Goal: Task Accomplishment & Management: Use online tool/utility

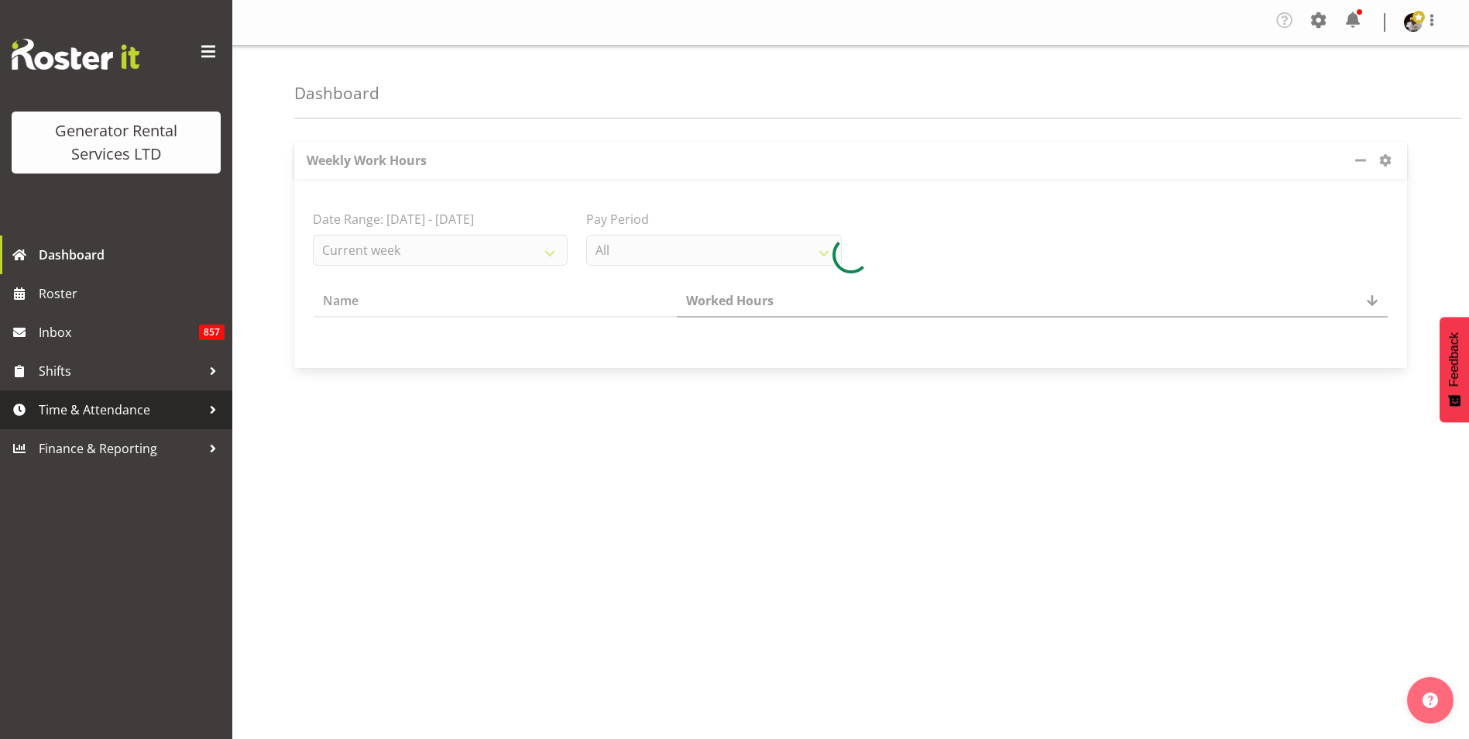
click at [149, 408] on span "Time & Attendance" at bounding box center [120, 409] width 163 height 23
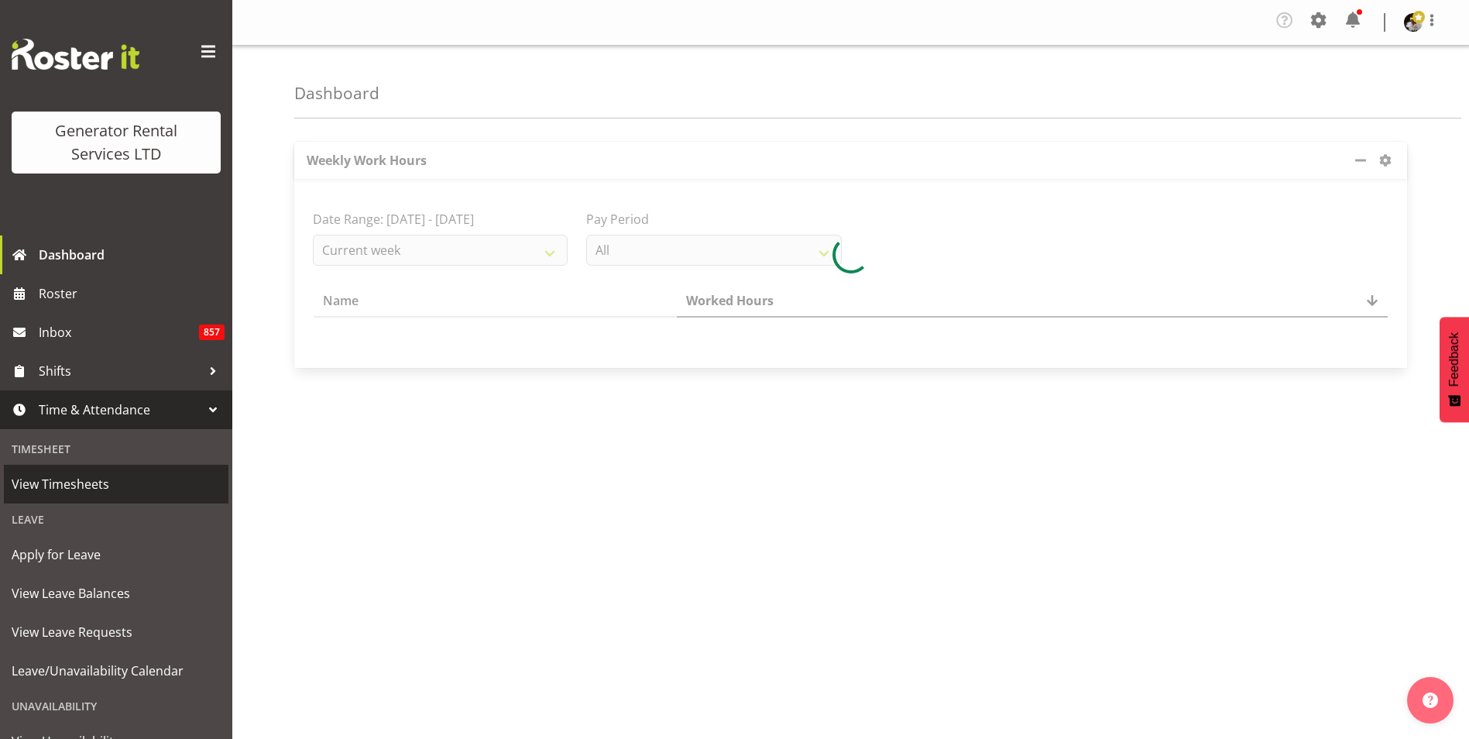
click at [113, 486] on span "View Timesheets" at bounding box center [116, 483] width 209 height 23
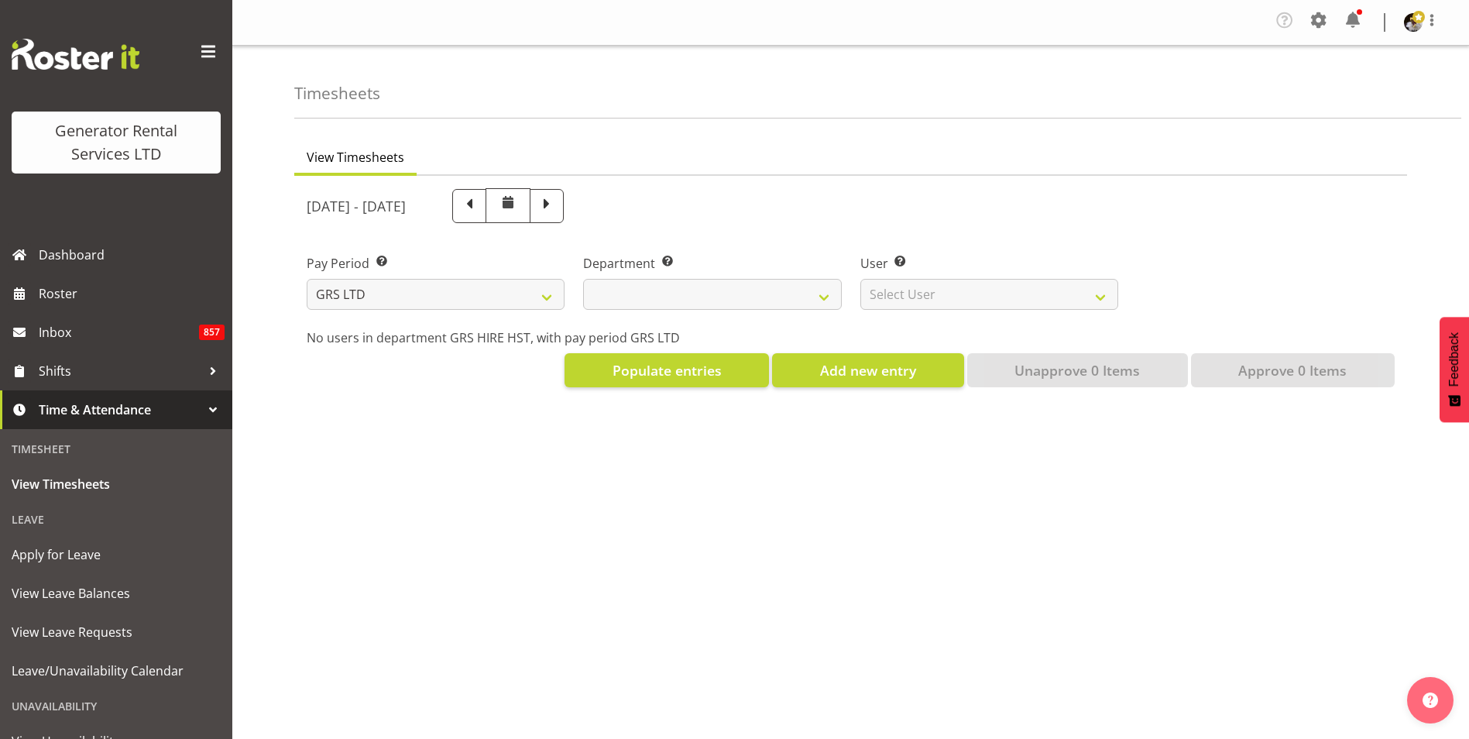
select select
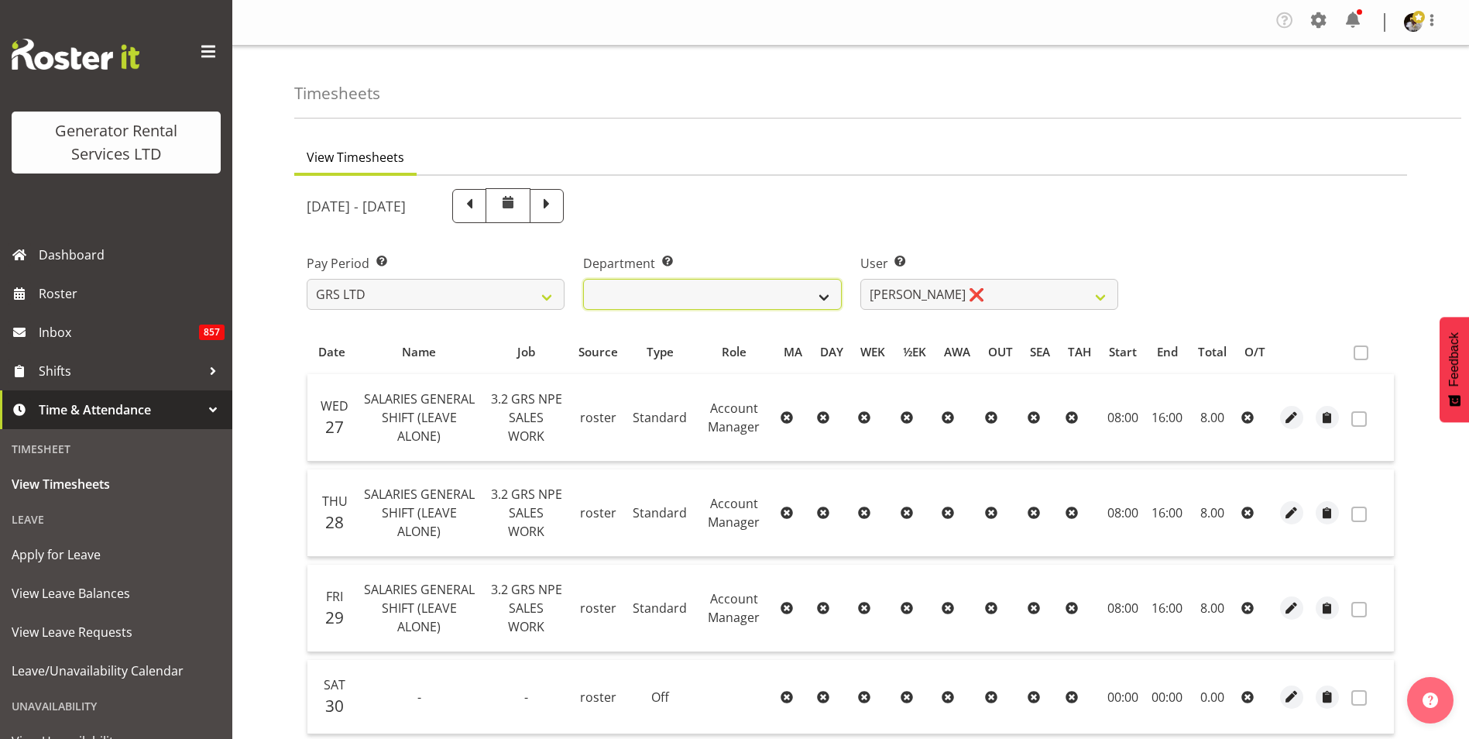
click at [821, 300] on select "GRS HIRE HST GRS SALES HST" at bounding box center [712, 294] width 258 height 31
click at [583, 279] on select "GRS HIRE HST GRS SALES HST" at bounding box center [712, 294] width 258 height 31
drag, startPoint x: 966, startPoint y: 289, endPoint x: 966, endPoint y: 309, distance: 20.1
click at [966, 289] on select "Andrew Crenfeldt ❌ Cody Gillies ❌ Stephen Kennedy ❌" at bounding box center [989, 294] width 258 height 31
select select "1338"
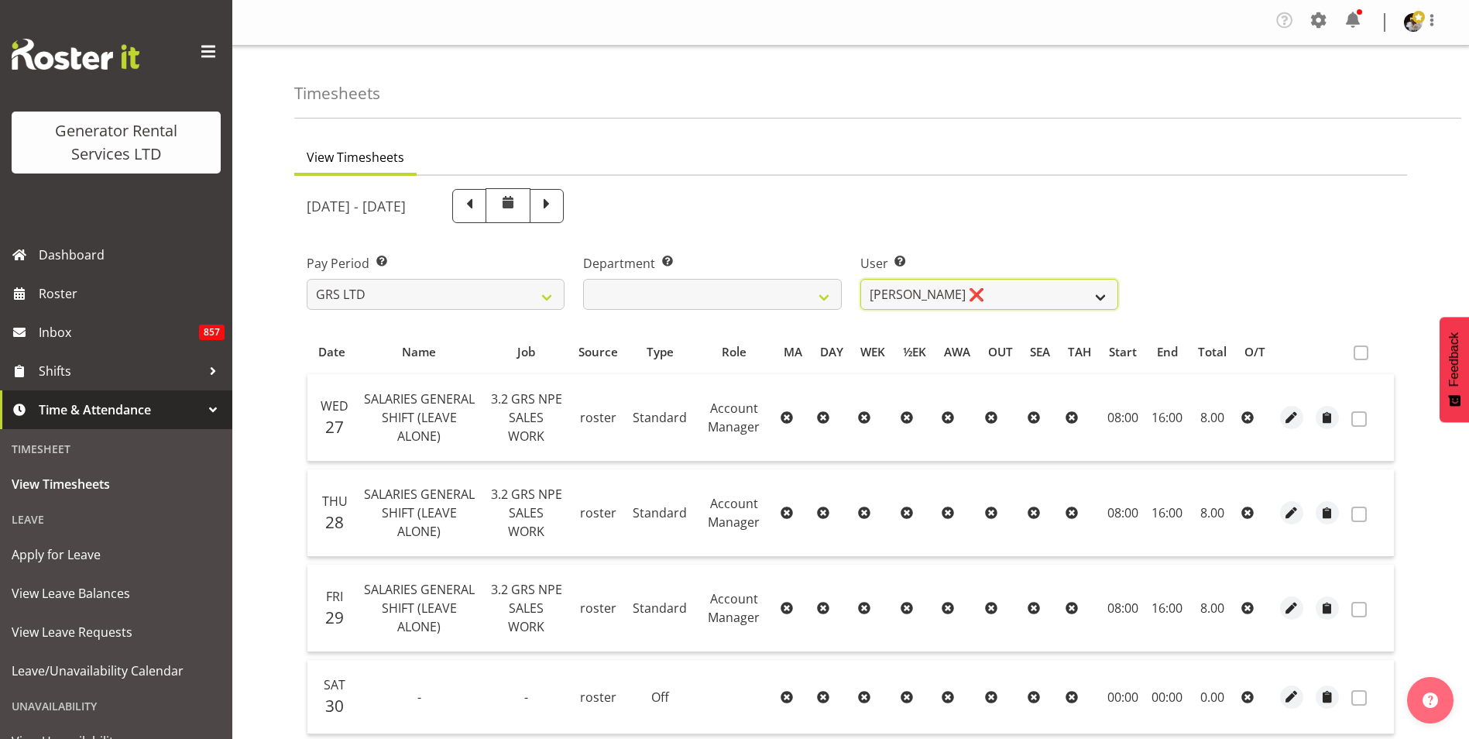
click at [860, 279] on select "Andrew Crenfeldt ❌ Cody Gillies ❌ Stephen Kennedy ❌" at bounding box center [989, 294] width 258 height 31
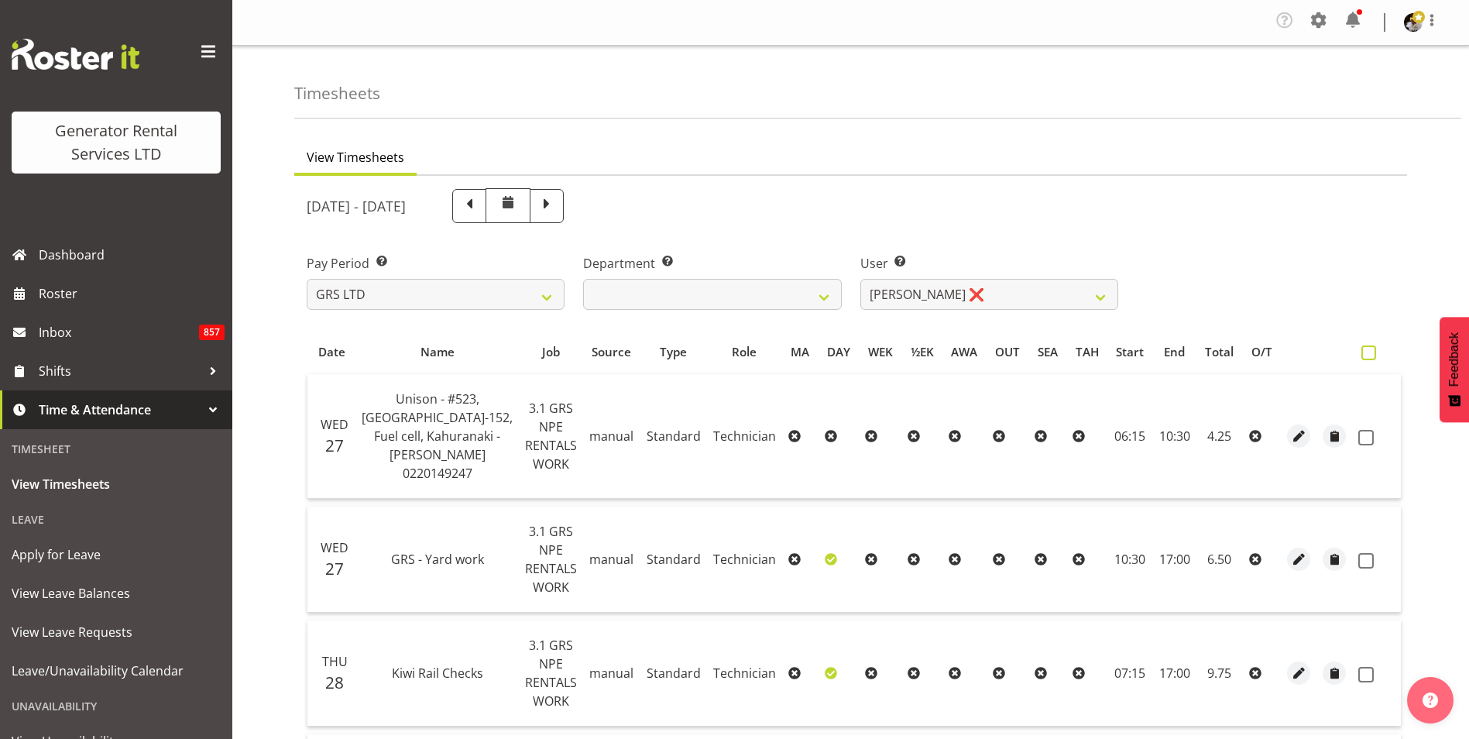
click at [1364, 359] on span at bounding box center [1368, 352] width 15 height 15
click at [1364, 358] on input "checkbox" at bounding box center [1366, 353] width 10 height 10
checkbox input "true"
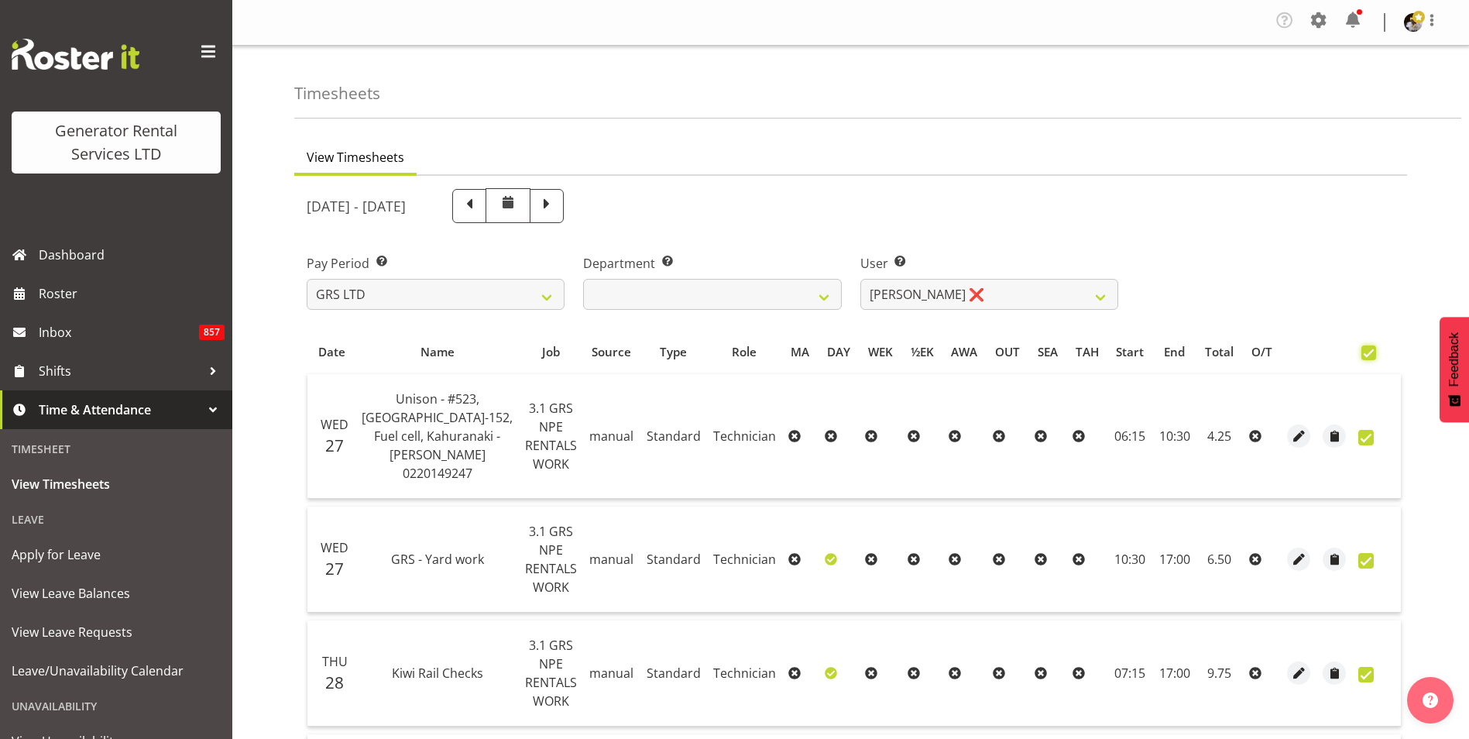
checkbox input "true"
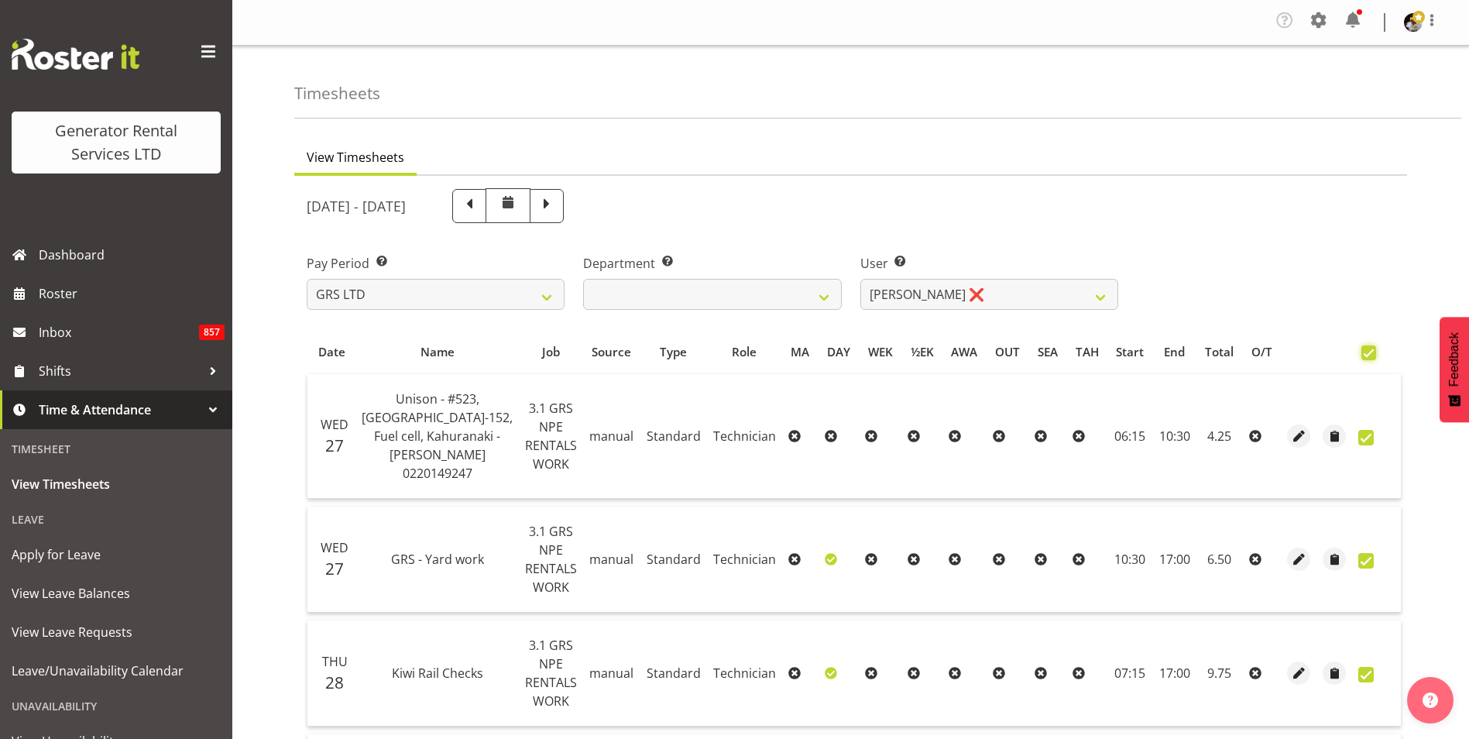
checkbox input "true"
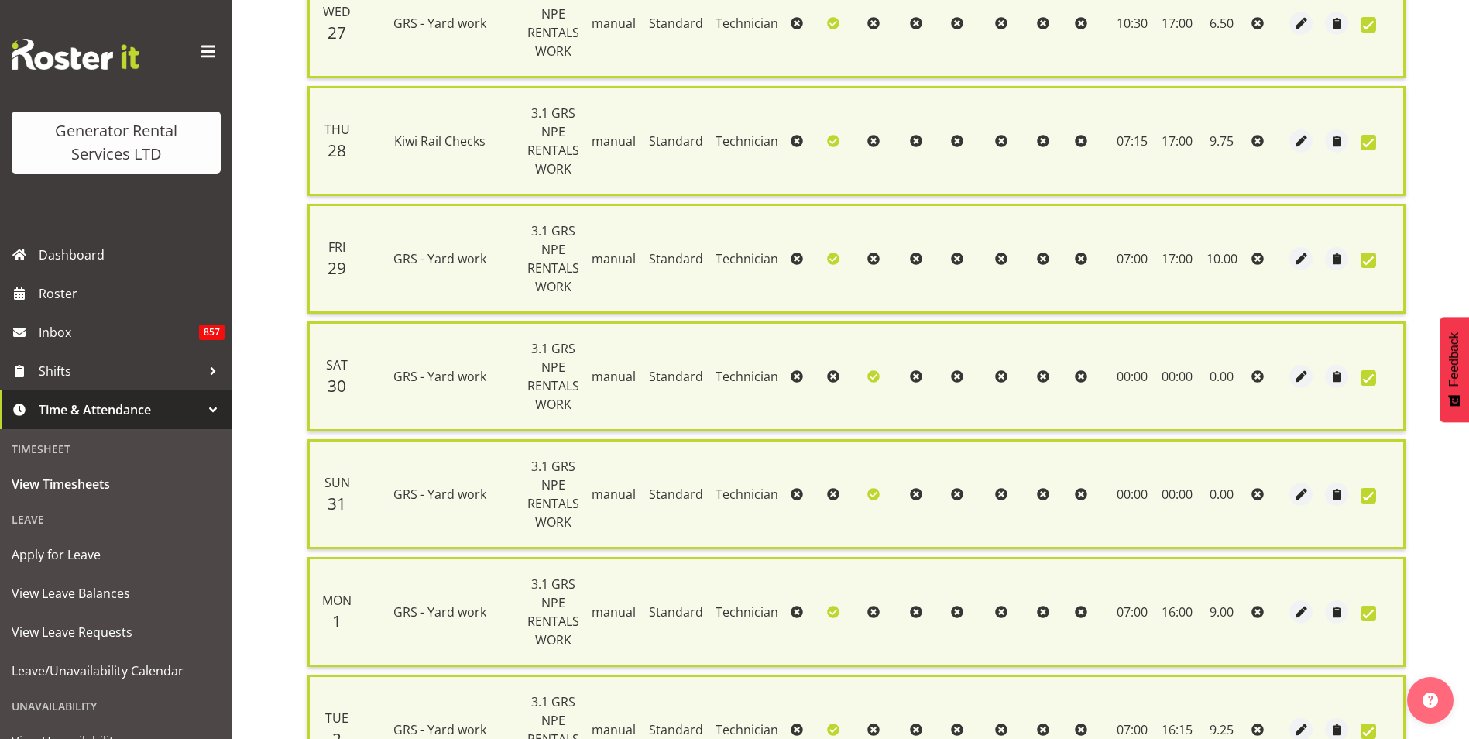
scroll to position [929, 0]
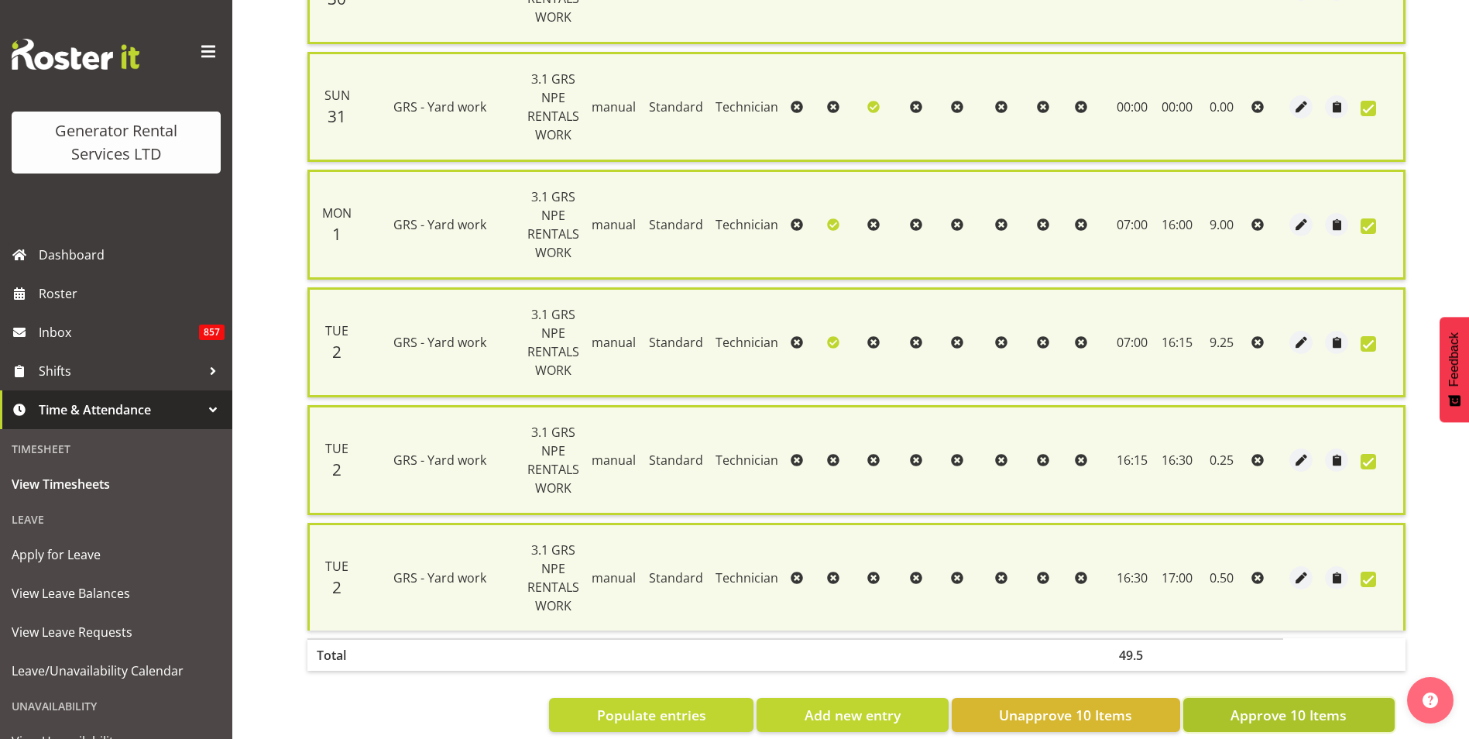
click at [1303, 705] on span "Approve 10 Items" at bounding box center [1289, 715] width 116 height 20
checkbox input "false"
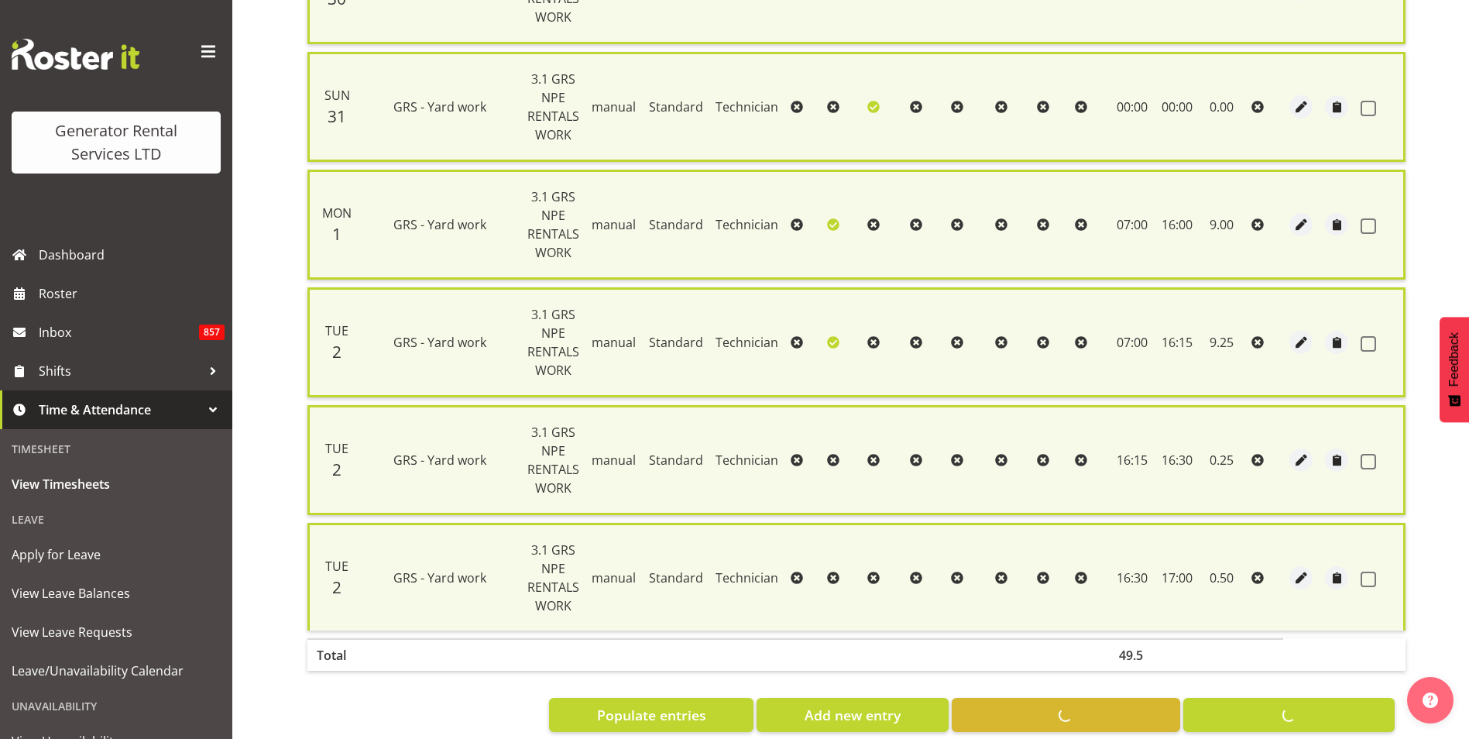
checkbox input "false"
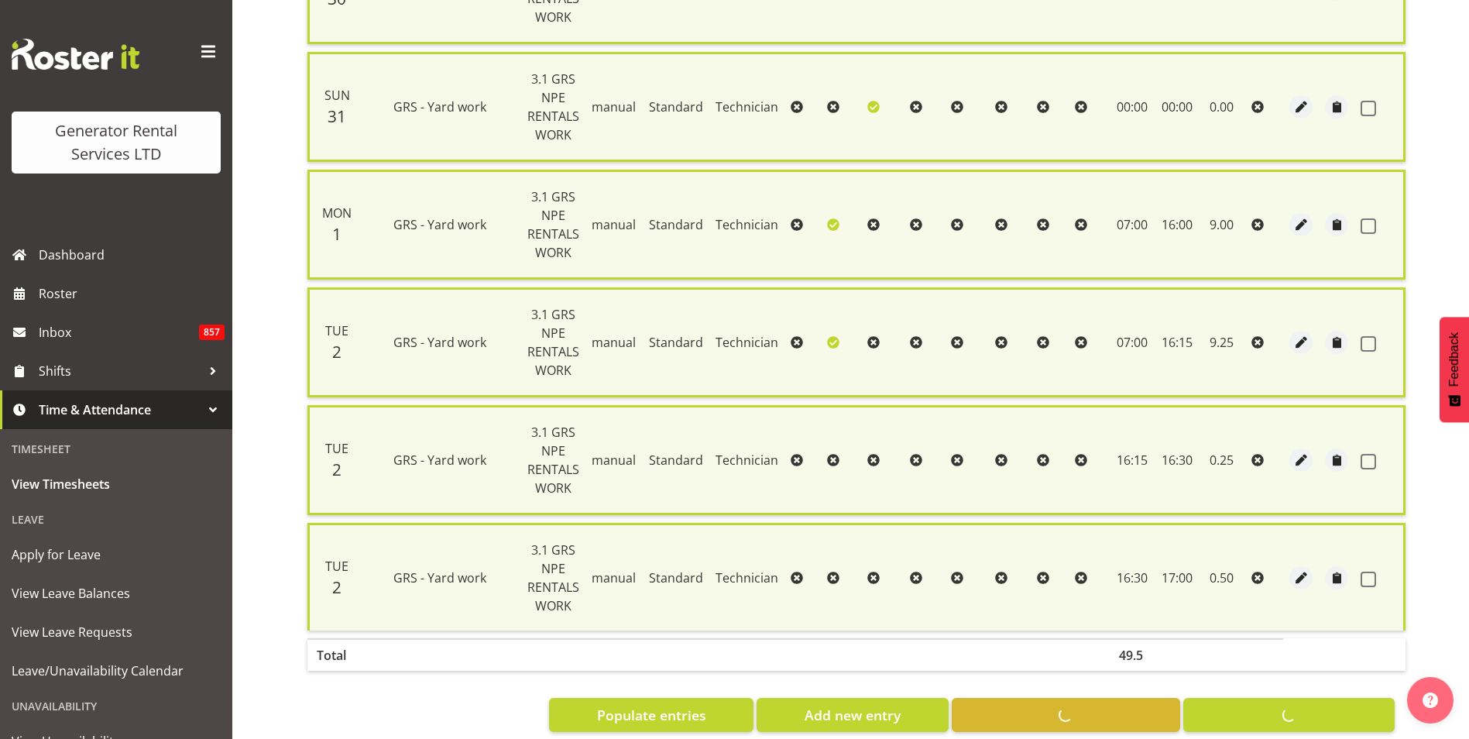
checkbox input "false"
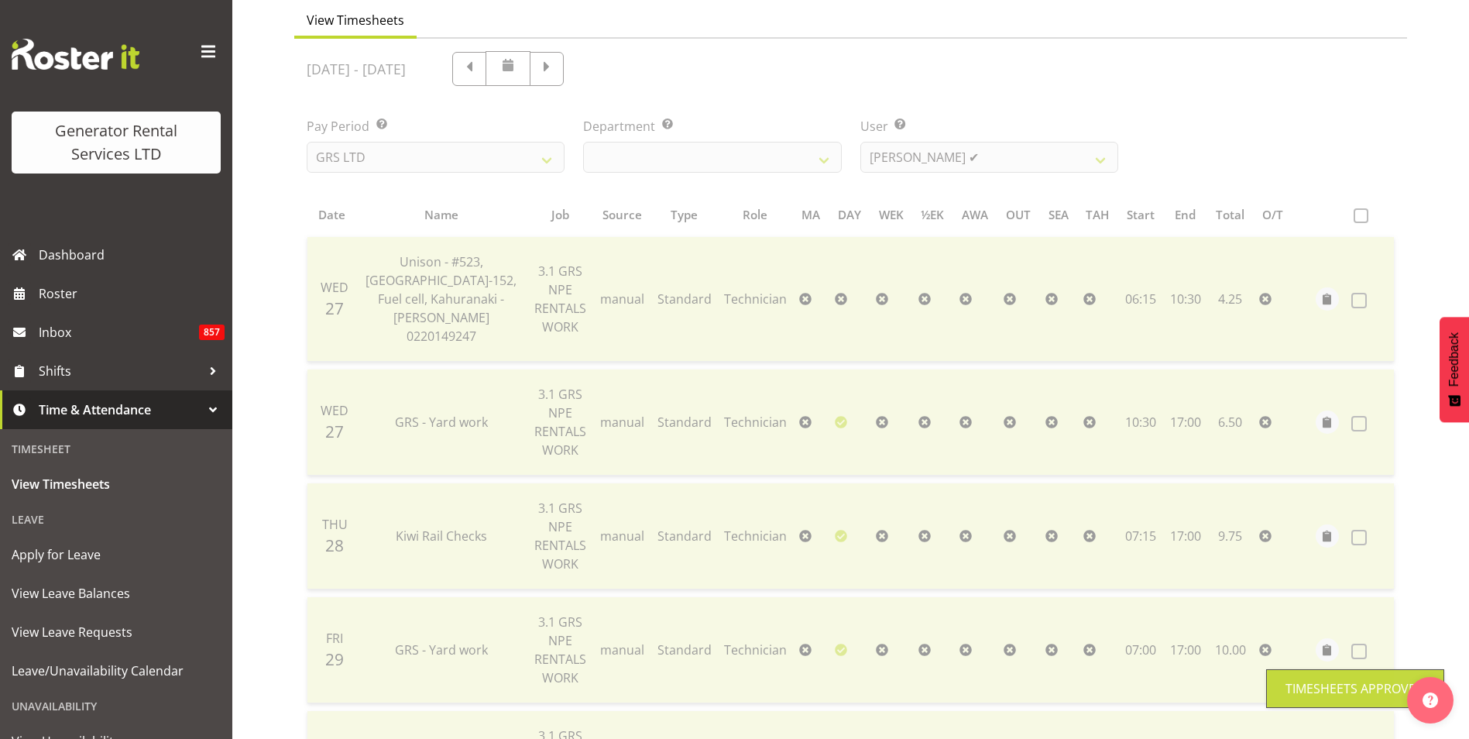
scroll to position [0, 0]
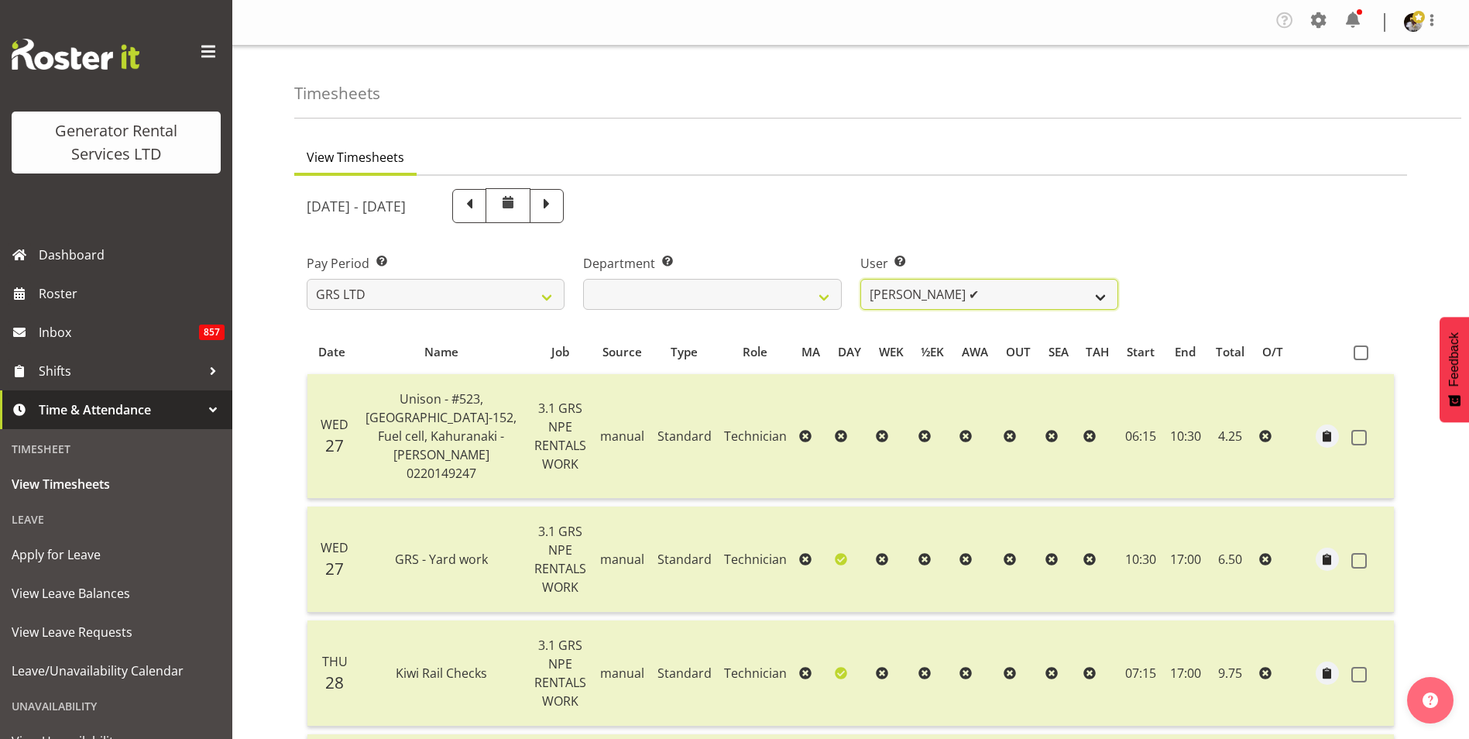
click at [972, 287] on select "Andrew Crenfeldt ❌ Cody Gillies ✔ Stephen Kennedy ❌" at bounding box center [989, 294] width 258 height 31
select select "2327"
click at [860, 279] on select "Andrew Crenfeldt ❌ Cody Gillies ✔ Stephen Kennedy ❌" at bounding box center [989, 294] width 258 height 31
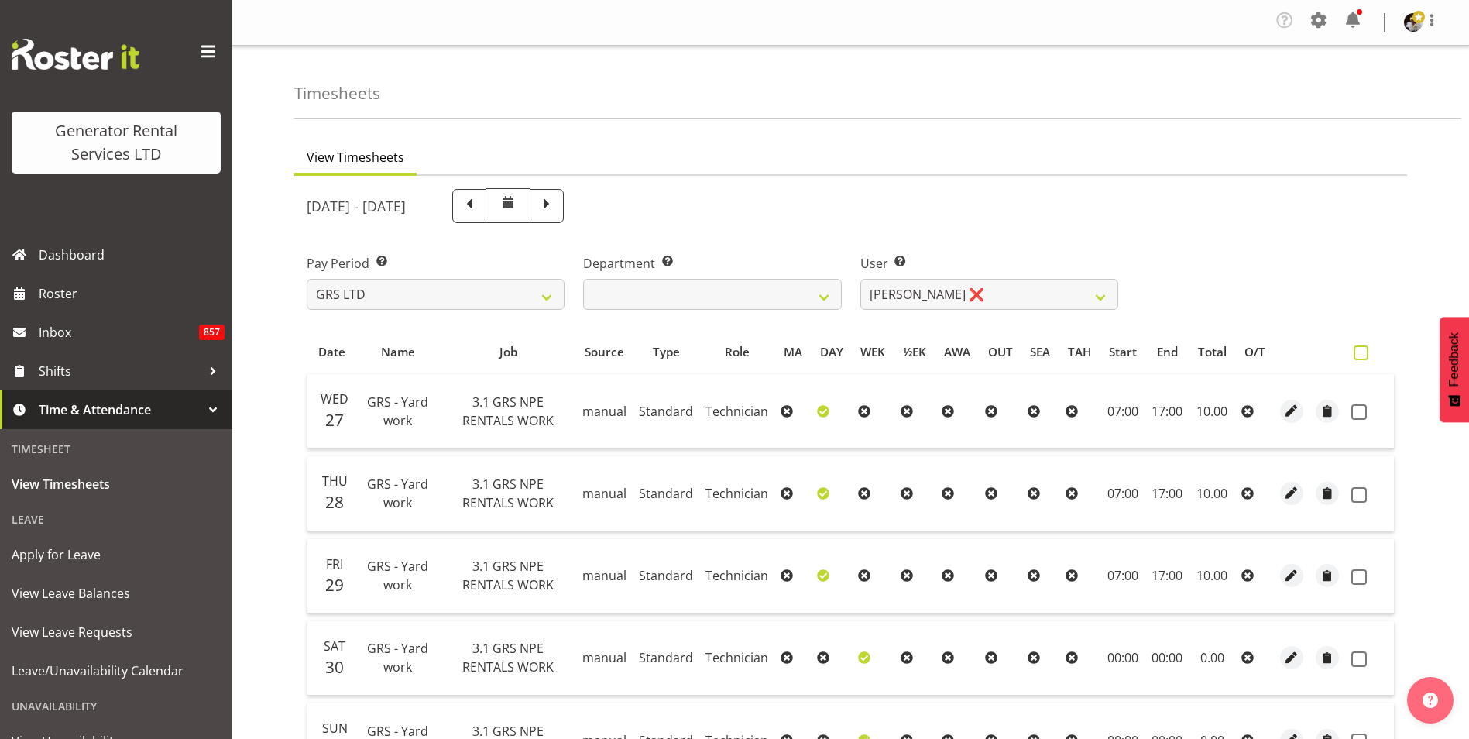
click at [1361, 351] on span at bounding box center [1361, 352] width 15 height 15
click at [1361, 351] on input "checkbox" at bounding box center [1359, 353] width 10 height 10
checkbox input "true"
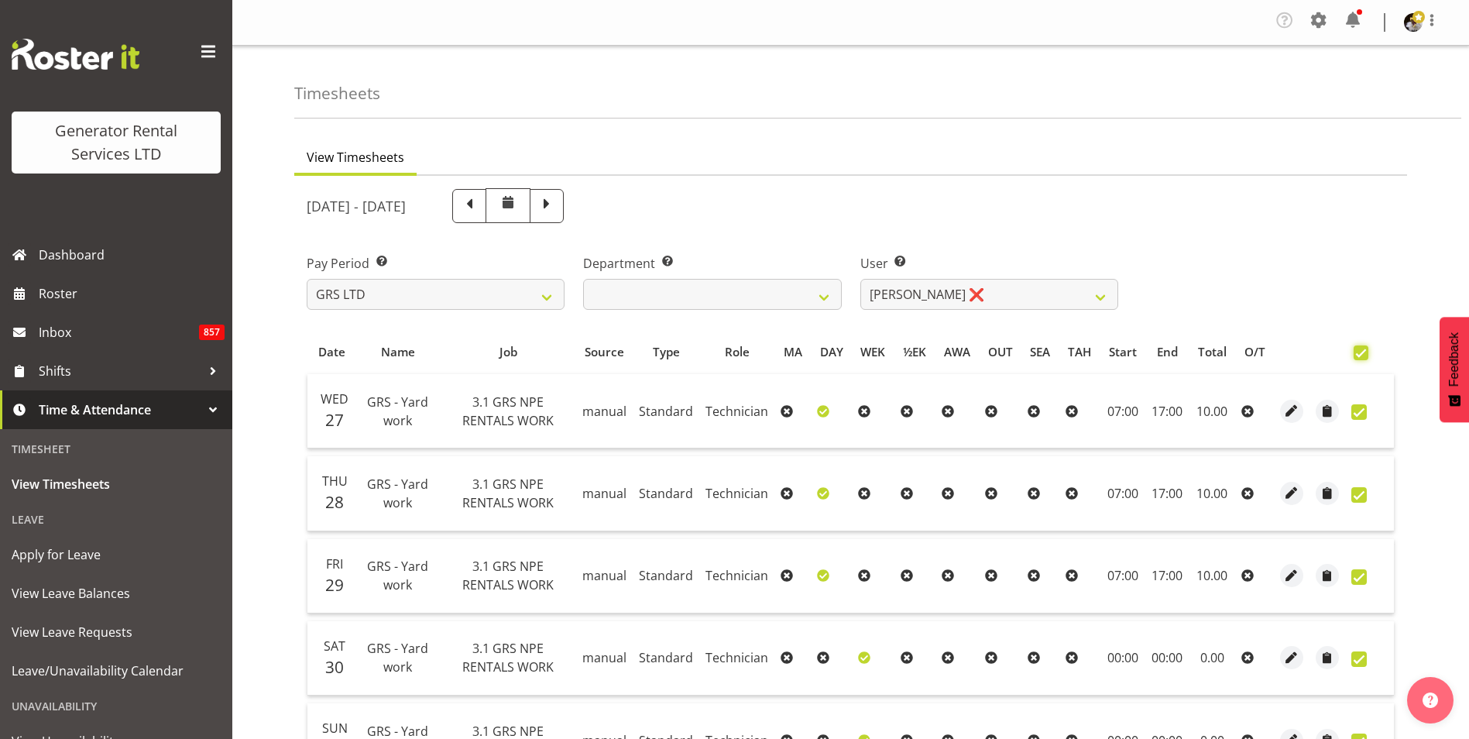
checkbox input "true"
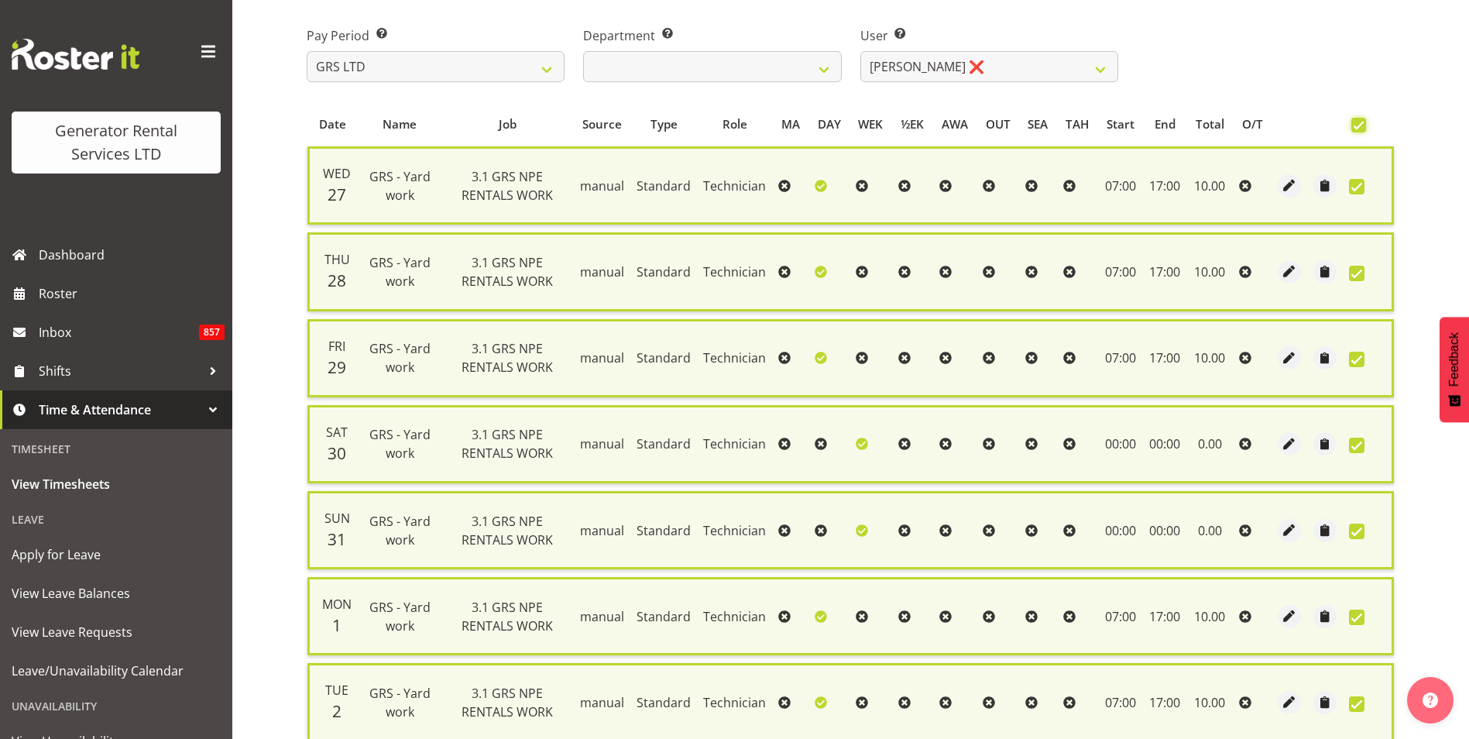
scroll to position [365, 0]
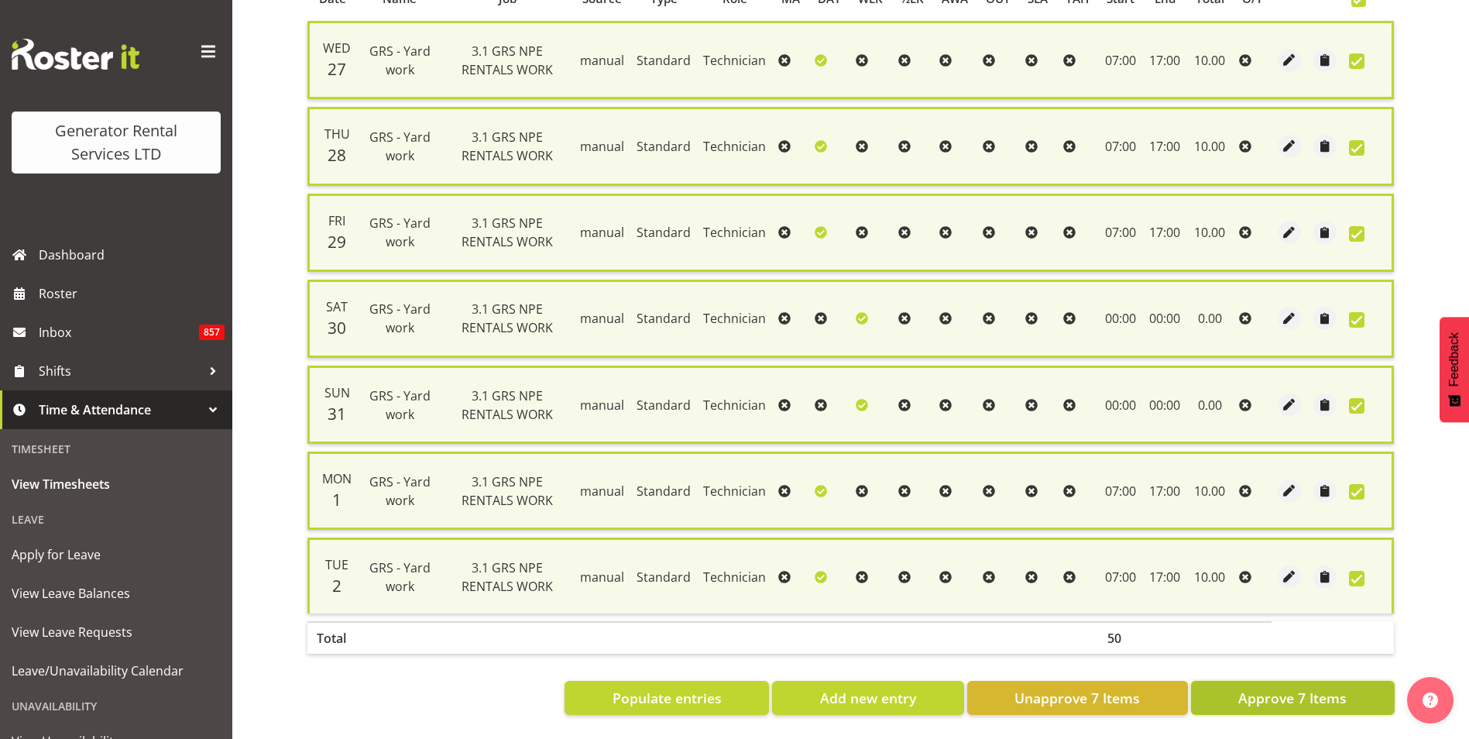
click at [1346, 688] on span "Approve 7 Items" at bounding box center [1292, 698] width 108 height 20
checkbox input "false"
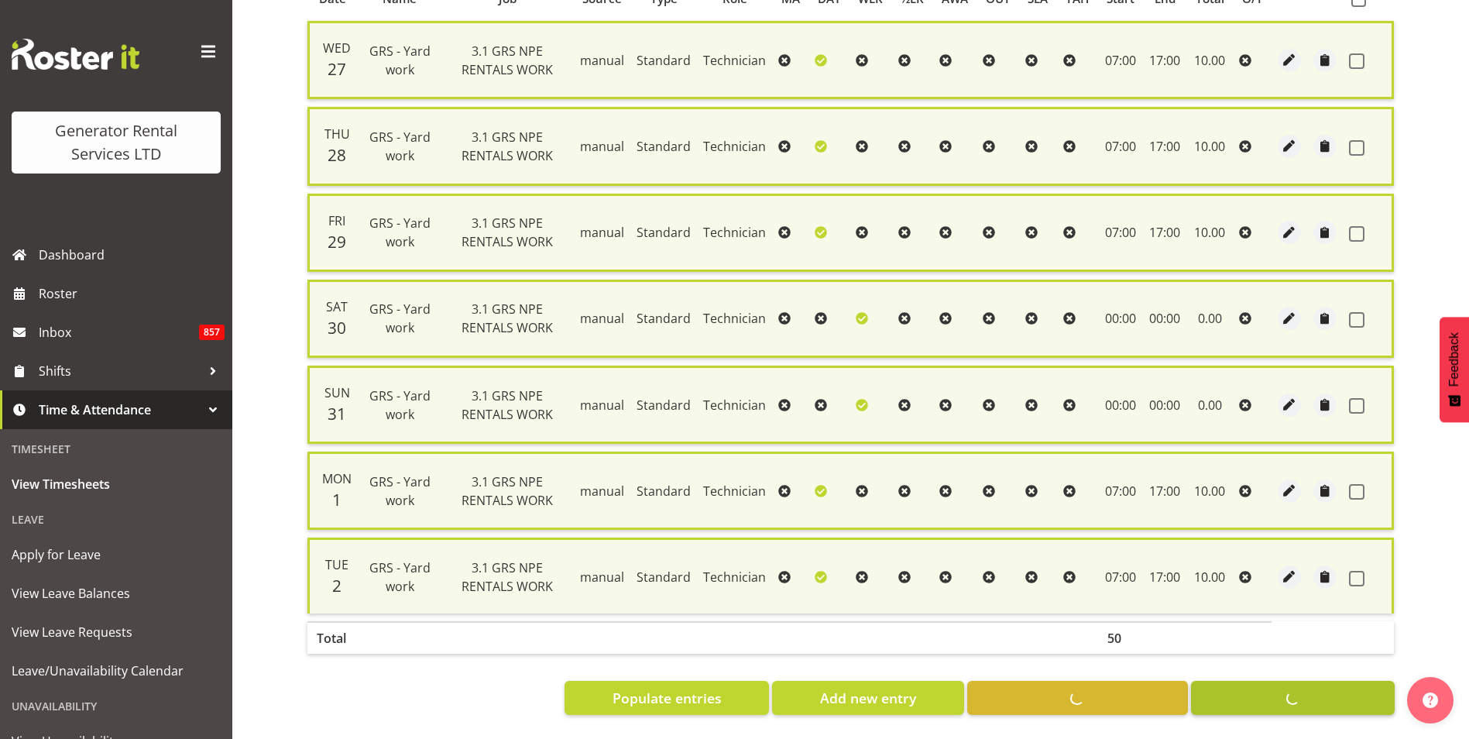
checkbox input "false"
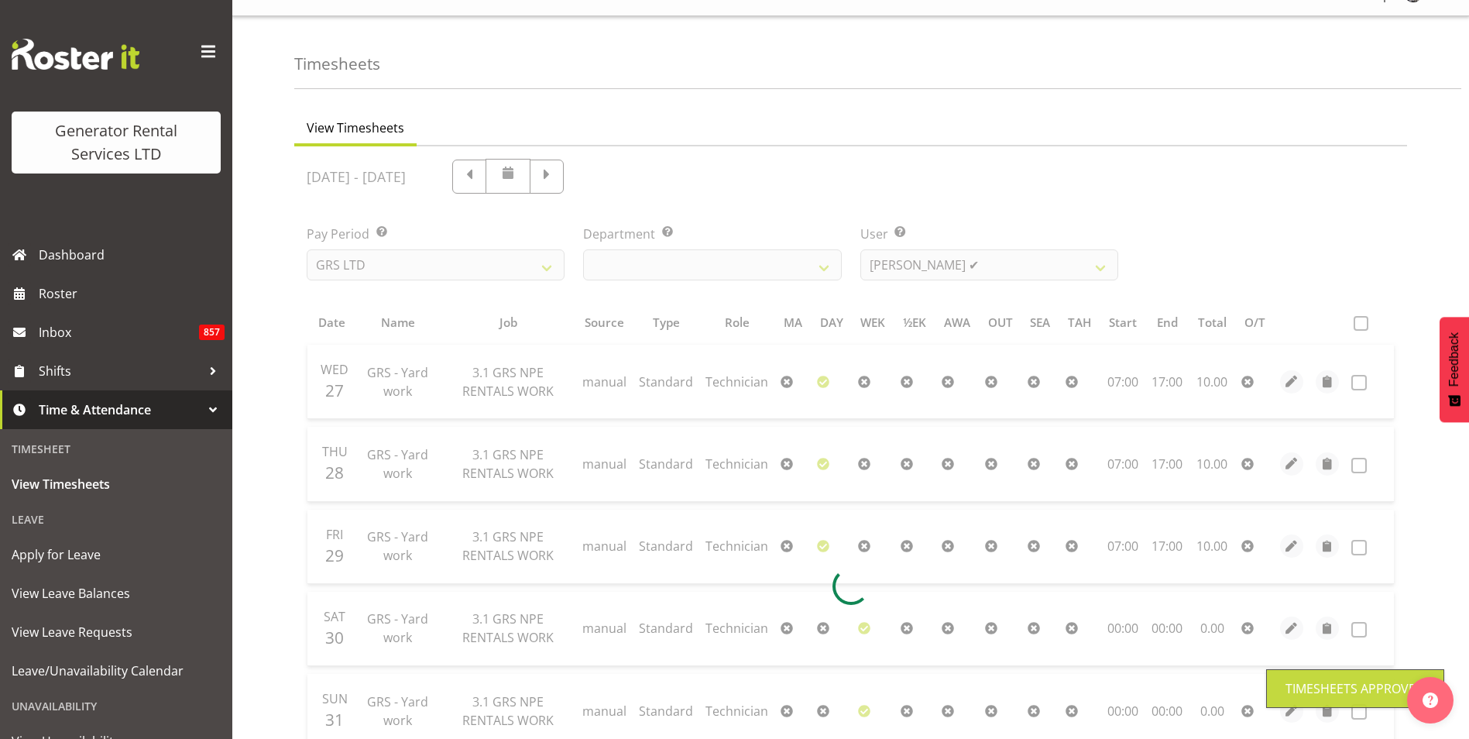
scroll to position [0, 0]
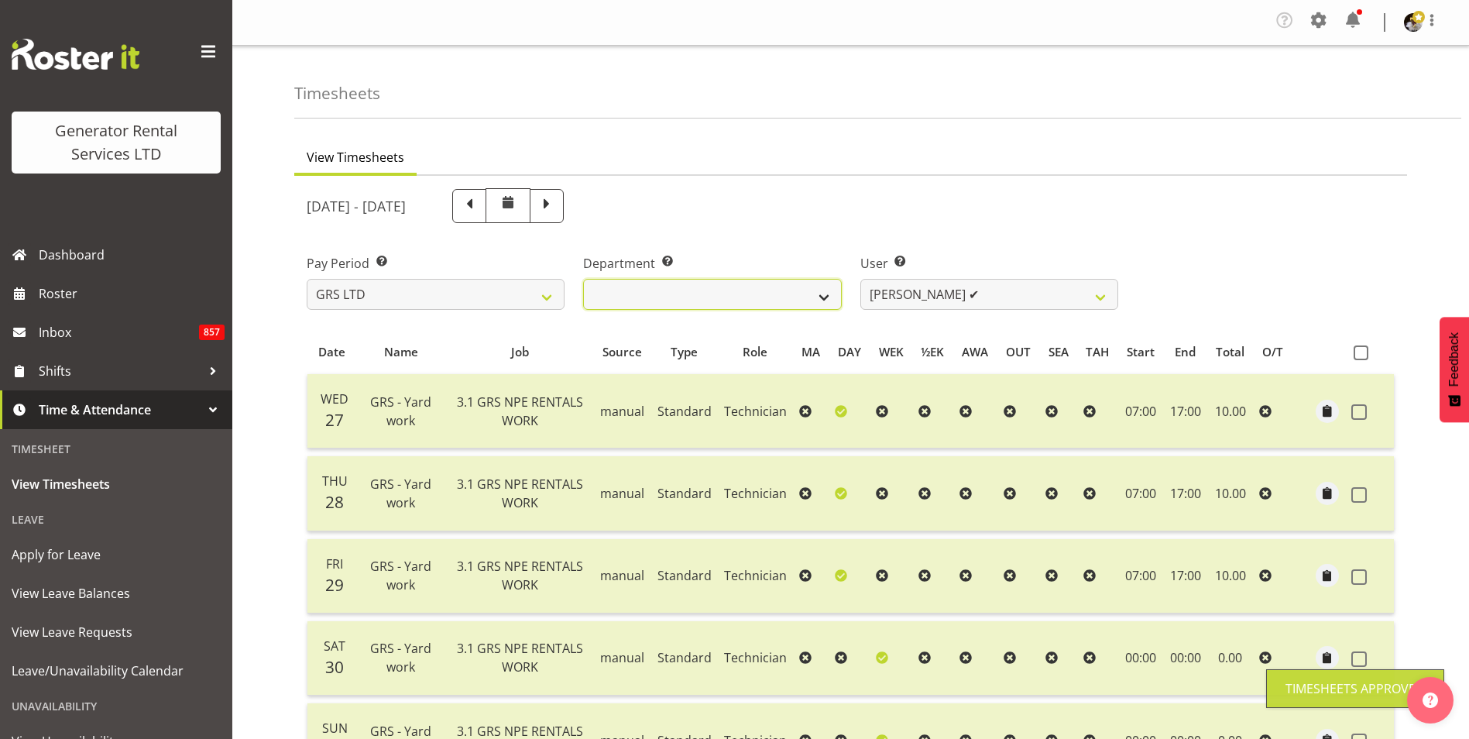
click at [800, 290] on select "GRS HIRE HST GRS SALES HST" at bounding box center [712, 294] width 258 height 31
select select "162"
click at [583, 279] on select "GRS HIRE HST GRS SALES HST" at bounding box center [712, 294] width 258 height 31
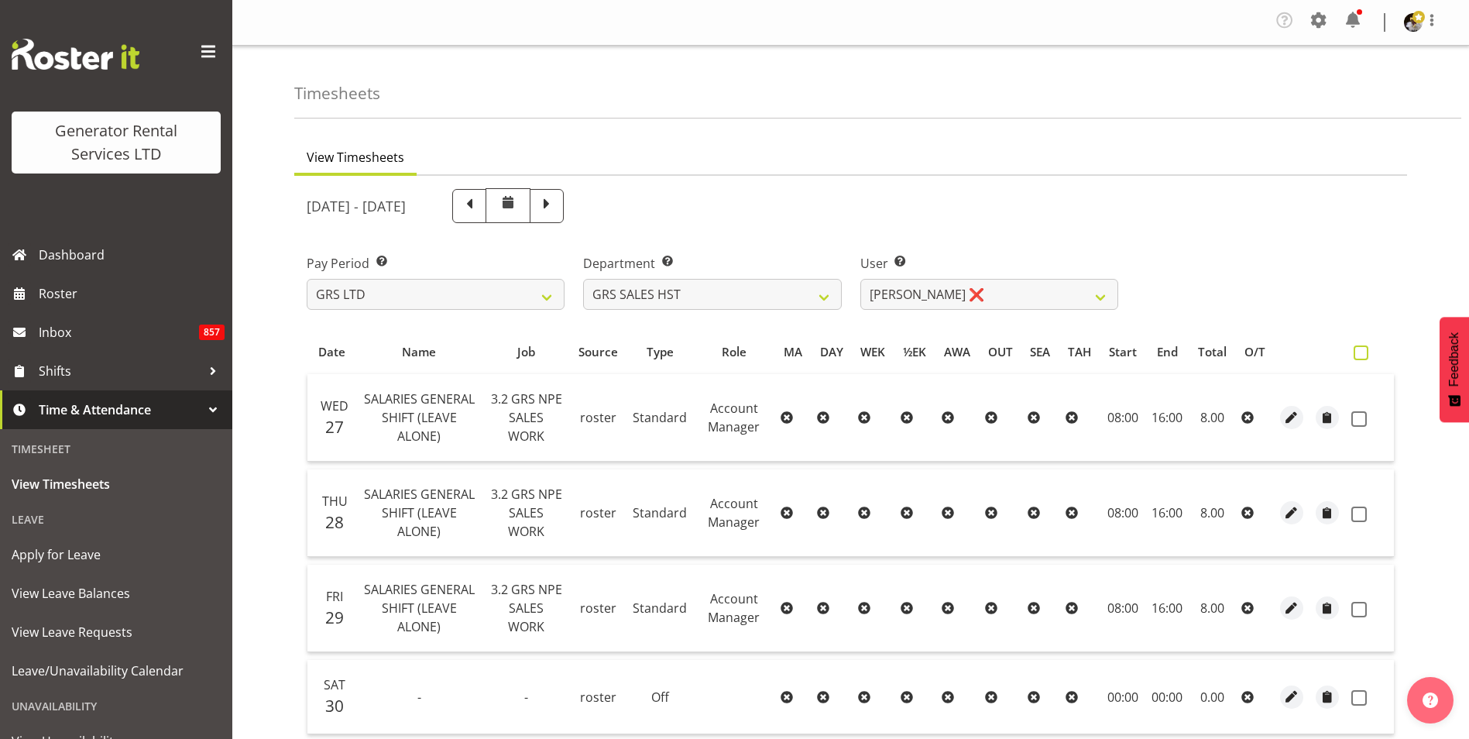
click at [1358, 352] on span at bounding box center [1361, 352] width 15 height 15
click at [1358, 352] on input "checkbox" at bounding box center [1359, 353] width 10 height 10
checkbox input "true"
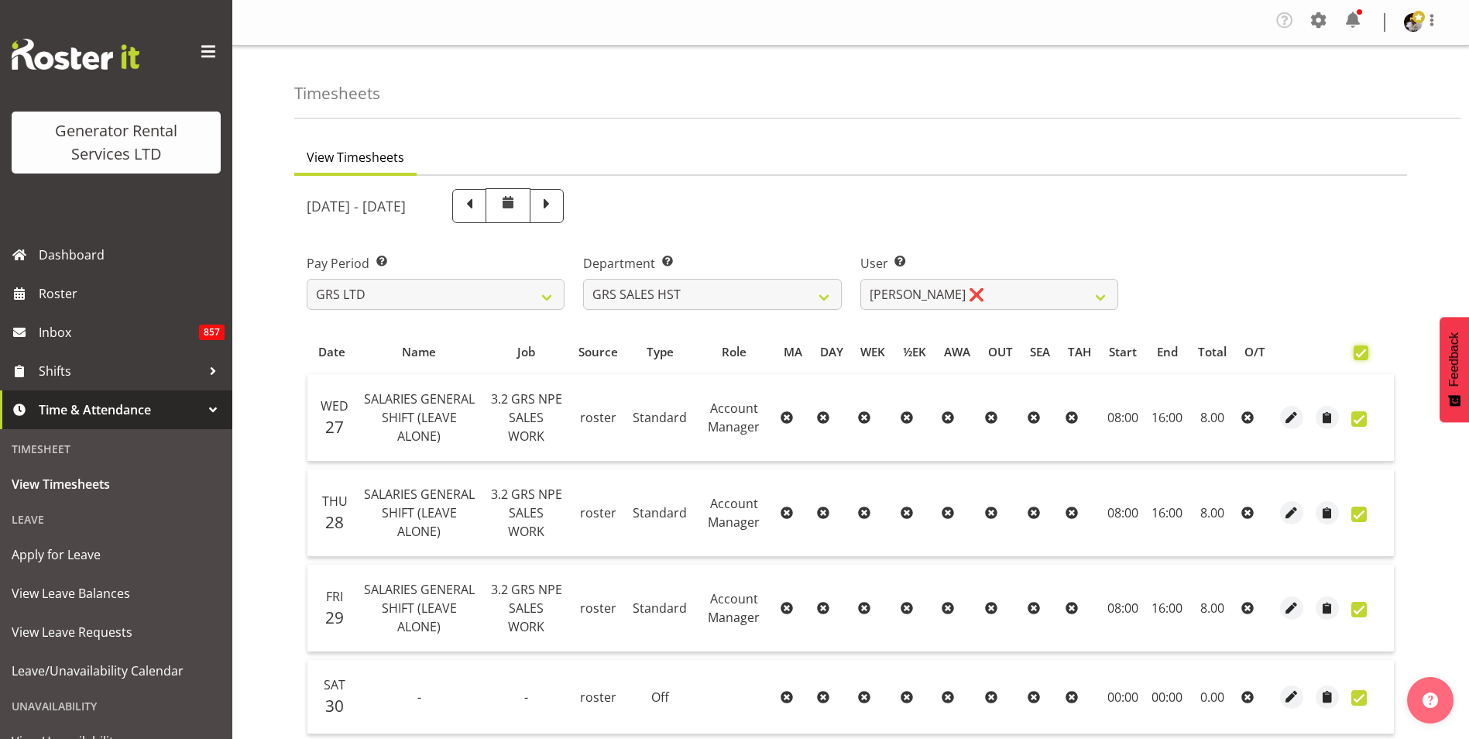
checkbox input "true"
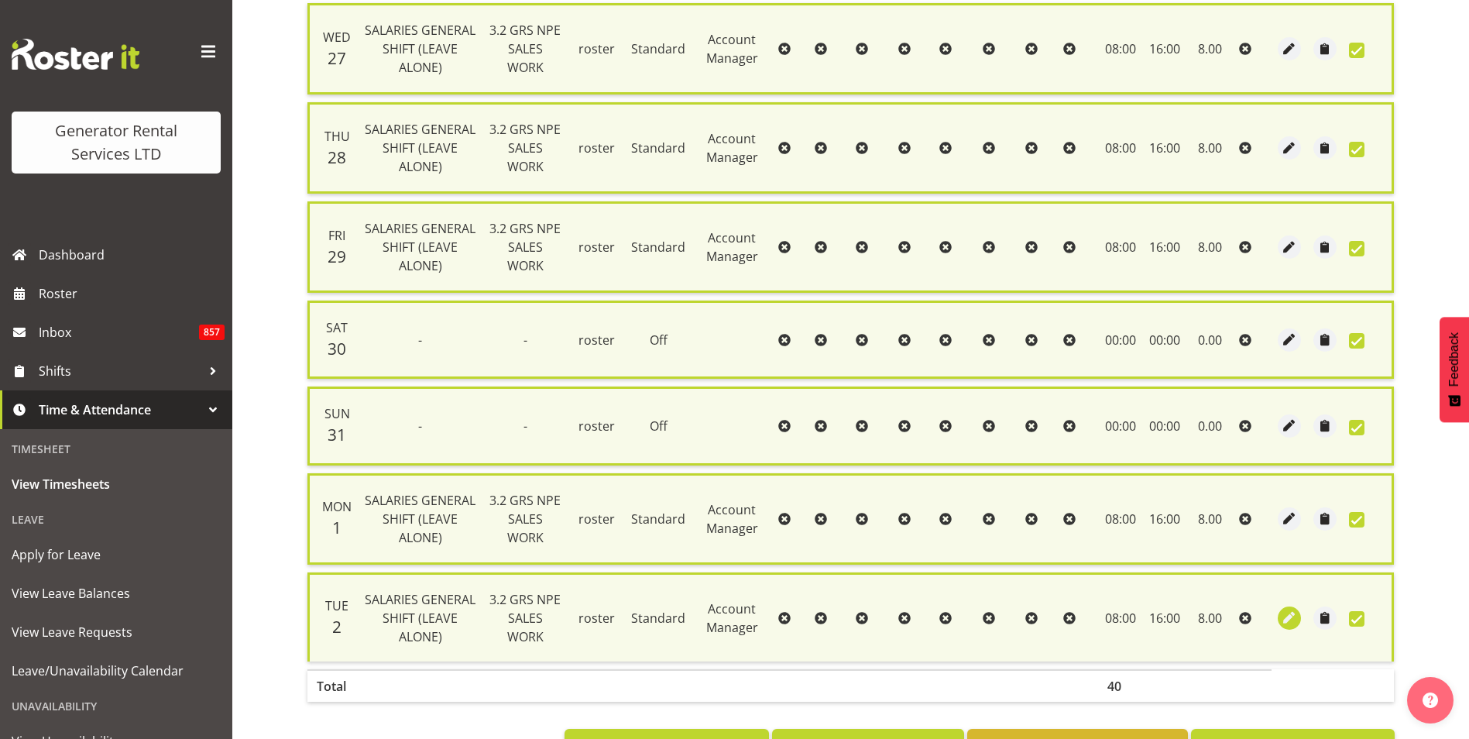
scroll to position [431, 0]
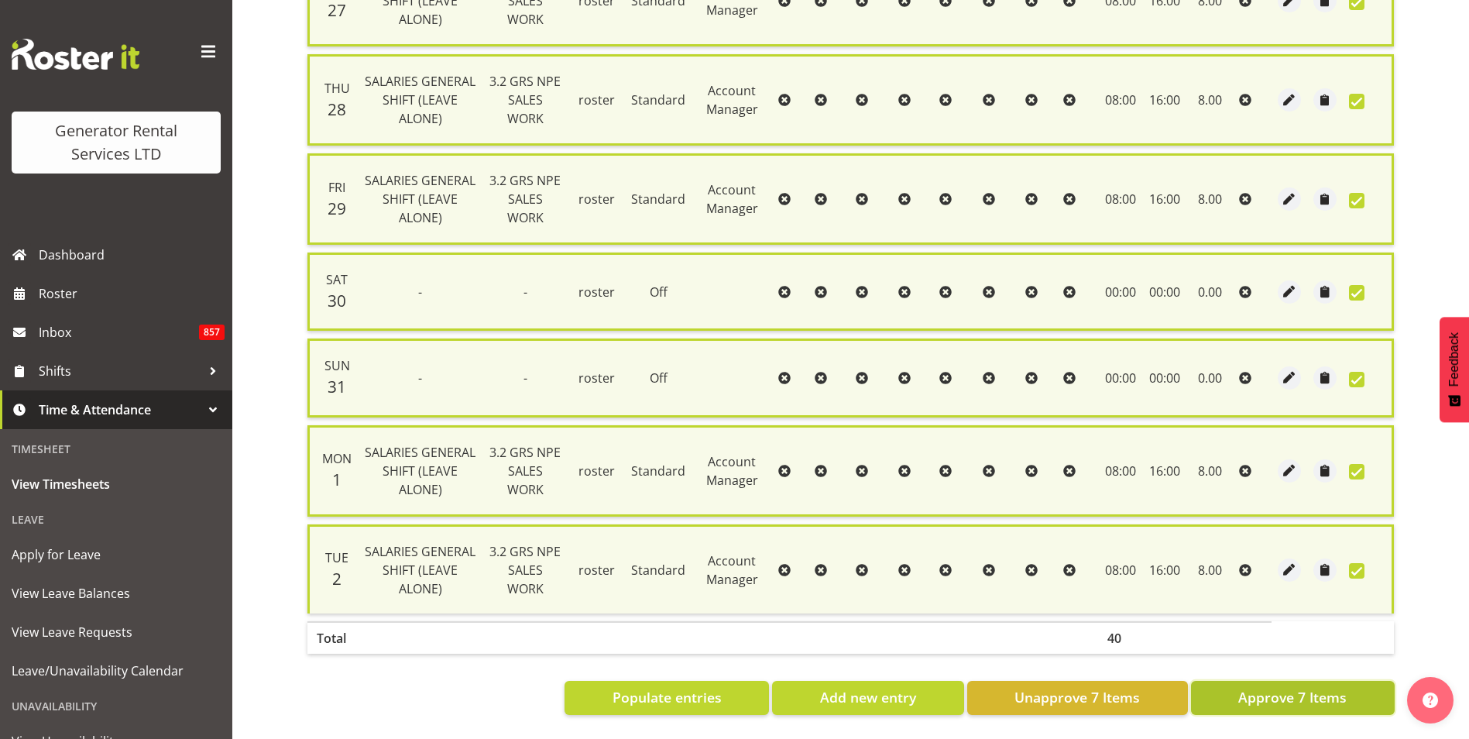
click at [1315, 687] on span "Approve 7 Items" at bounding box center [1292, 697] width 108 height 20
checkbox input "false"
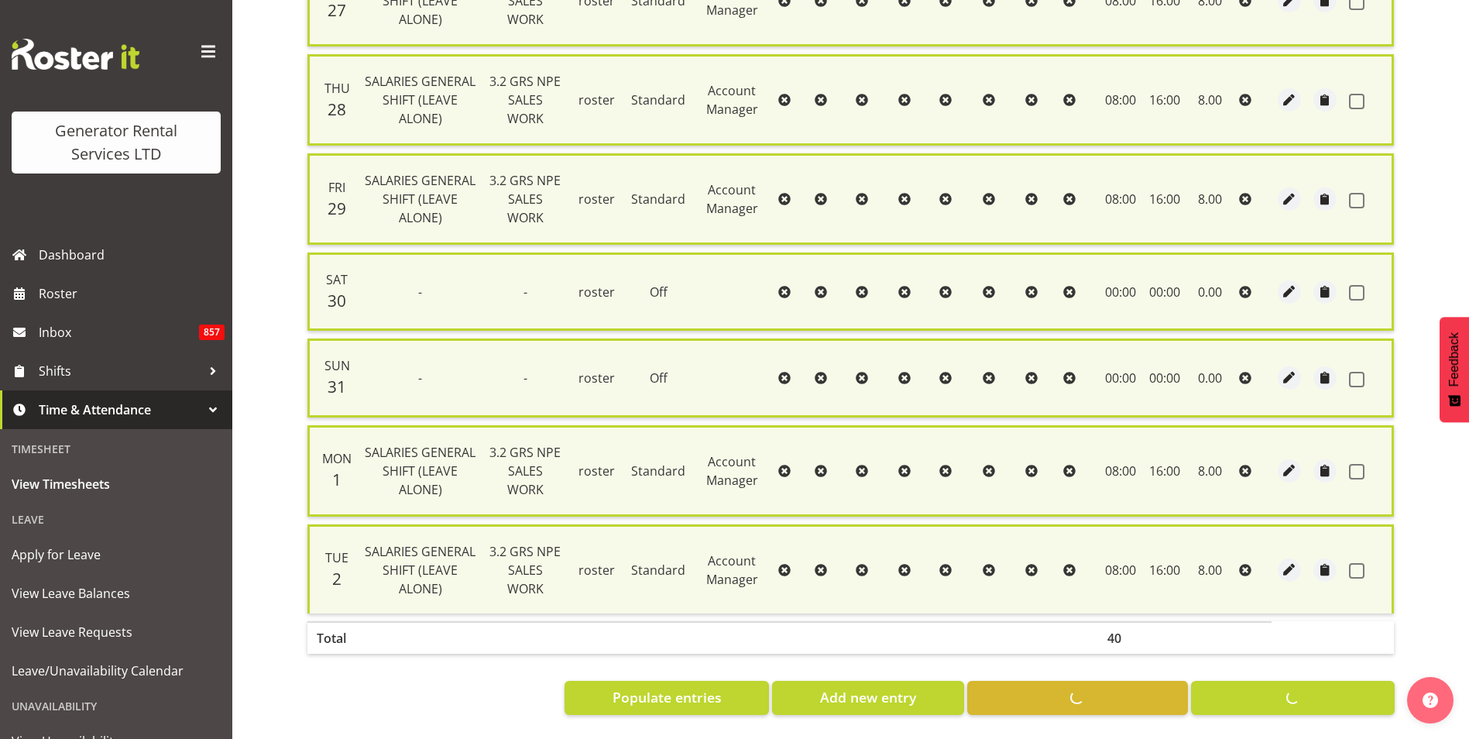
checkbox input "false"
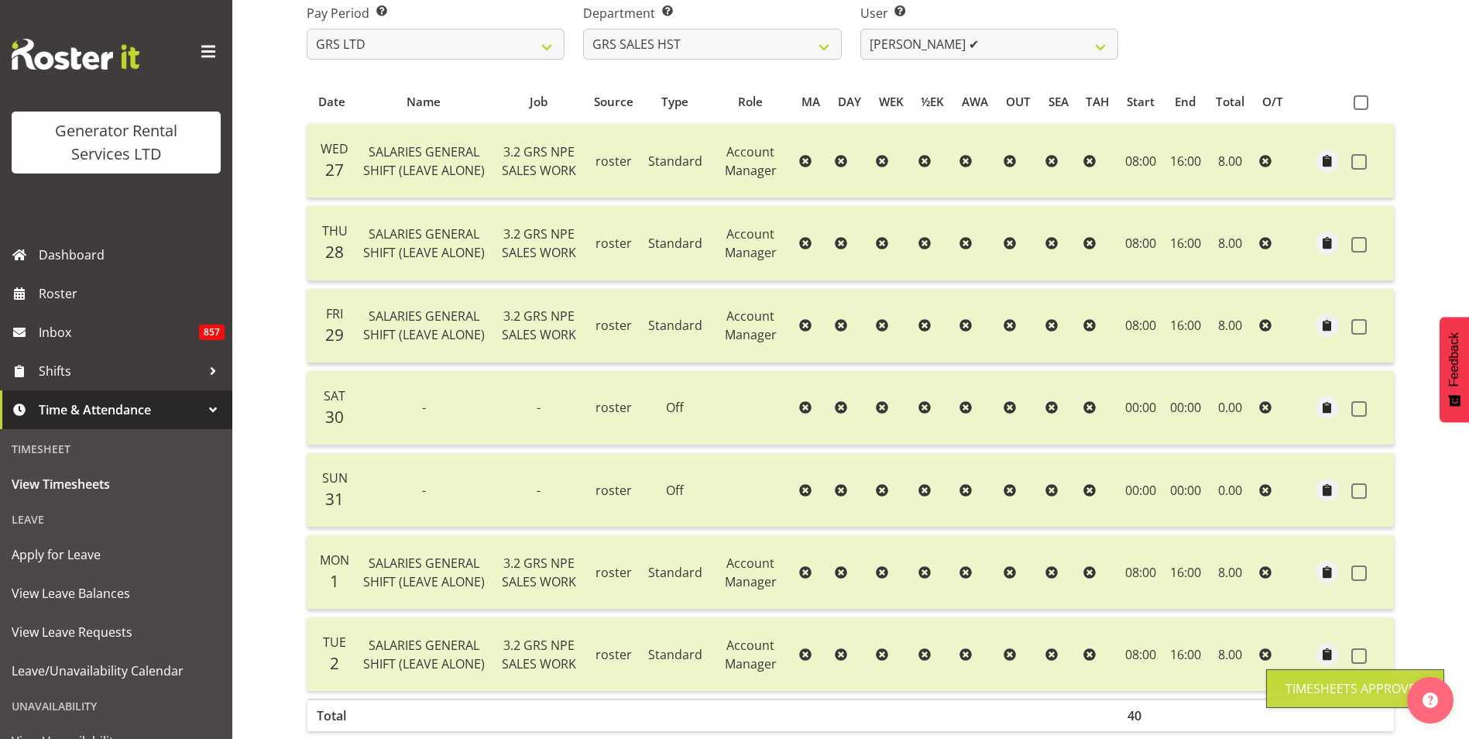
scroll to position [0, 0]
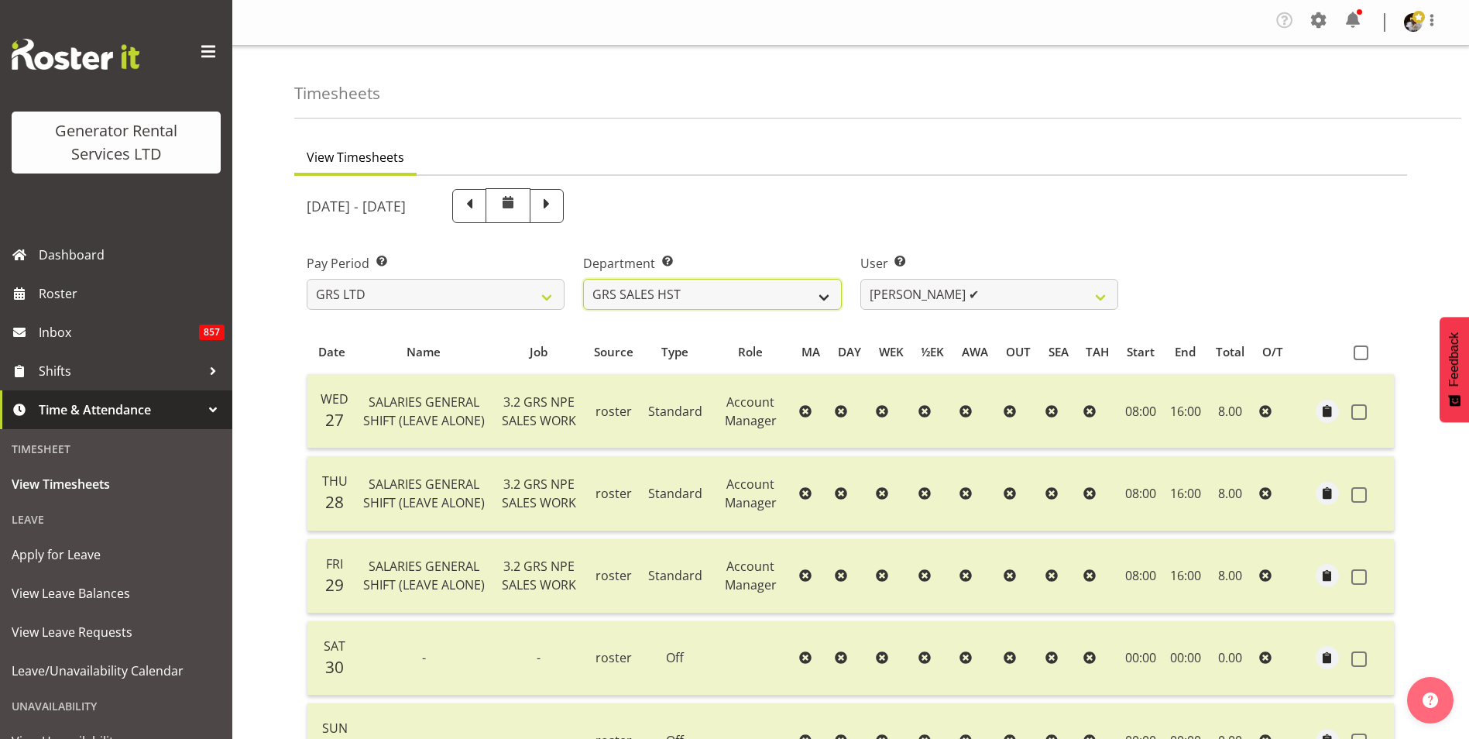
click at [793, 299] on select "GRS HIRE HST GRS SALES HST" at bounding box center [712, 294] width 258 height 31
select select "22"
click at [583, 279] on select "GRS HIRE HST GRS SALES HST" at bounding box center [712, 294] width 258 height 31
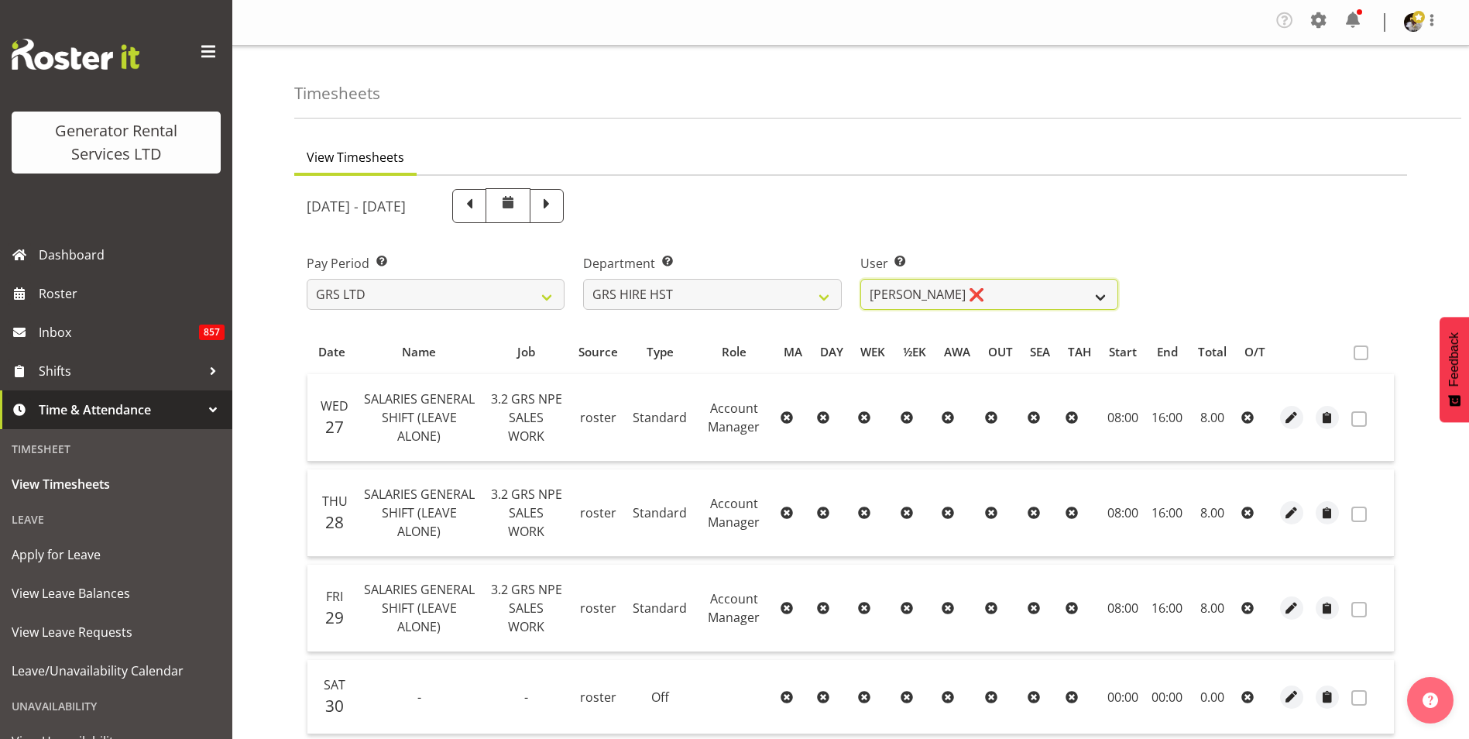
click at [1042, 291] on select "Andrew Crenfeldt ❌ Cody Gillies ✔ Stephen Kennedy ✔" at bounding box center [989, 294] width 258 height 31
click at [1003, 232] on div "August 27th - September 2nd 2025" at bounding box center [712, 205] width 830 height 53
click at [74, 298] on span "Roster" at bounding box center [132, 293] width 186 height 23
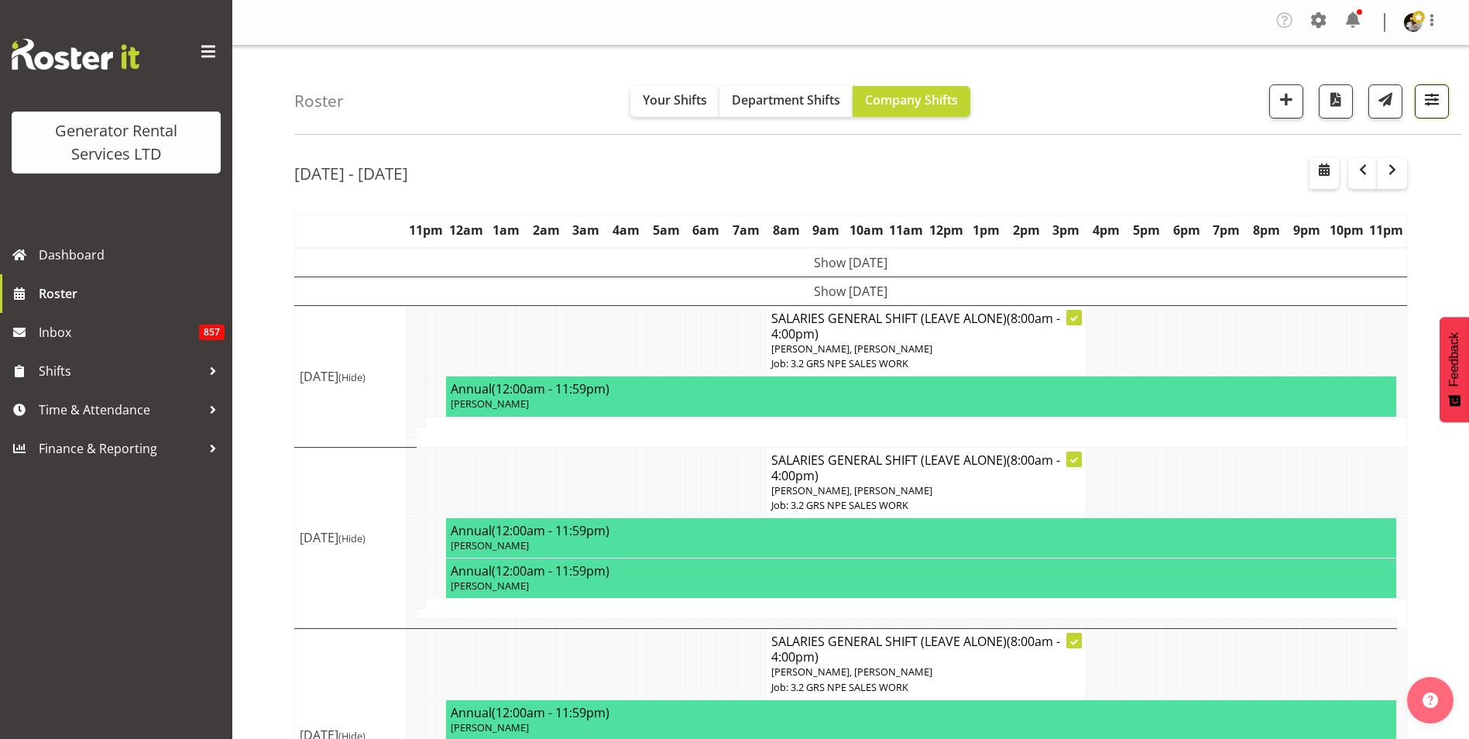
click at [1433, 101] on span "button" at bounding box center [1432, 99] width 20 height 20
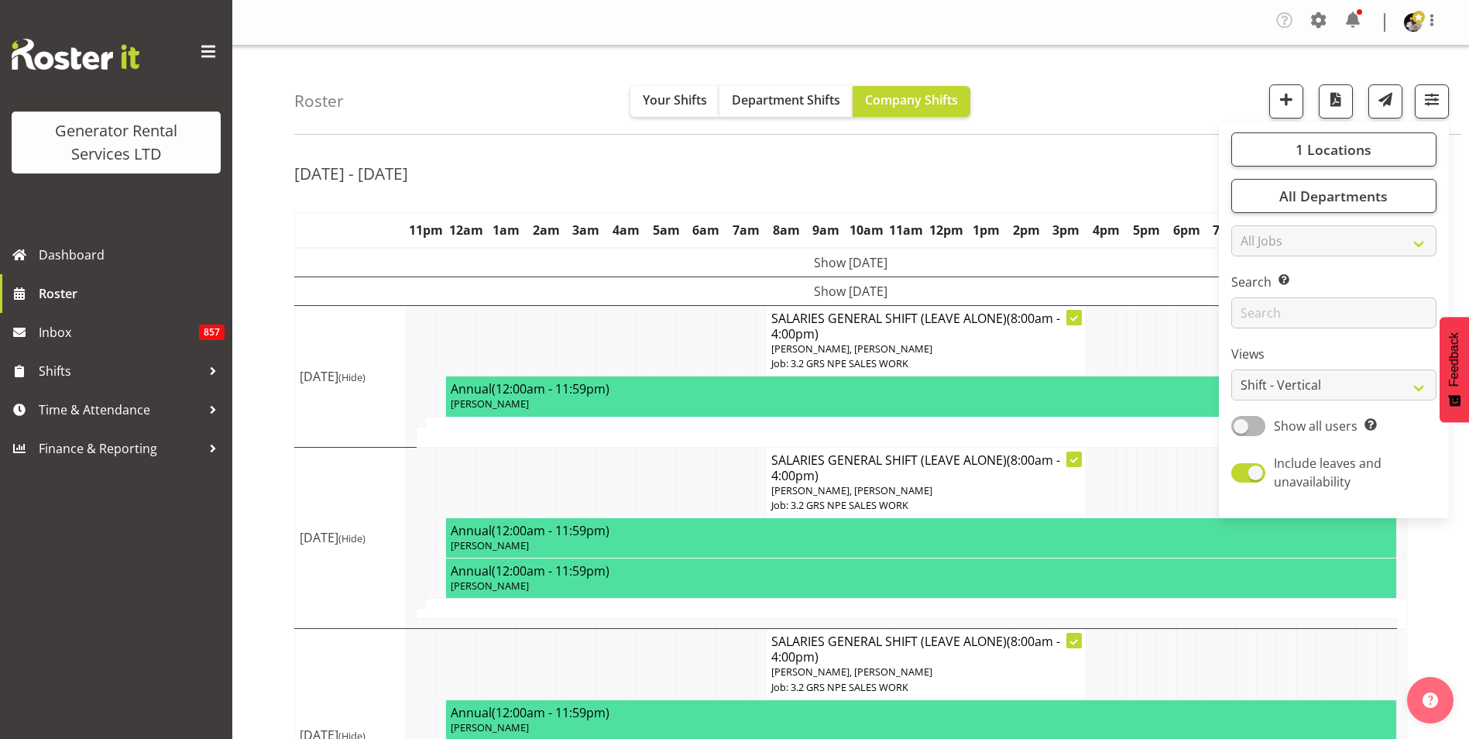
click at [1001, 162] on div "Sep 1st - 7th, 2025" at bounding box center [850, 176] width 1113 height 36
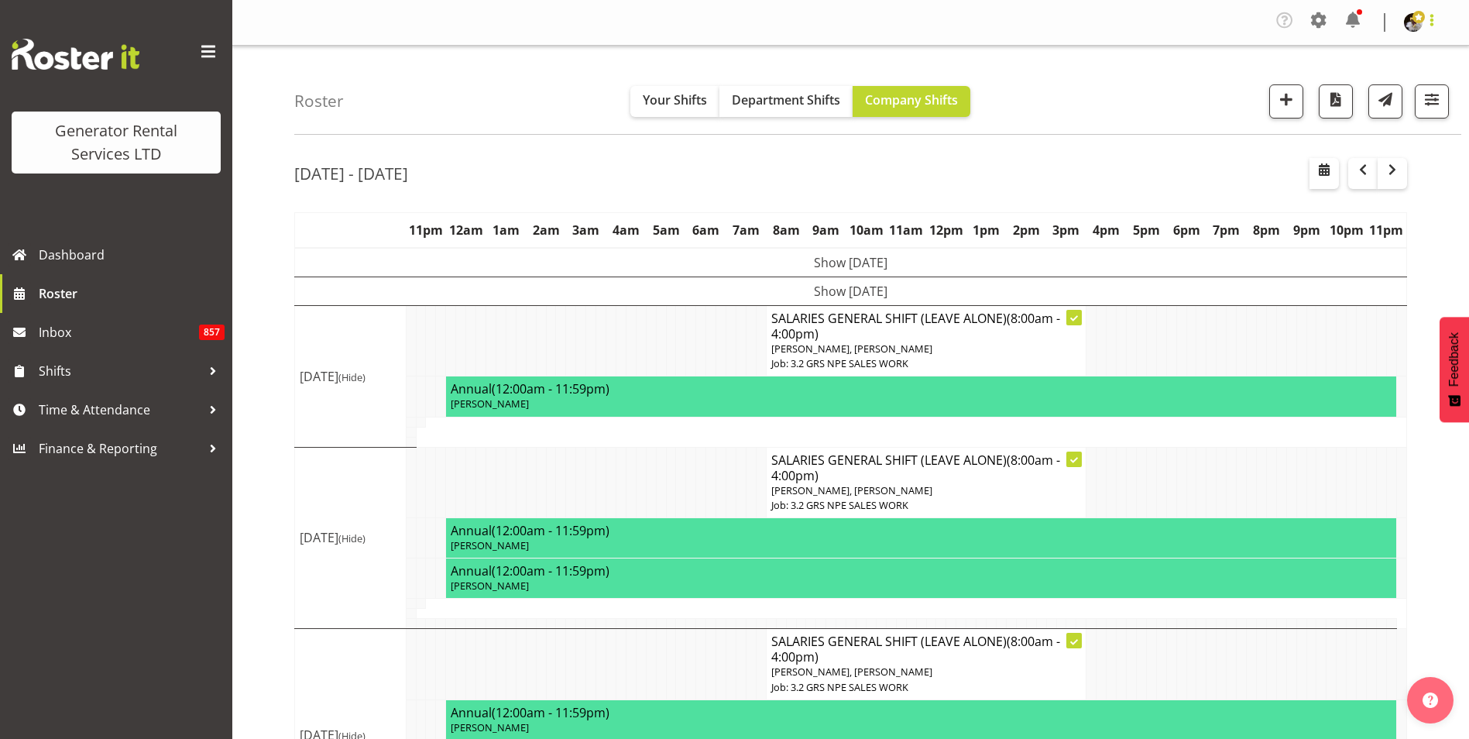
click at [1433, 19] on span at bounding box center [1432, 20] width 19 height 19
click at [1204, 76] on div "Roster Your Shifts Department Shifts Company Shifts 1 Locations Clear GRS Auckl…" at bounding box center [877, 90] width 1167 height 89
click at [125, 361] on span "Shifts" at bounding box center [120, 370] width 163 height 23
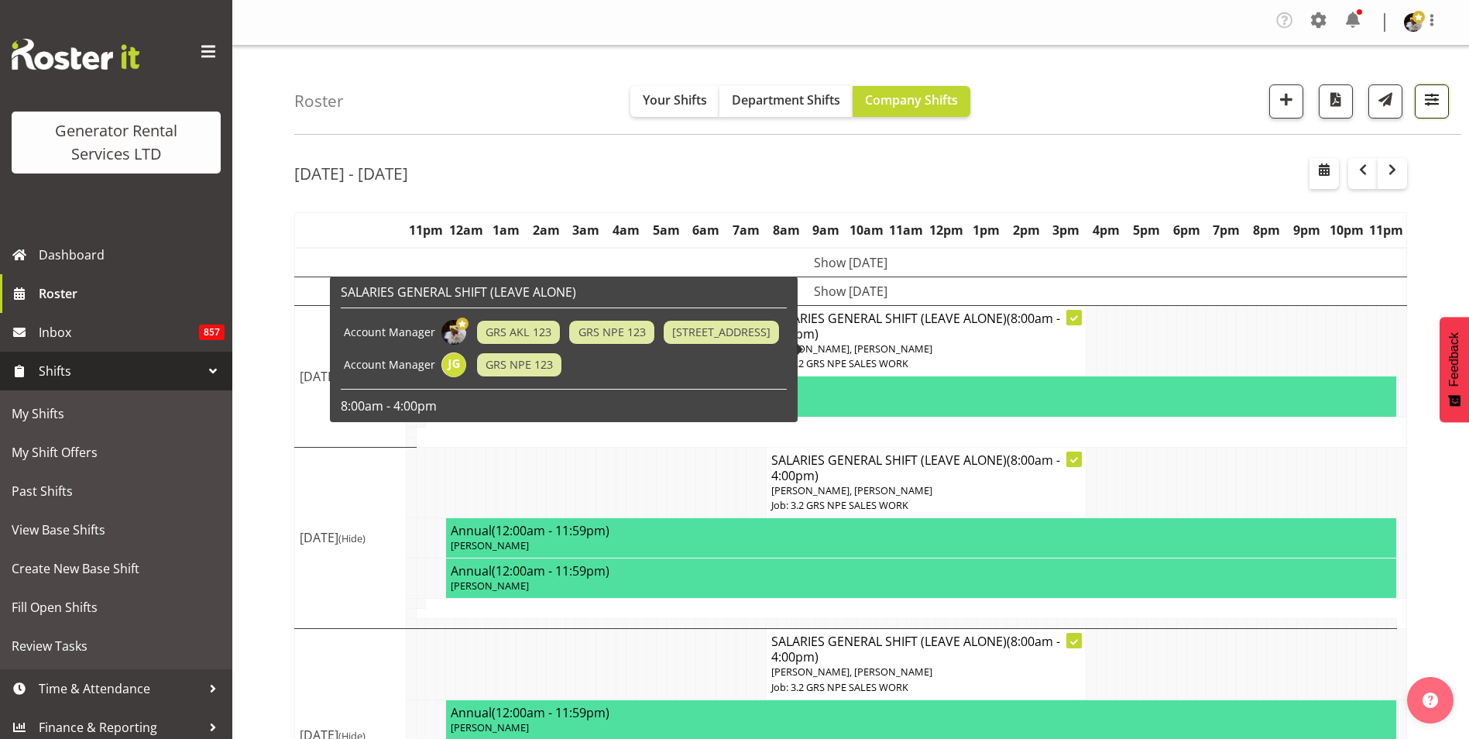
click at [1427, 106] on span "button" at bounding box center [1432, 99] width 20 height 20
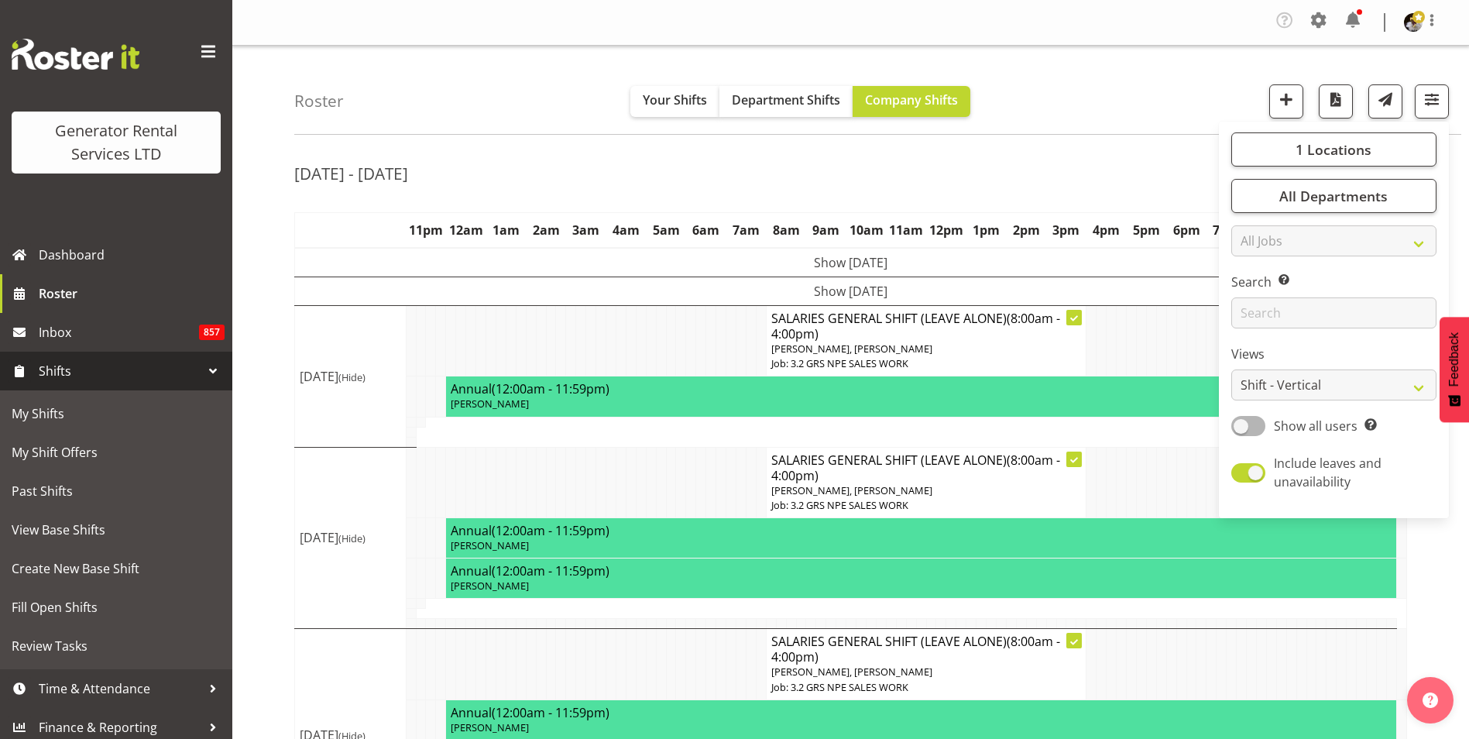
click at [1136, 109] on div "Roster Your Shifts Department Shifts Company Shifts 1 Locations Clear GRS Auckl…" at bounding box center [877, 90] width 1167 height 89
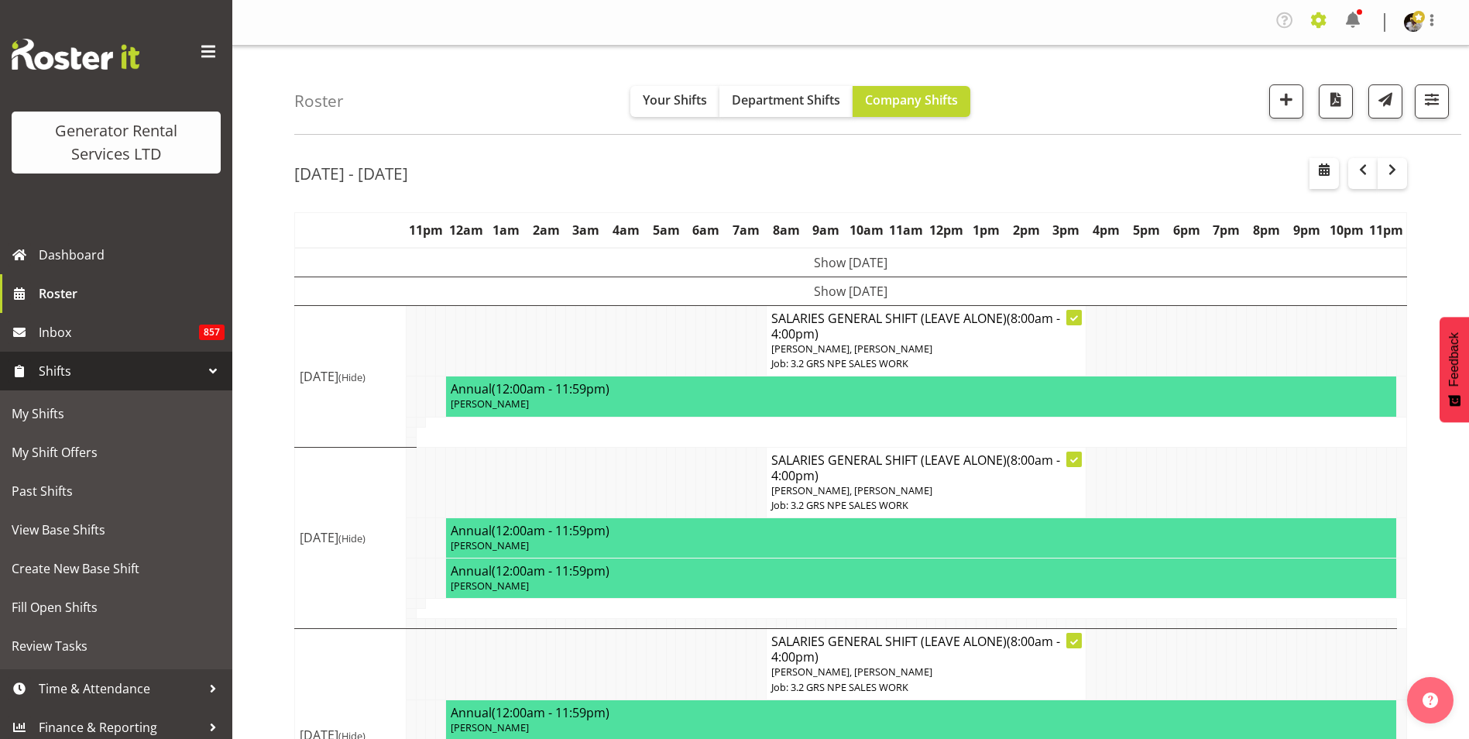
click at [1317, 24] on span at bounding box center [1318, 20] width 25 height 25
click at [1317, 19] on span at bounding box center [1318, 20] width 25 height 25
click at [1431, 99] on span "button" at bounding box center [1432, 99] width 20 height 20
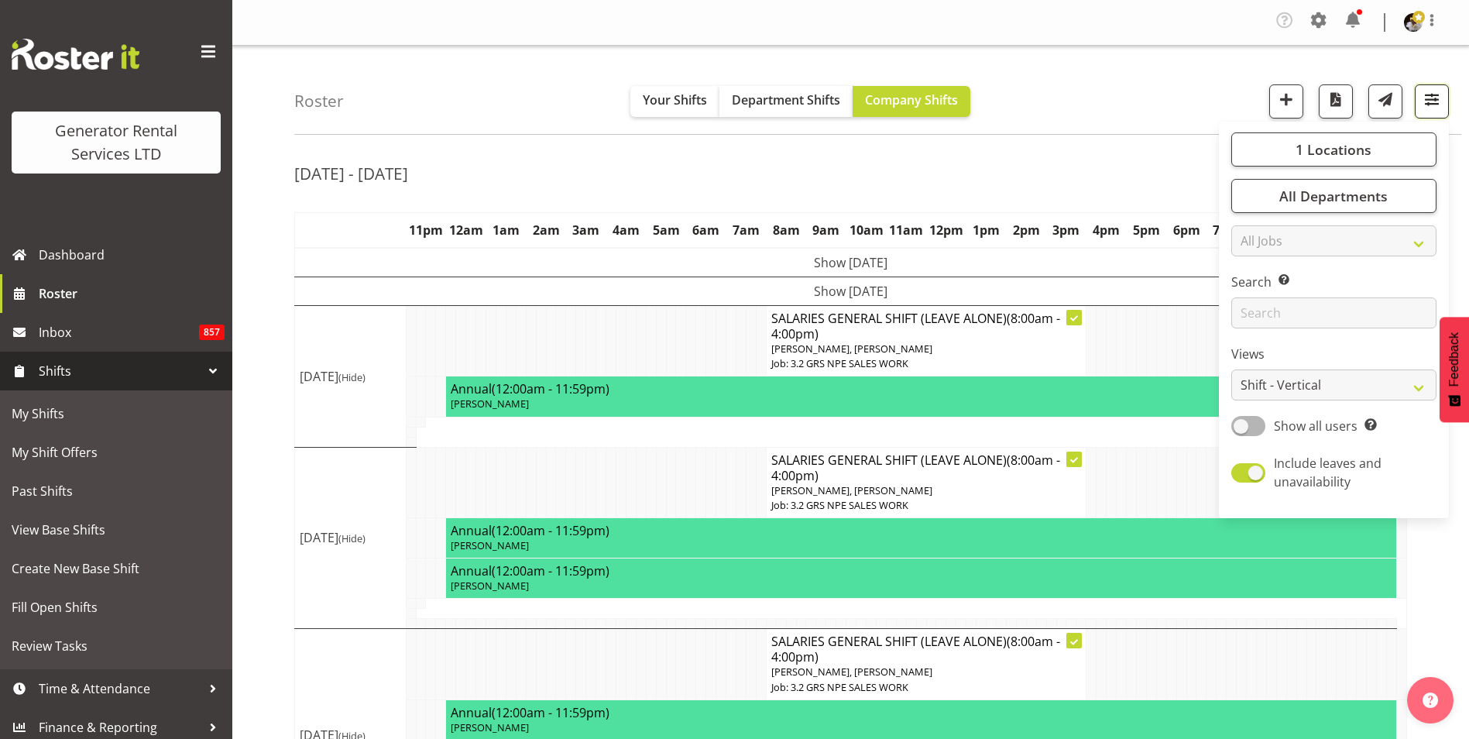
click at [1431, 100] on span "button" at bounding box center [1432, 99] width 20 height 20
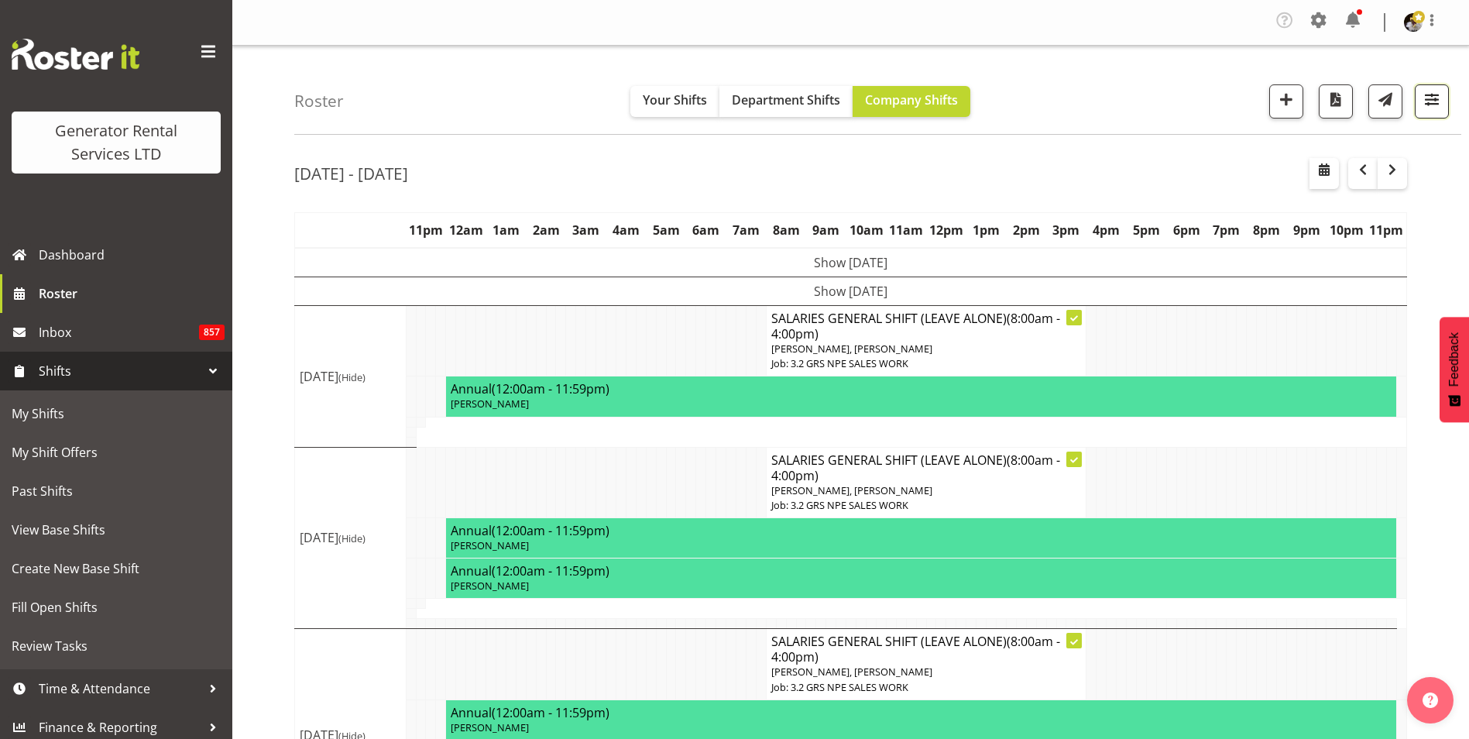
click at [1427, 94] on span "button" at bounding box center [1432, 99] width 20 height 20
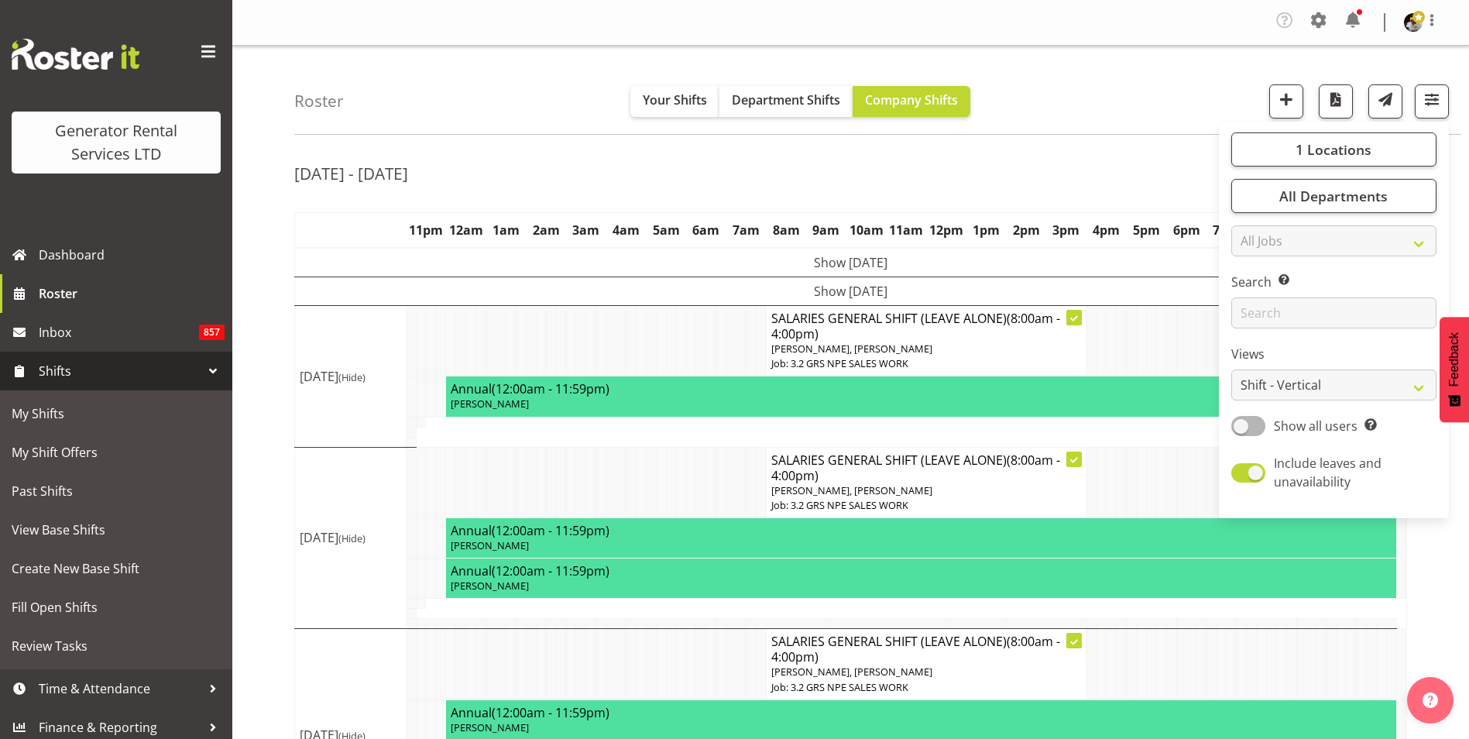
click at [1155, 144] on div "Roster Your Shifts Department Shifts Company Shifts 1 Locations Clear GRS Auckl…" at bounding box center [850, 530] width 1237 height 969
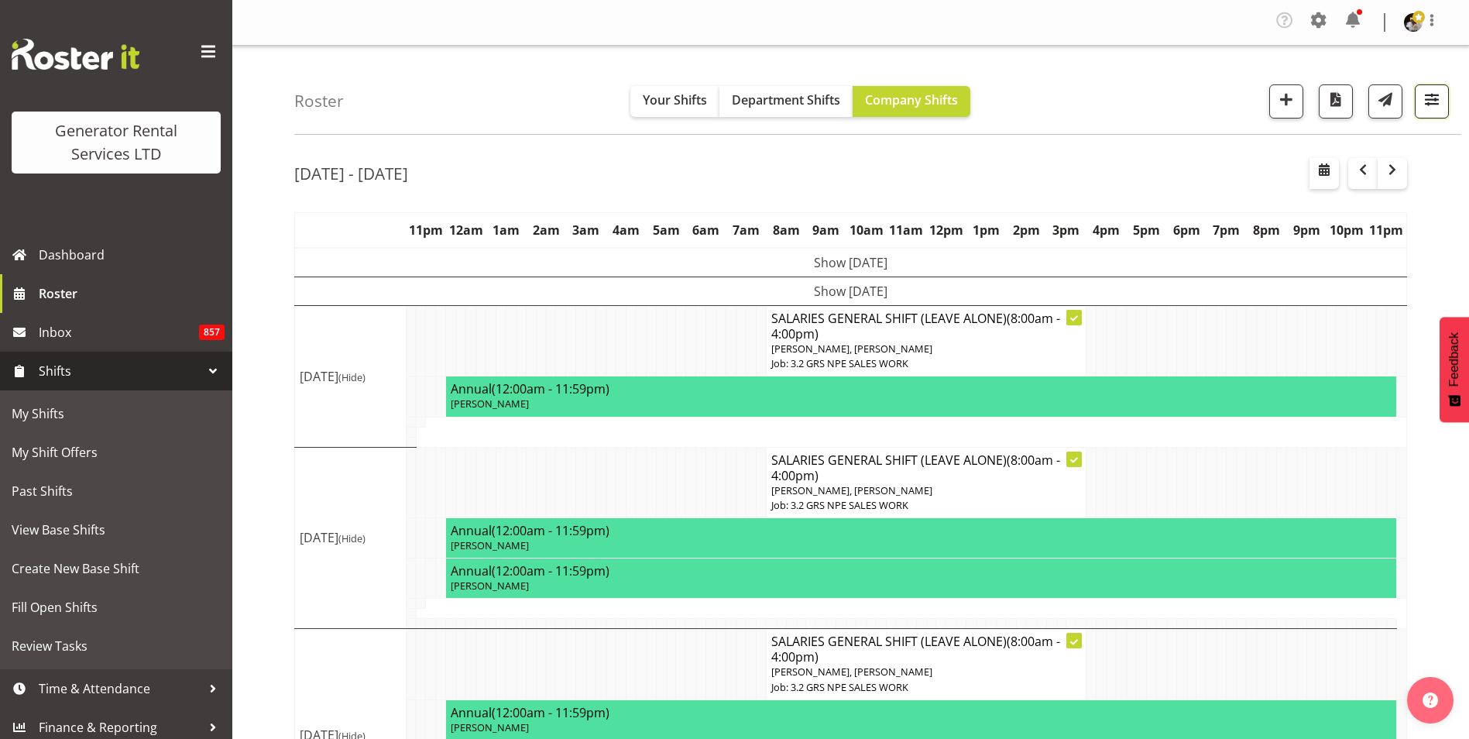
click at [1438, 100] on span "button" at bounding box center [1432, 99] width 20 height 20
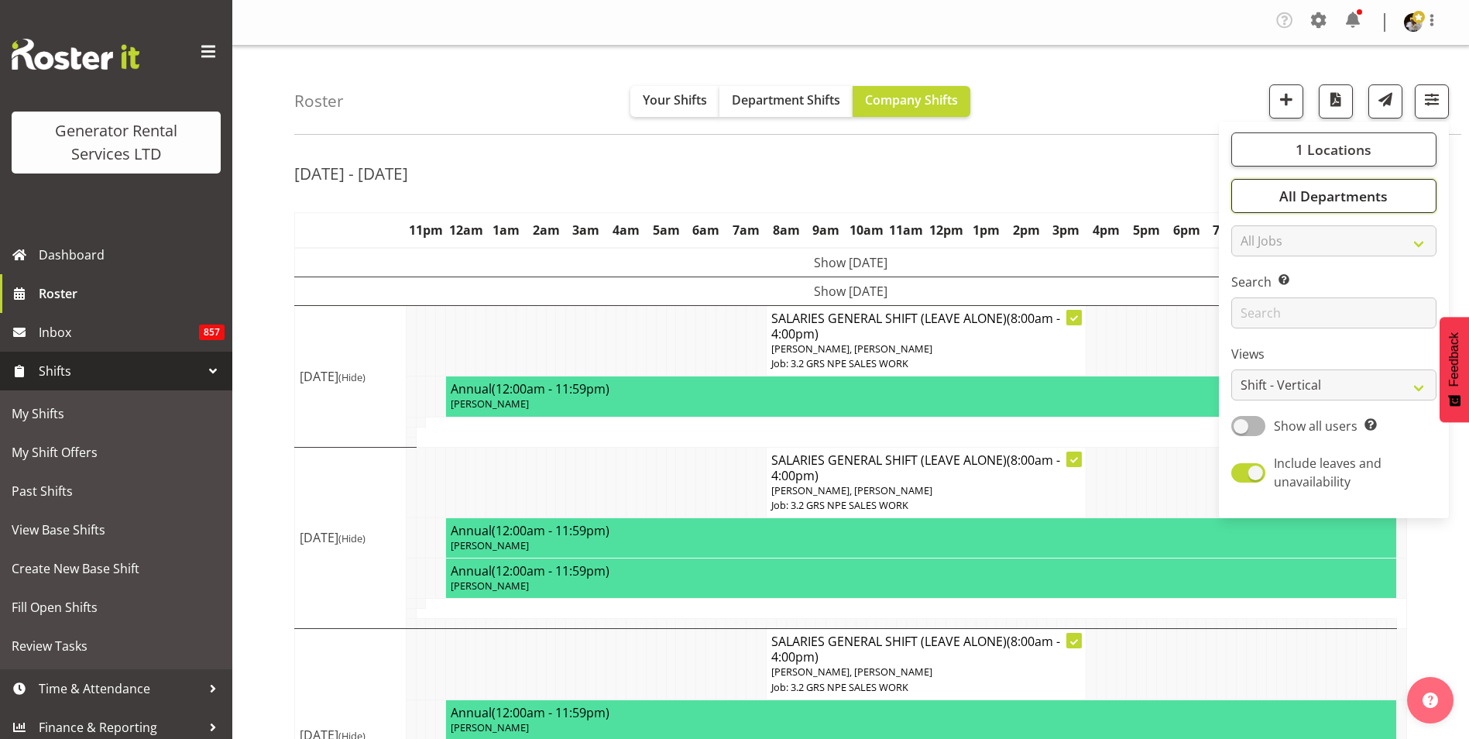
click at [1327, 190] on span "All Departments" at bounding box center [1333, 196] width 108 height 19
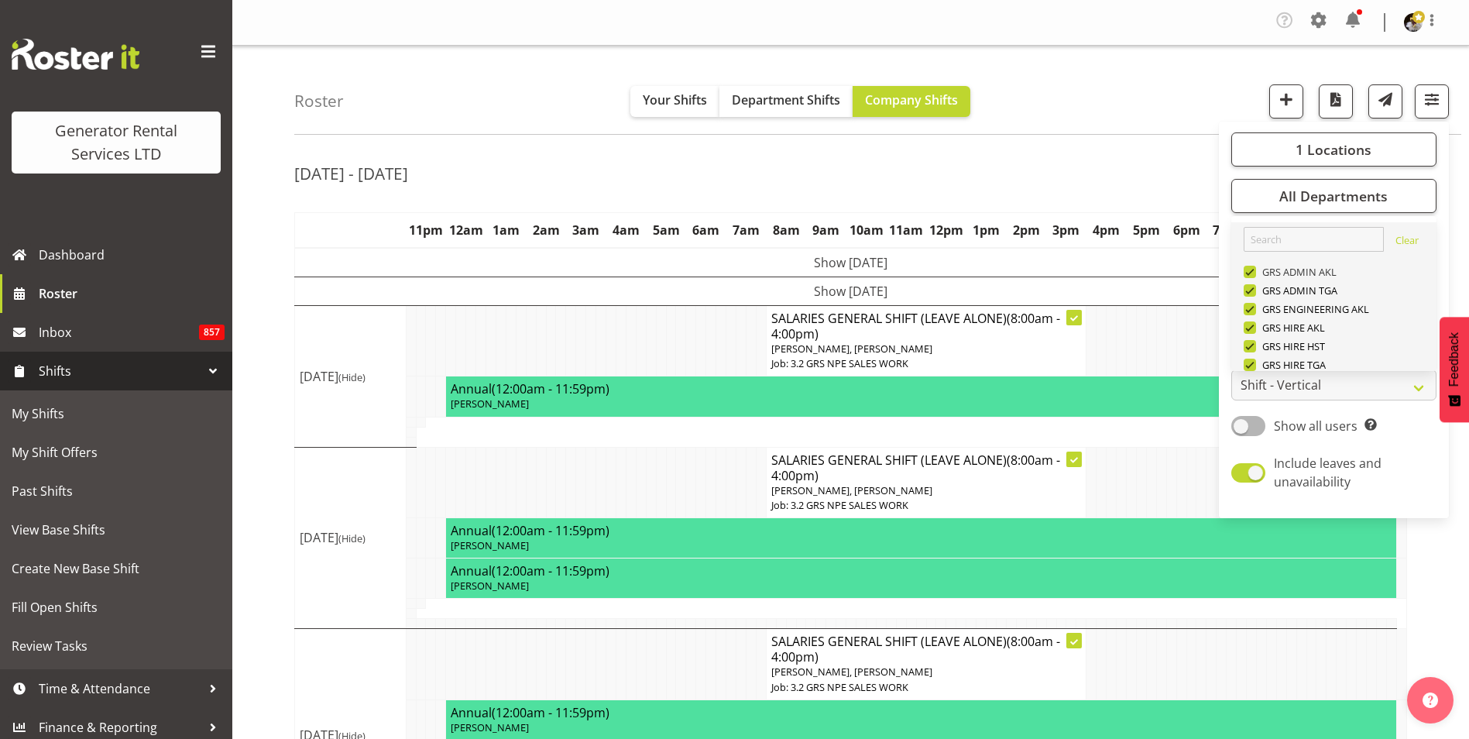
click at [1251, 272] on span at bounding box center [1250, 272] width 12 height 12
click at [1251, 272] on input "GRS ADMIN AKL" at bounding box center [1249, 272] width 10 height 10
checkbox input "false"
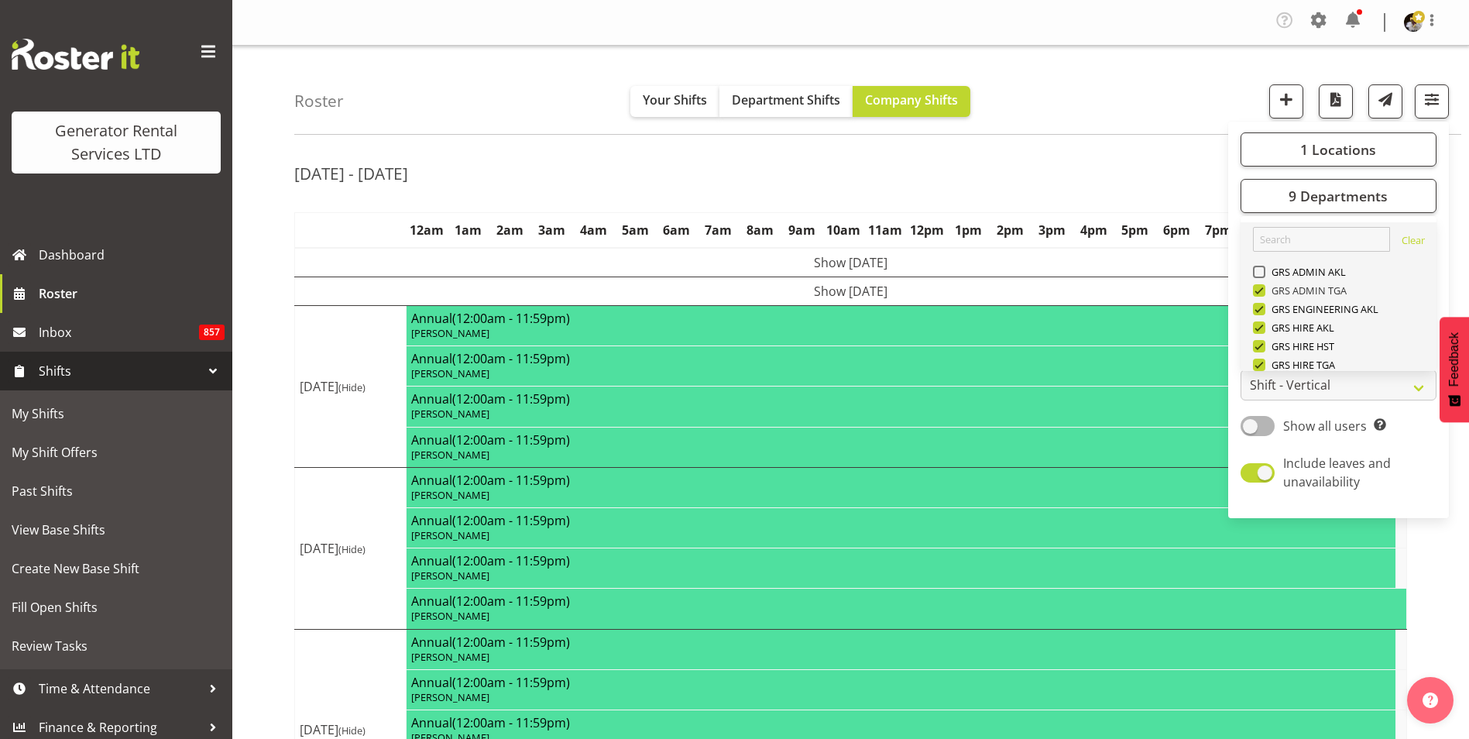
click at [1261, 289] on span at bounding box center [1259, 290] width 12 height 12
click at [1261, 289] on input "GRS ADMIN TGA" at bounding box center [1258, 291] width 10 height 10
checkbox input "false"
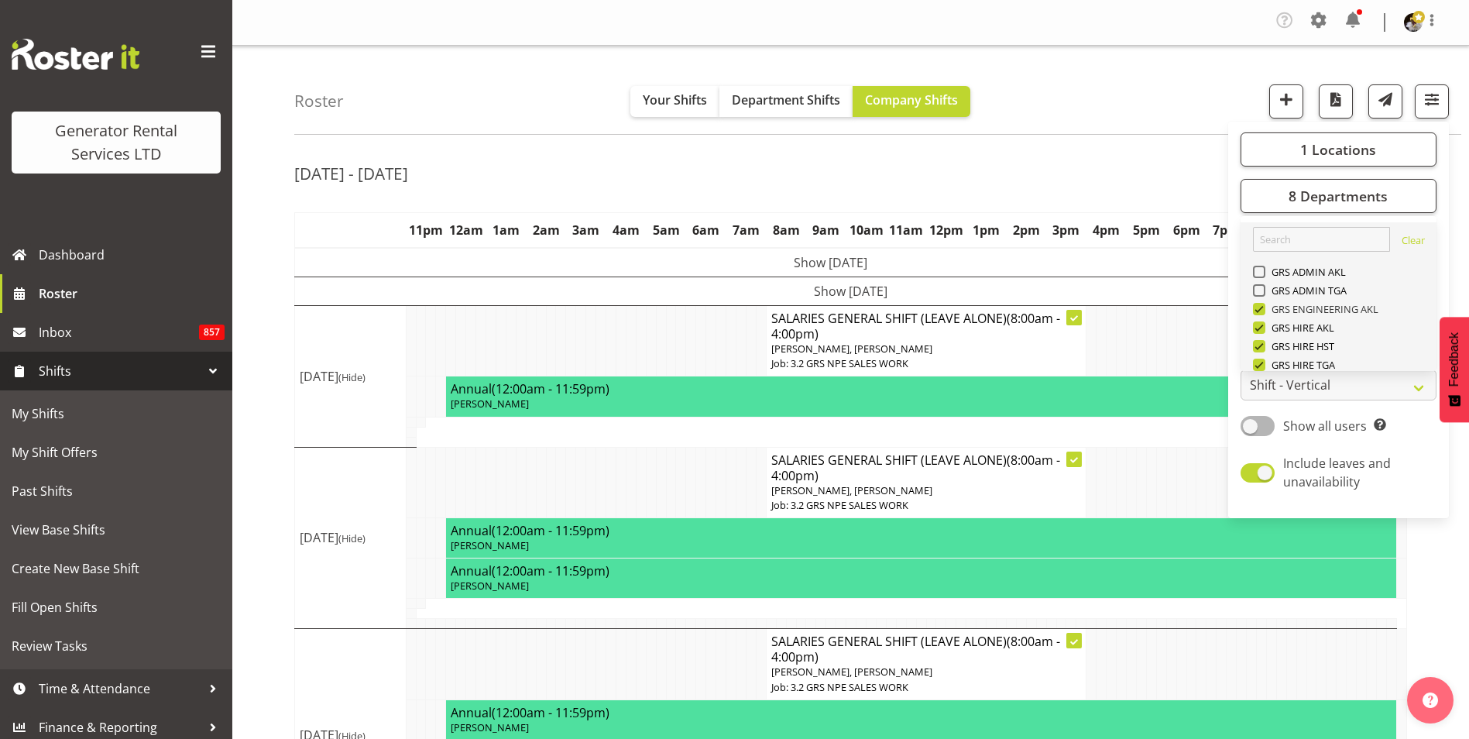
click at [1258, 306] on span at bounding box center [1259, 309] width 12 height 12
click at [1258, 306] on input "GRS ENGINEERING AKL" at bounding box center [1258, 309] width 10 height 10
checkbox input "false"
click at [1262, 327] on span at bounding box center [1259, 327] width 12 height 12
click at [1262, 327] on input "GRS HIRE AKL" at bounding box center [1258, 328] width 10 height 10
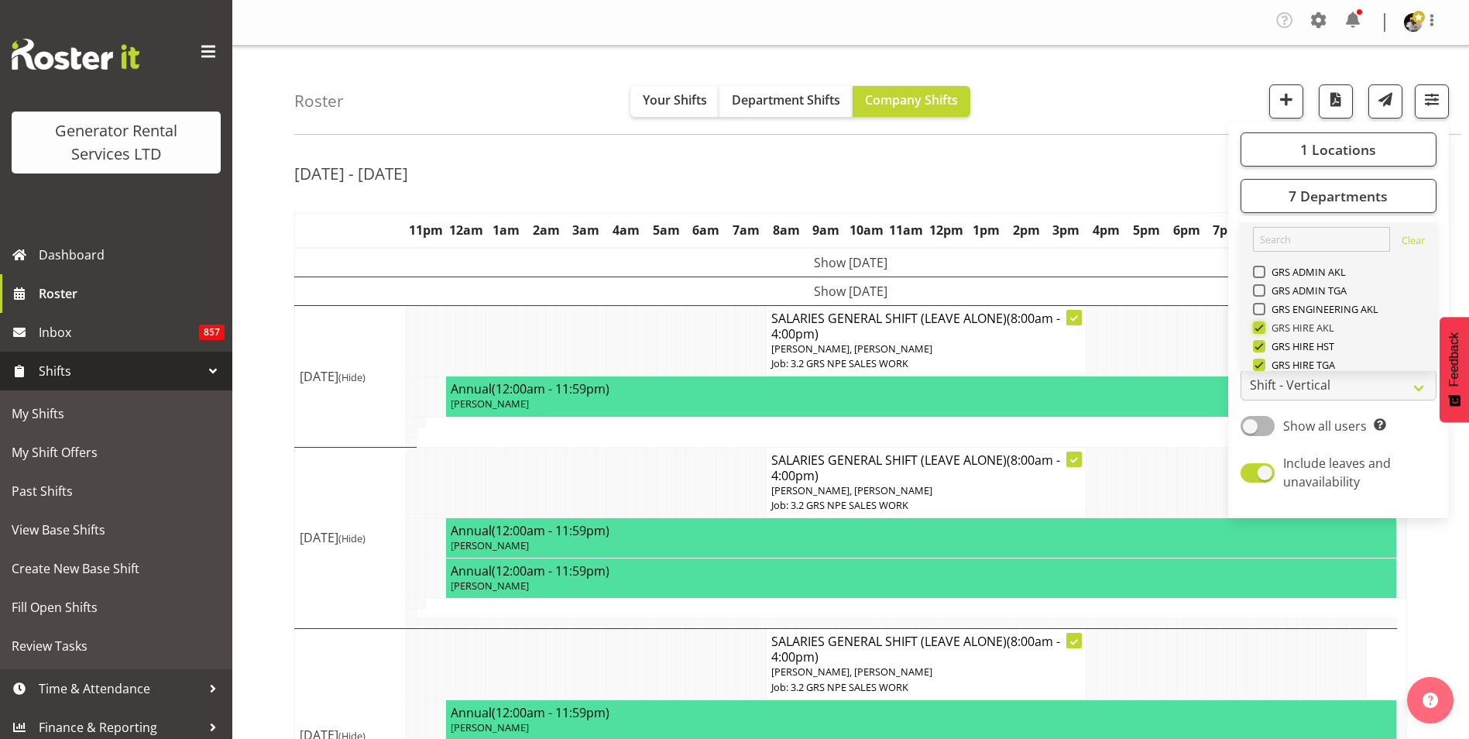
checkbox input "false"
click at [1262, 309] on span at bounding box center [1259, 312] width 12 height 12
click at [1262, 309] on input "GRS HIRE TGA" at bounding box center [1258, 312] width 10 height 10
checkbox input "false"
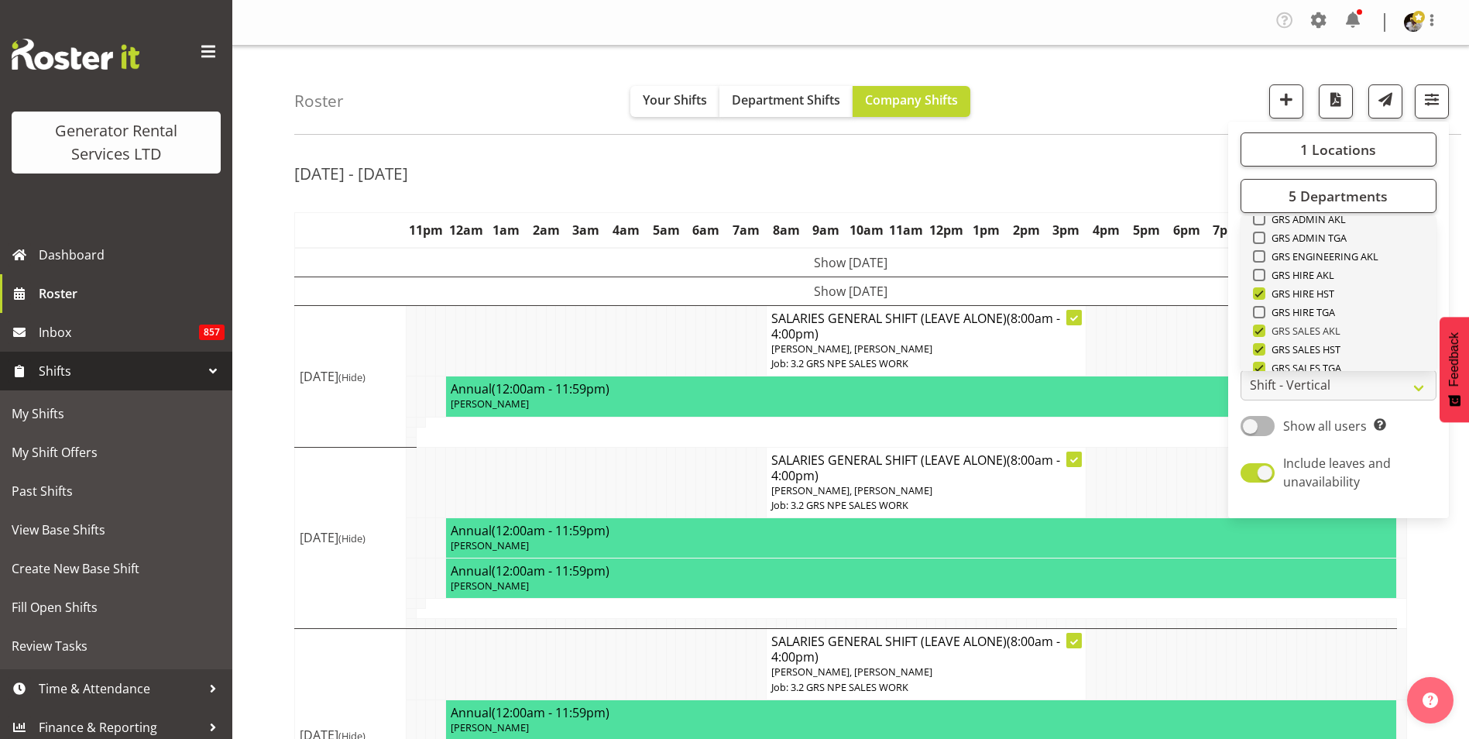
click at [1263, 330] on span at bounding box center [1259, 330] width 12 height 12
click at [1263, 330] on input "GRS SALES AKL" at bounding box center [1258, 331] width 10 height 10
checkbox input "false"
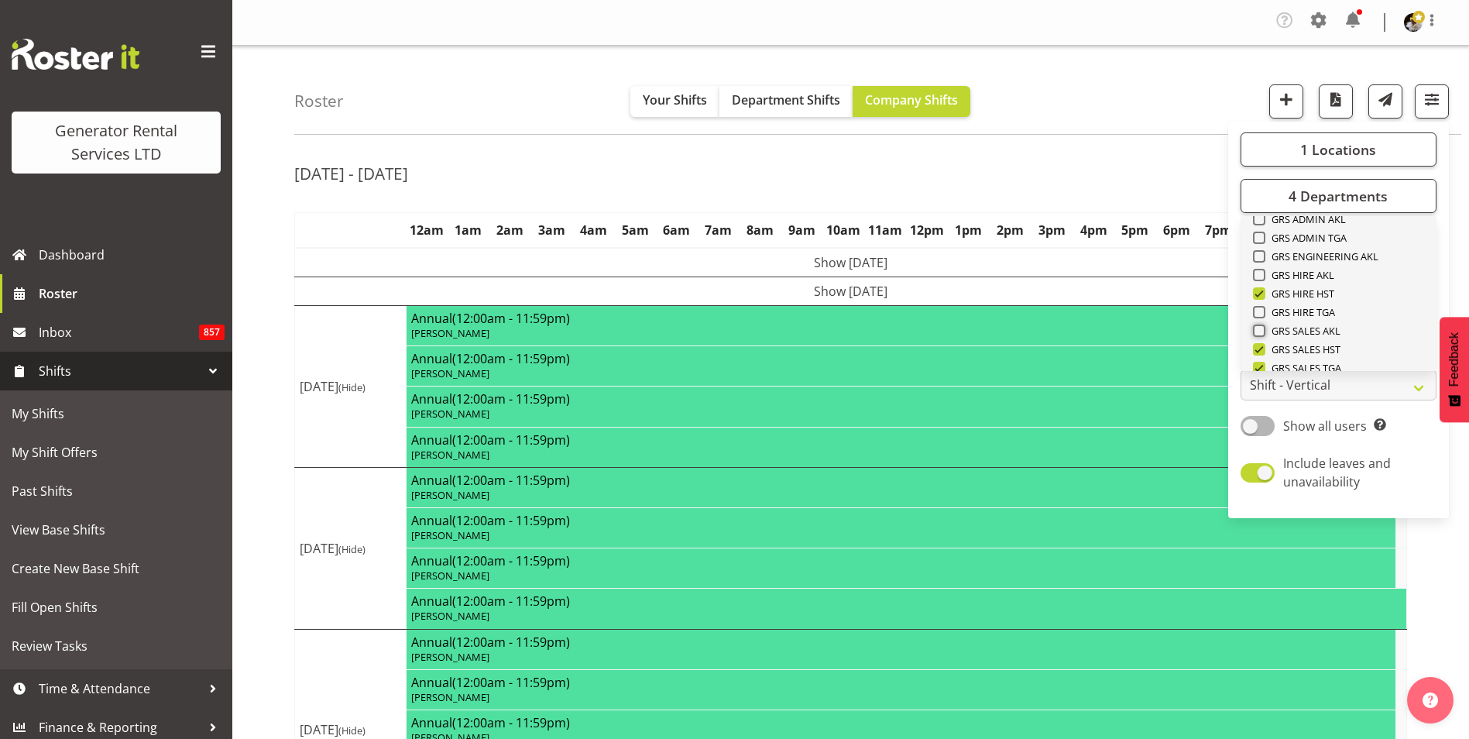
scroll to position [130, 0]
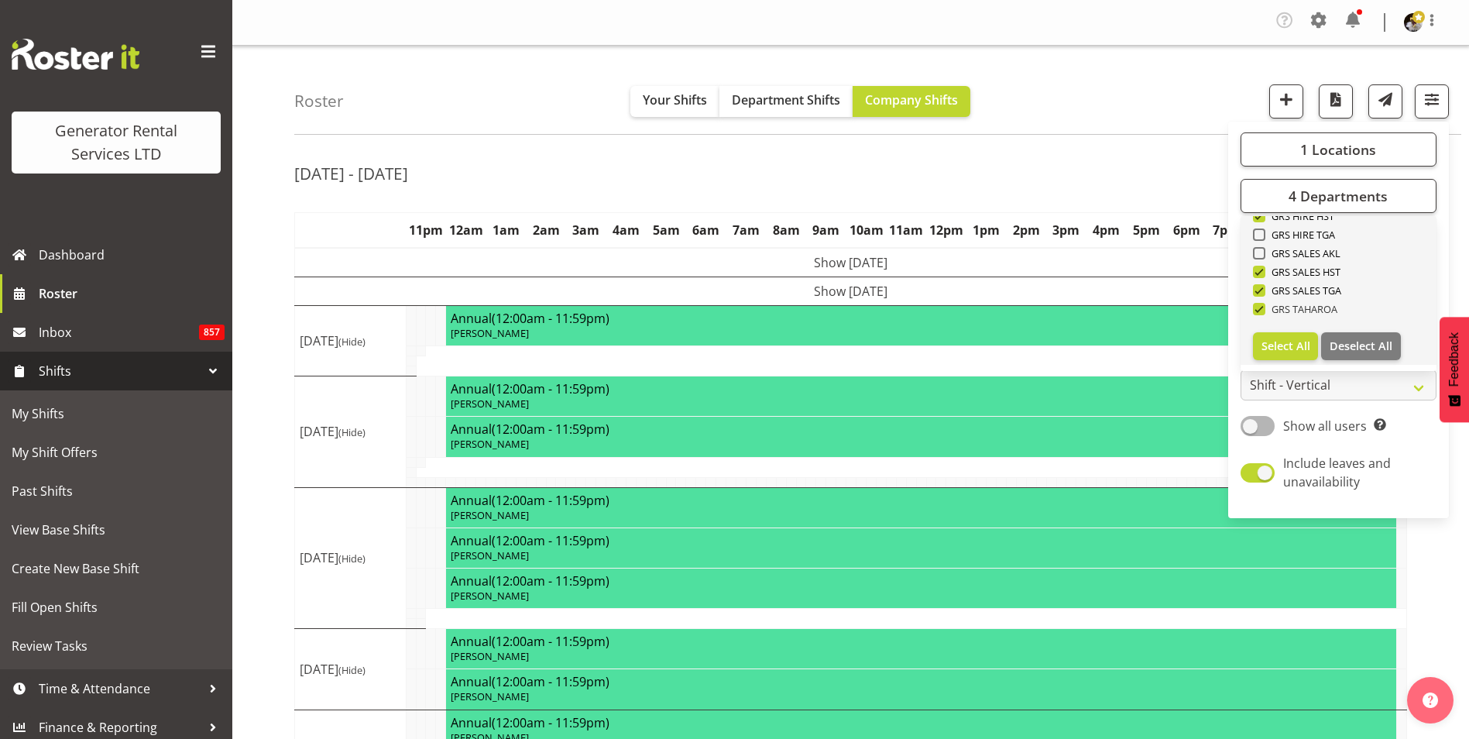
click at [1255, 288] on span at bounding box center [1259, 290] width 12 height 12
click at [1255, 288] on input "GRS SALES TGA" at bounding box center [1258, 291] width 10 height 10
checkbox input "false"
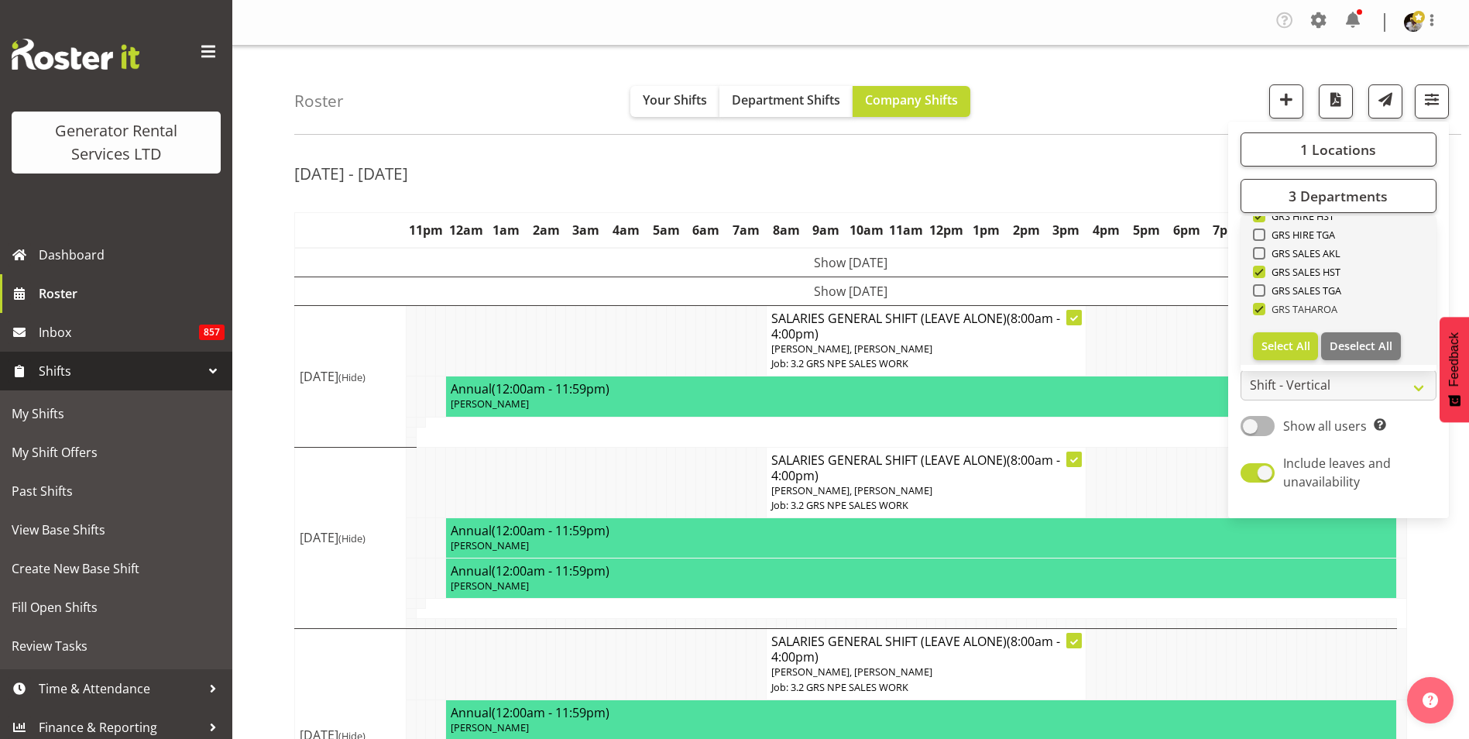
click at [1262, 310] on span at bounding box center [1259, 309] width 12 height 12
click at [1262, 310] on input "GRS TAHAROA" at bounding box center [1258, 309] width 10 height 10
checkbox input "false"
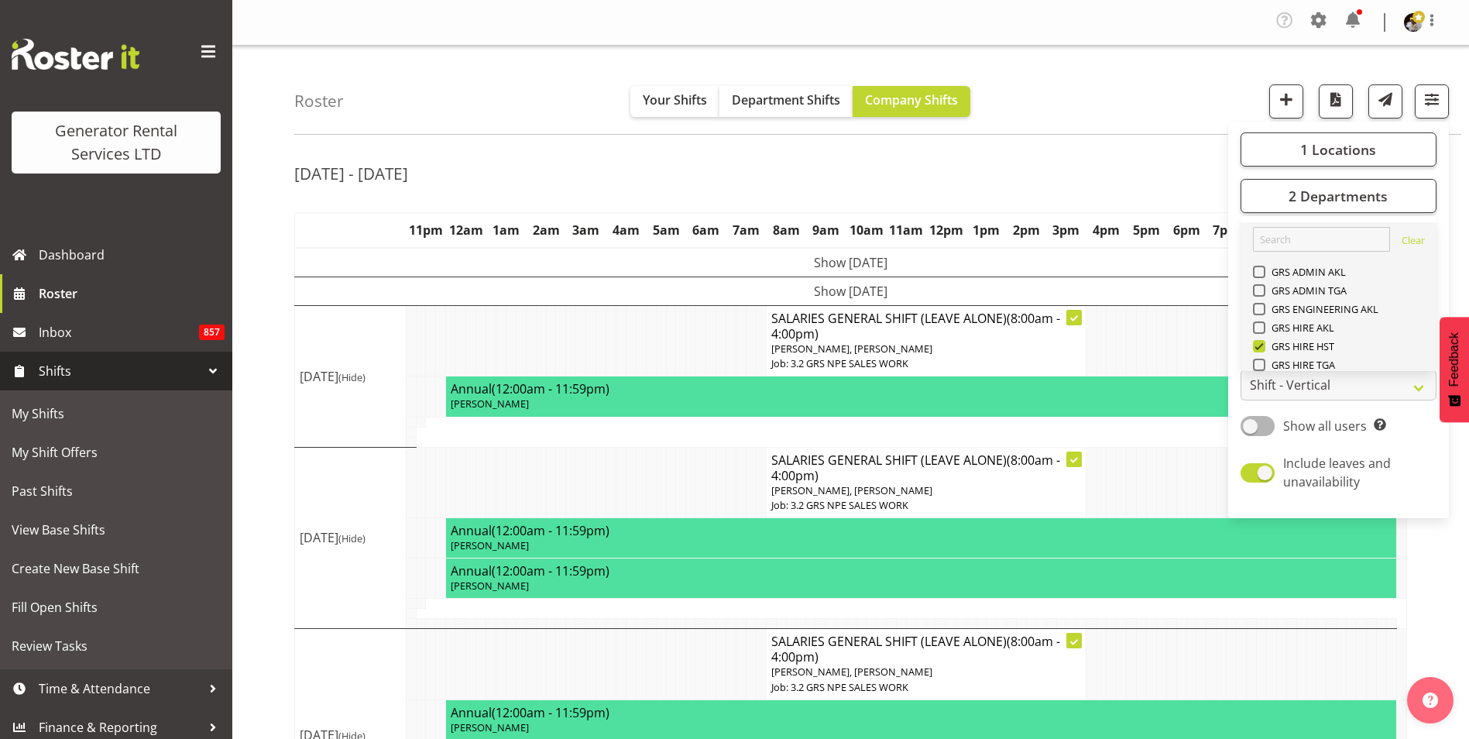
scroll to position [130, 0]
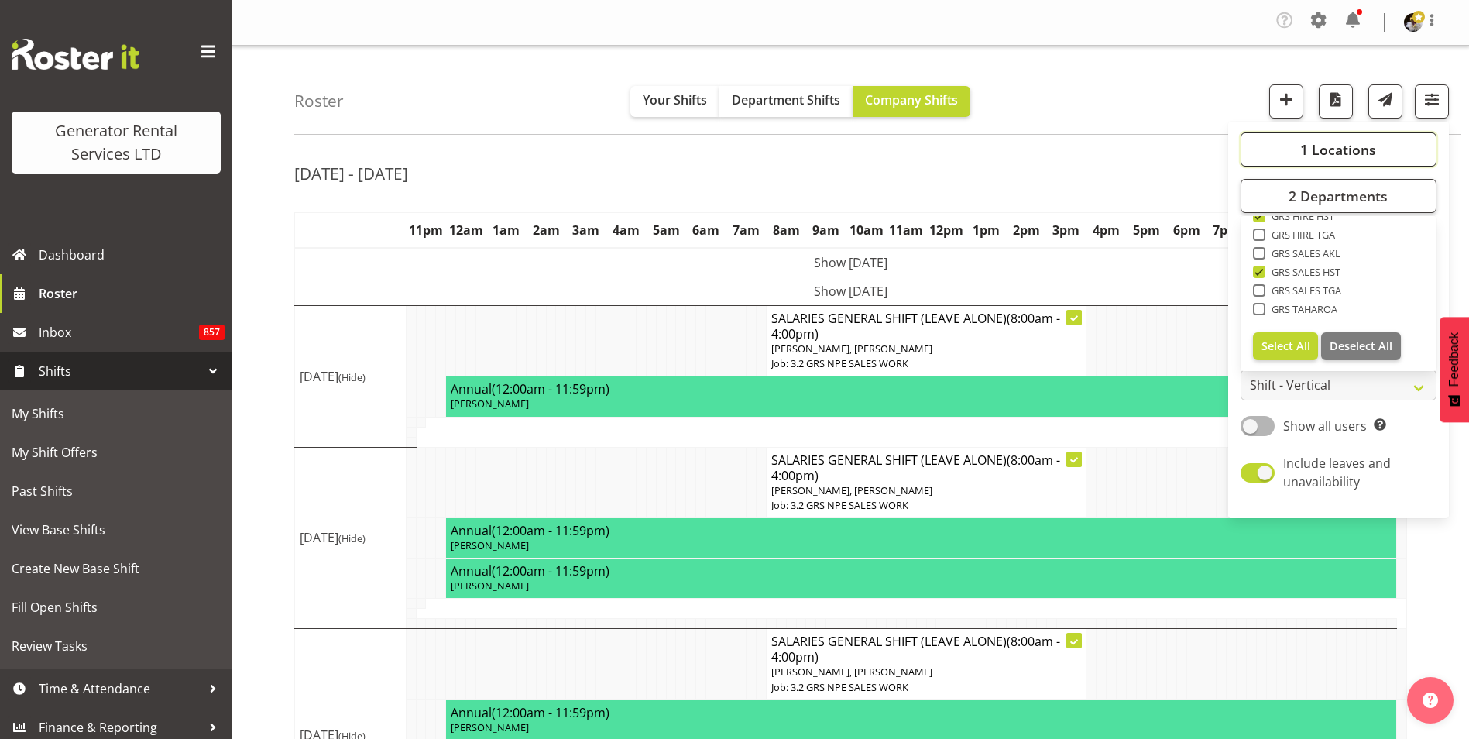
click at [1293, 139] on button "1 Locations" at bounding box center [1339, 149] width 196 height 34
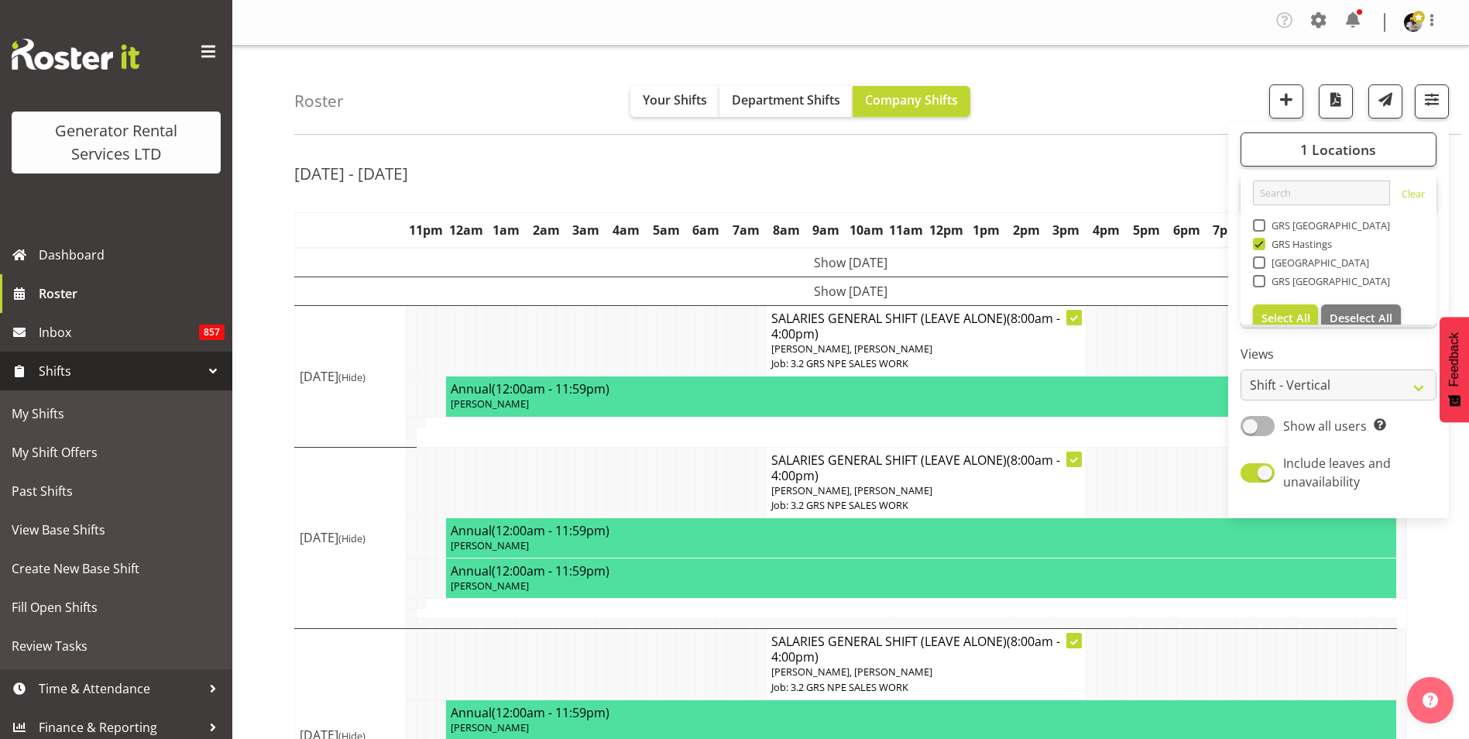
click at [1211, 173] on div "[DATE] - [DATE]" at bounding box center [850, 176] width 1113 height 36
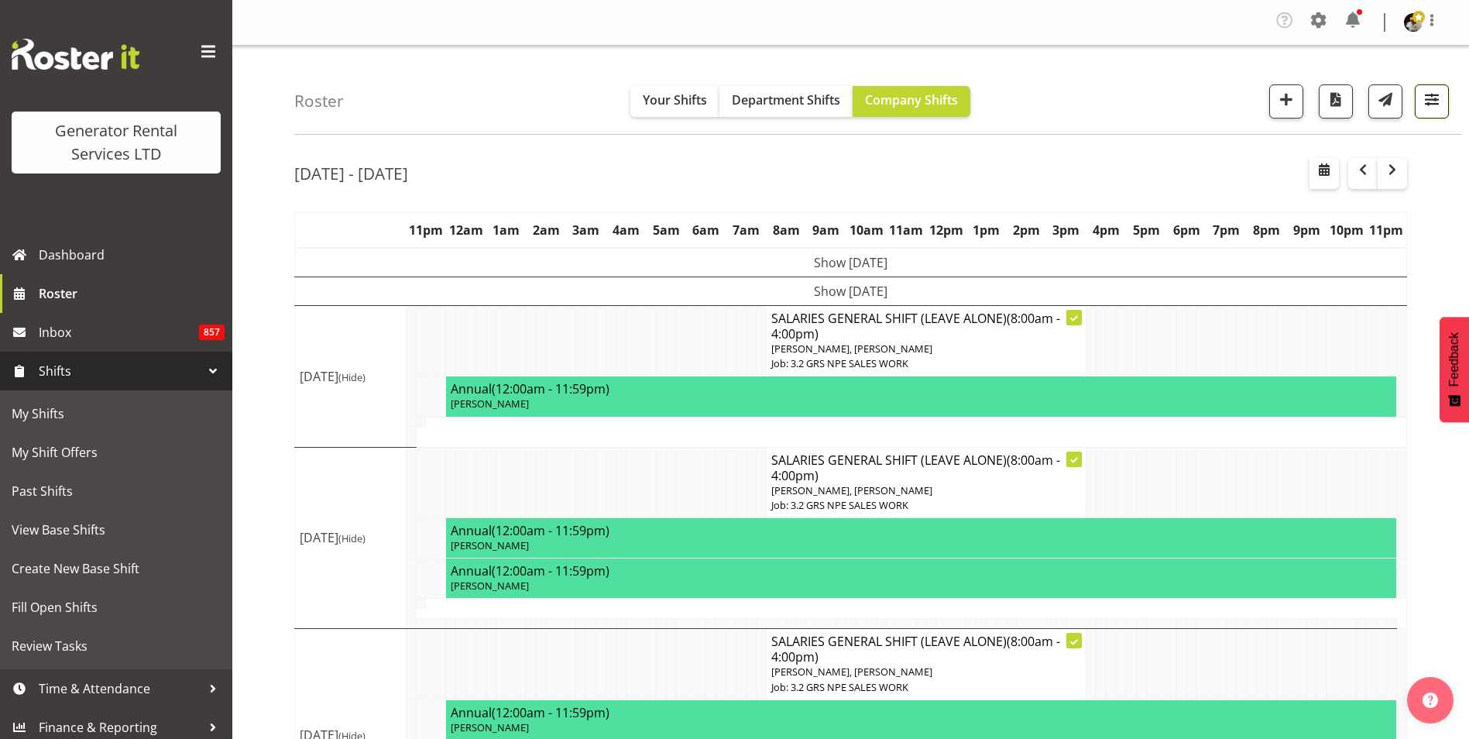
click at [1435, 101] on span "button" at bounding box center [1432, 99] width 20 height 20
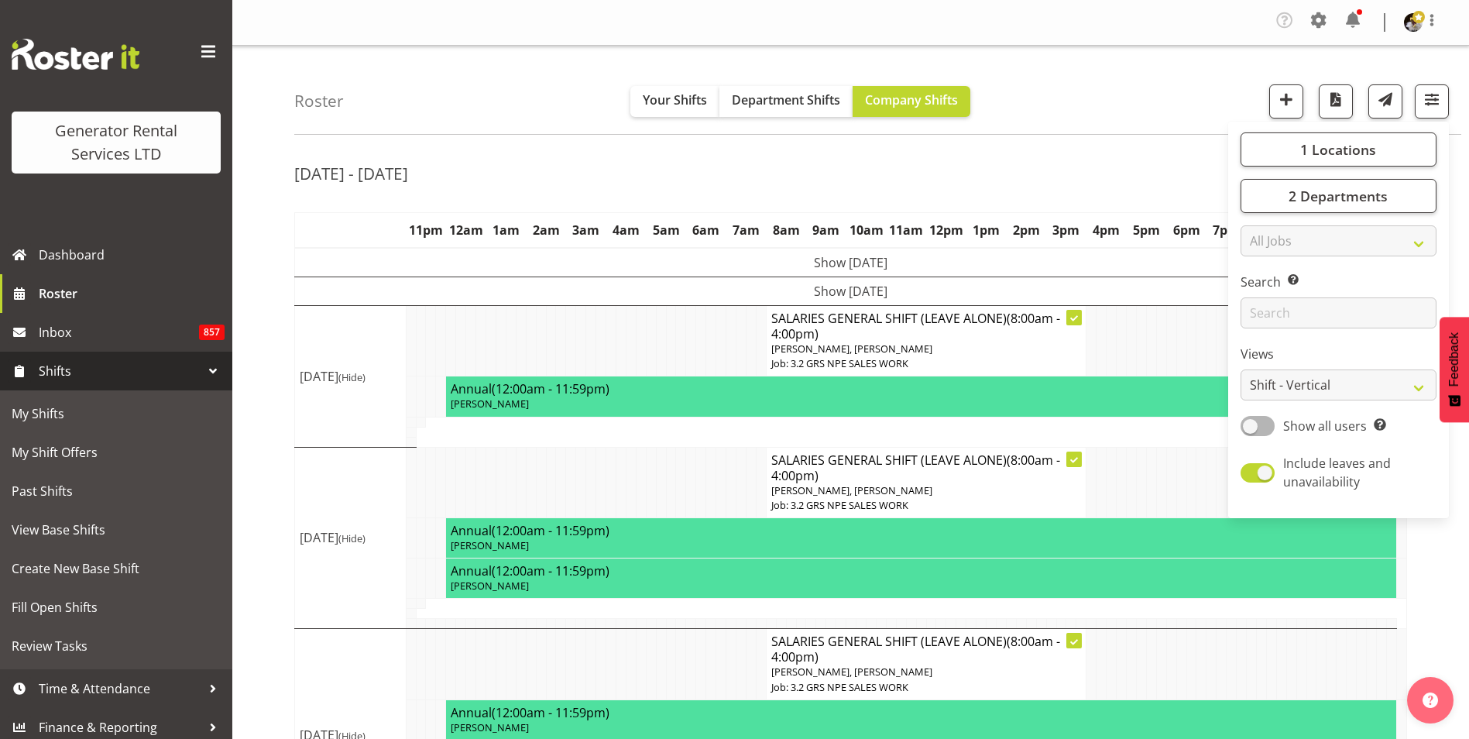
click at [1138, 144] on div "Roster Your Shifts Department Shifts Company Shifts 1 Locations Clear GRS Auckl…" at bounding box center [850, 530] width 1237 height 969
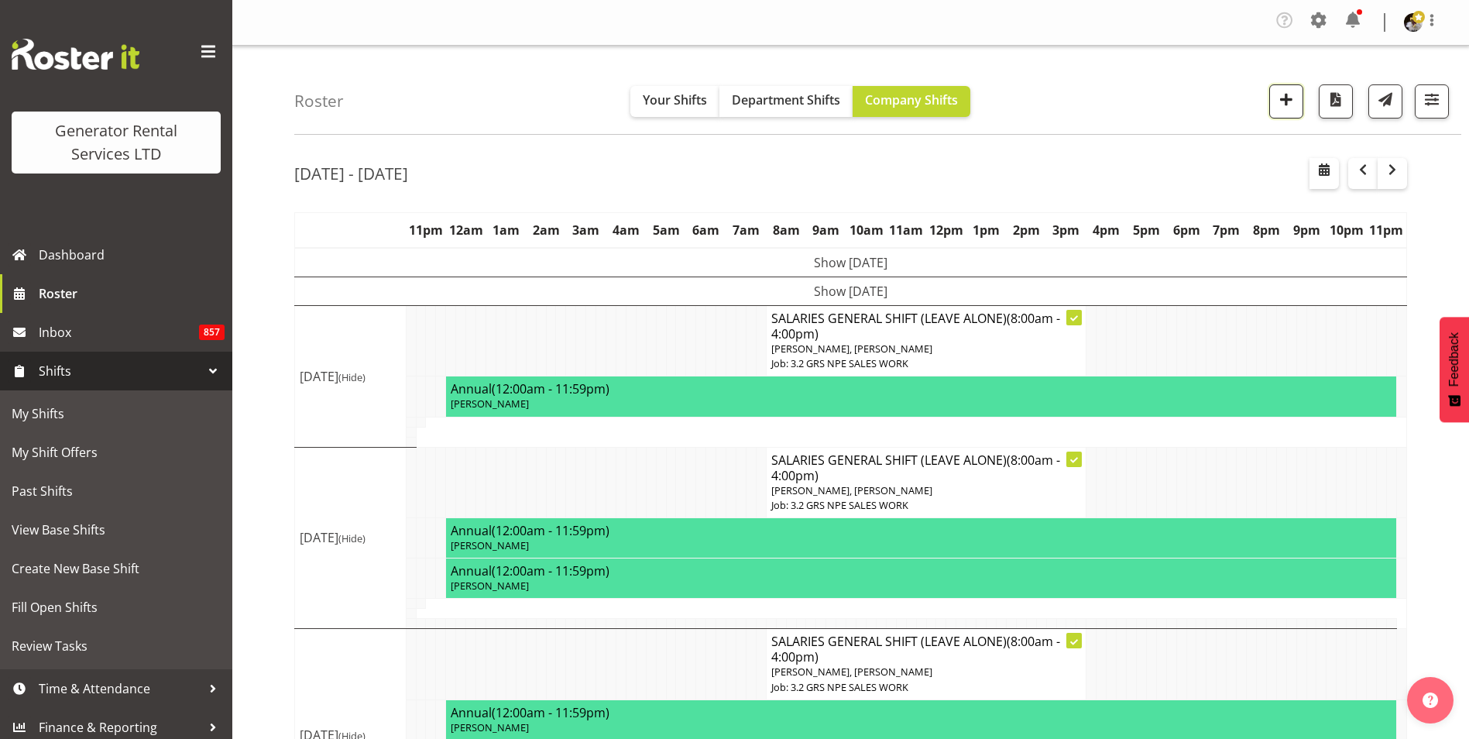
click at [1283, 98] on span "button" at bounding box center [1286, 99] width 20 height 20
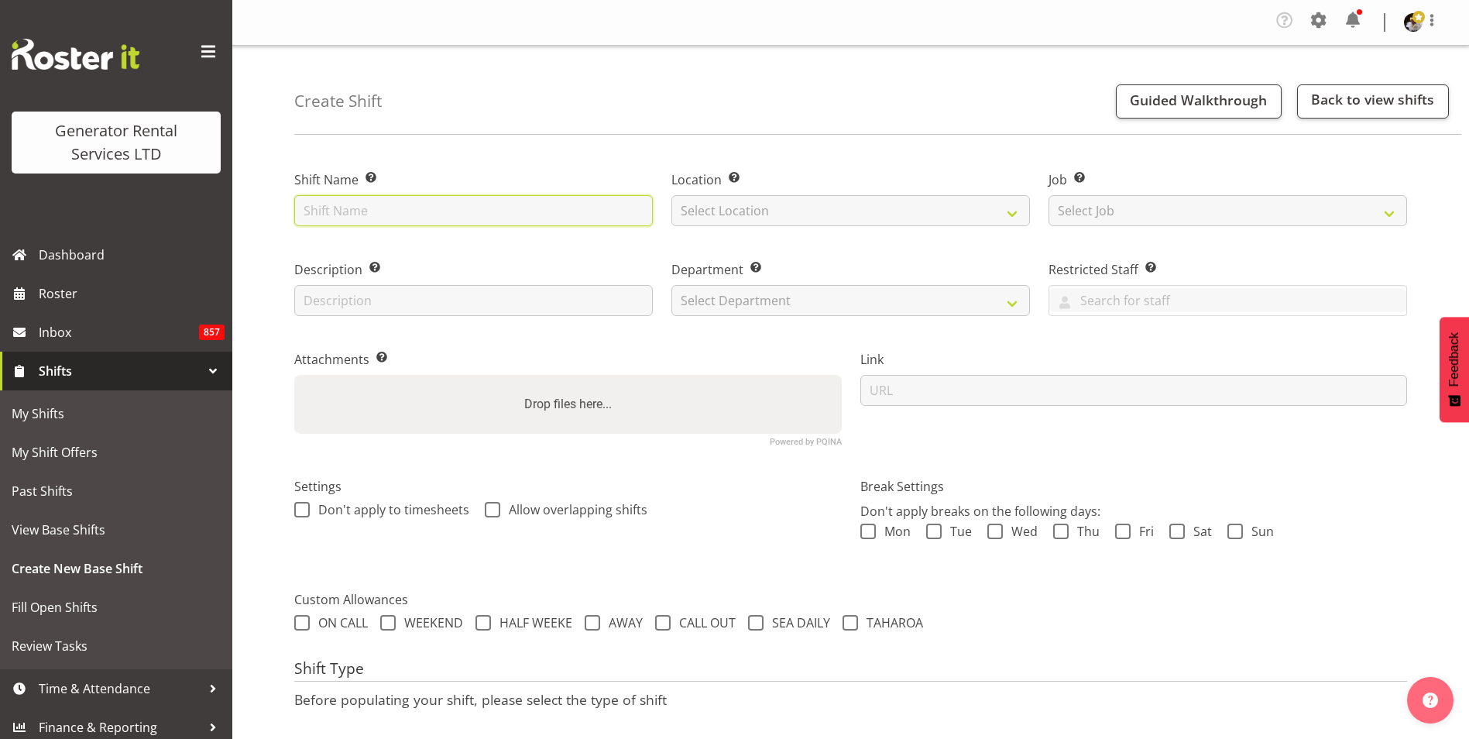
click at [383, 210] on input "text" at bounding box center [473, 210] width 359 height 31
type input "S"
type input "Unison - Put #523 Online"
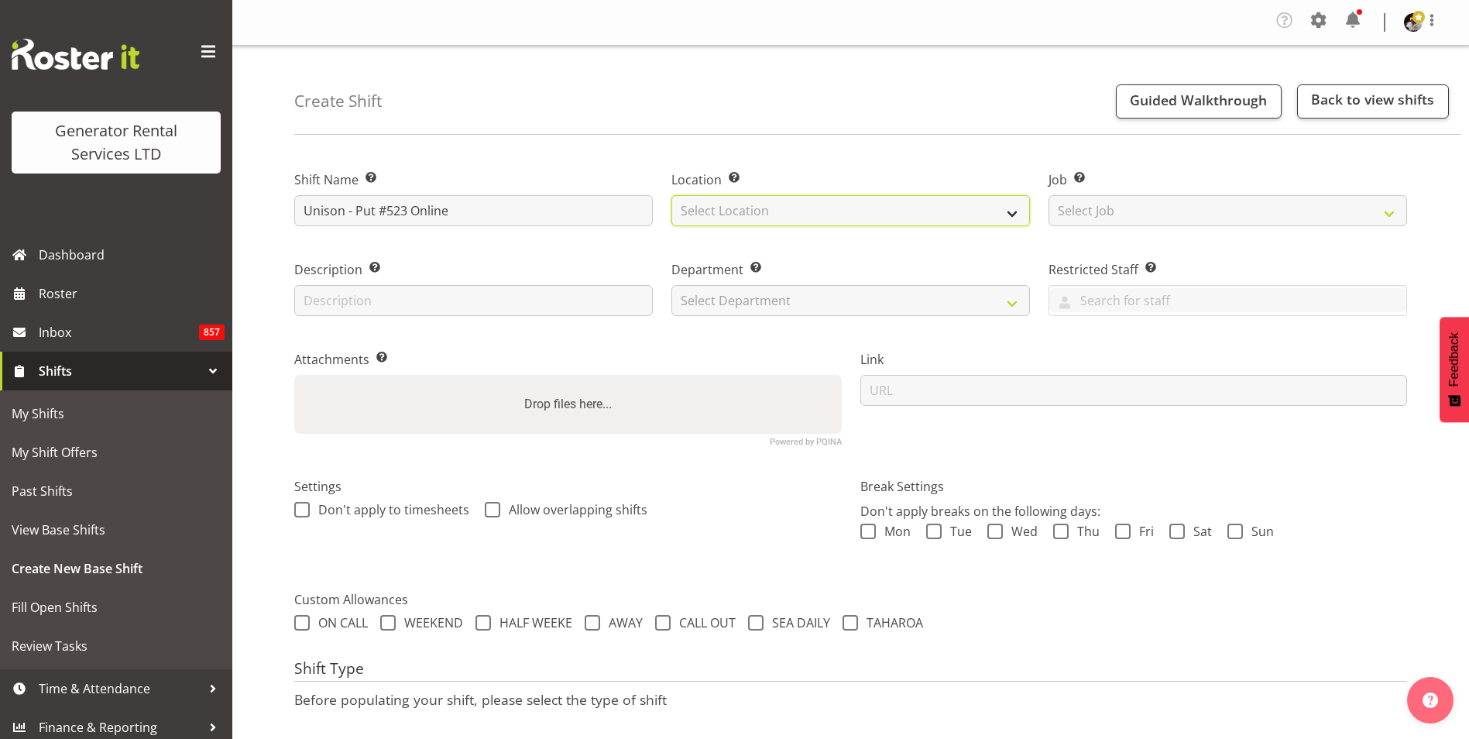
click at [747, 216] on select "Select Location GRS Hastings GRS Tauranga GRS Auckland" at bounding box center [850, 210] width 359 height 31
select select "30"
click at [671, 195] on select "Select Location GRS Hastings GRS Tauranga GRS Auckland" at bounding box center [850, 210] width 359 height 31
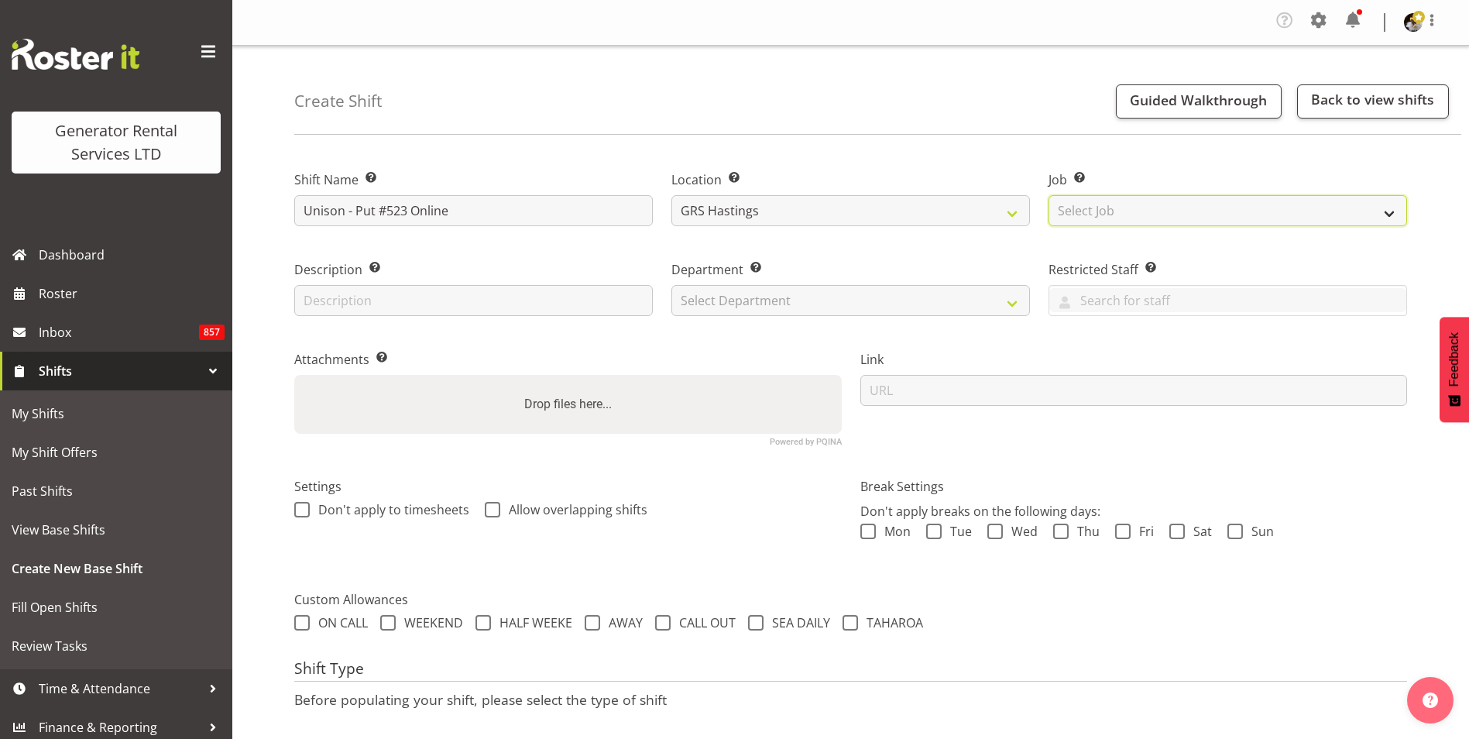
click at [1143, 221] on select "Select Job Create new job 1.1 GRS AKL RENTALS 1.1 GRS AKL RENTALS AC 1.1 GRS AK…" at bounding box center [1228, 210] width 359 height 31
select select "880"
click at [1049, 195] on select "Select Job Create new job 1.1 GRS AKL RENTALS 1.1 GRS AKL RENTALS AC 1.1 GRS AK…" at bounding box center [1228, 210] width 359 height 31
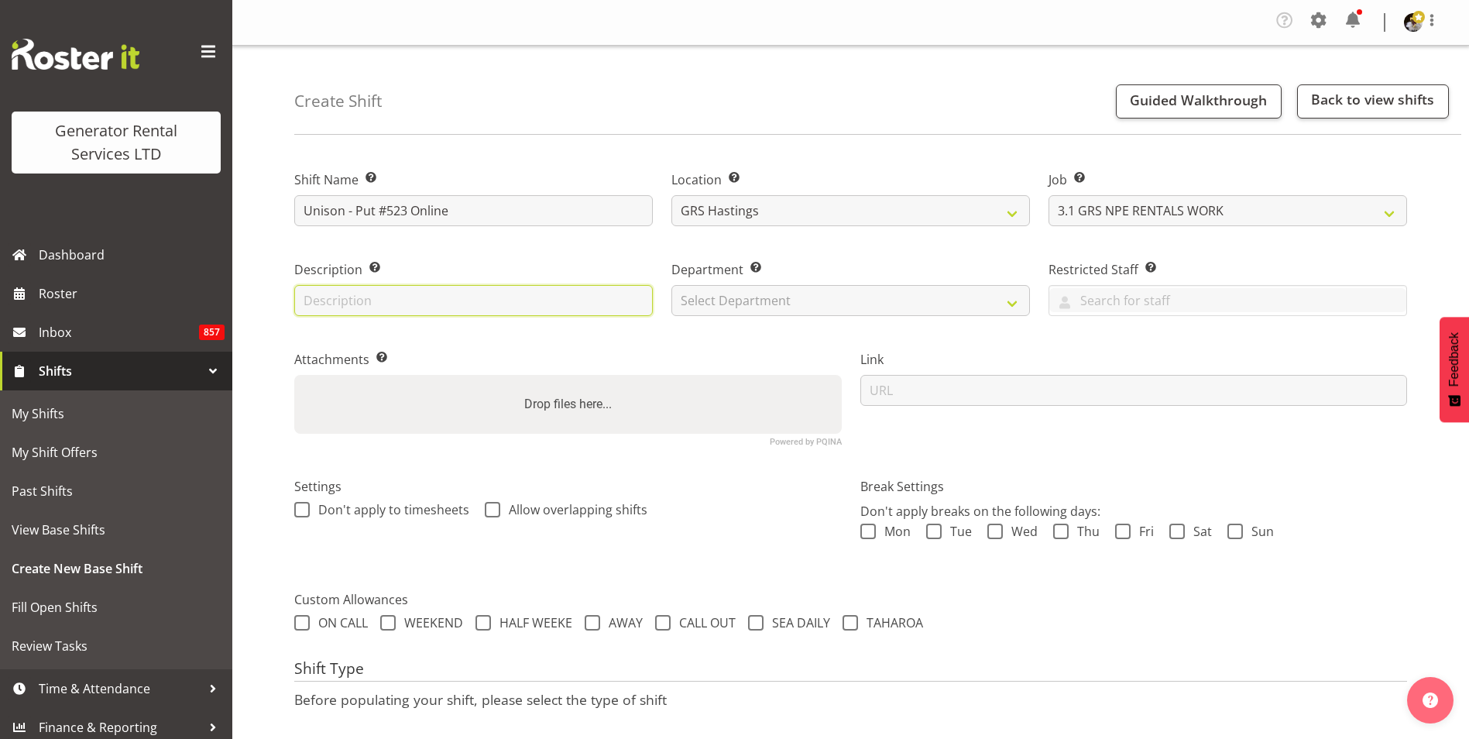
click at [376, 289] on input "text" at bounding box center [473, 300] width 359 height 31
type input "Unison Maraetotara"
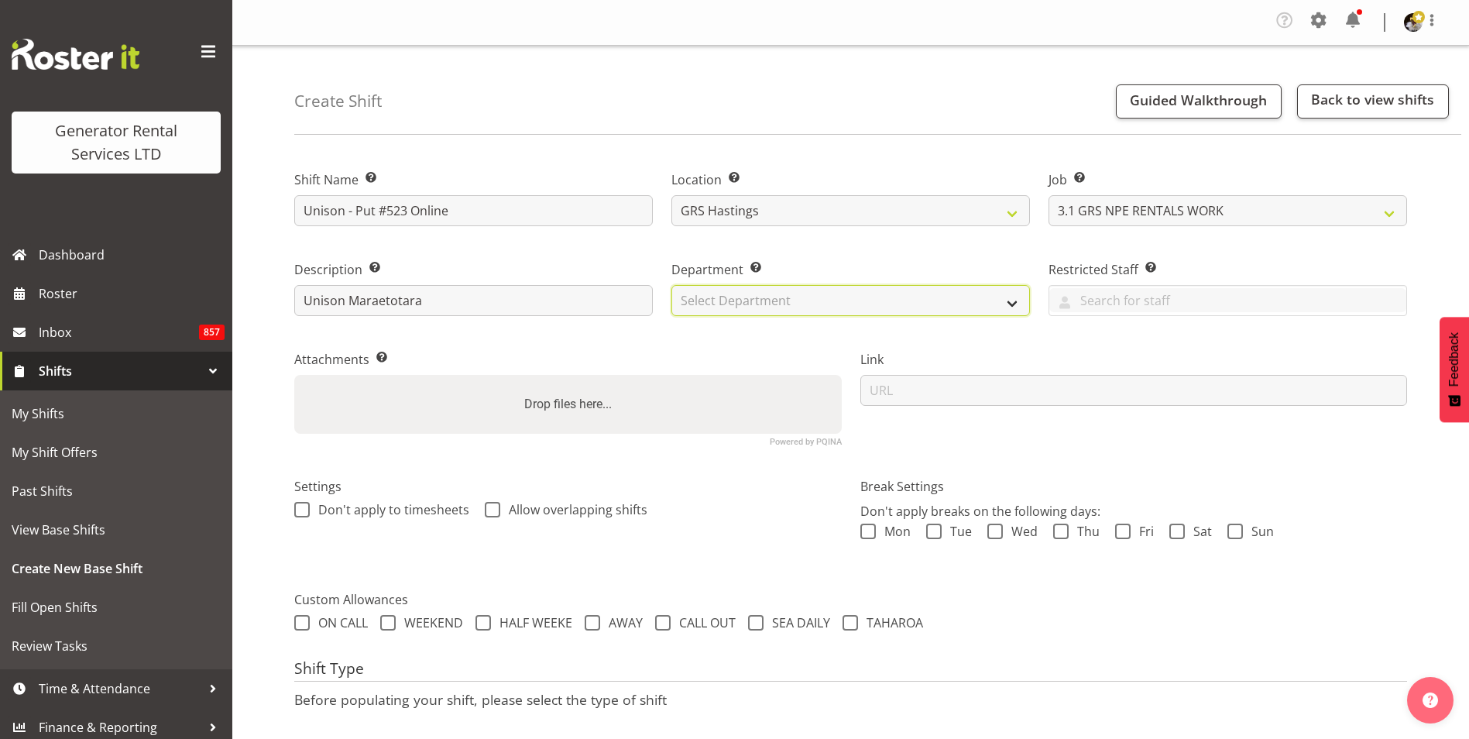
click at [731, 297] on select "Select Department GRS HIRE HST GRS HIRE AKL GRS HIRE TGA GRS HIRE HST GRS SALES…" at bounding box center [850, 300] width 359 height 31
select select "22"
click at [671, 285] on select "Select Department GRS HIRE HST GRS HIRE AKL GRS HIRE TGA GRS HIRE HST GRS SALES…" at bounding box center [850, 300] width 359 height 31
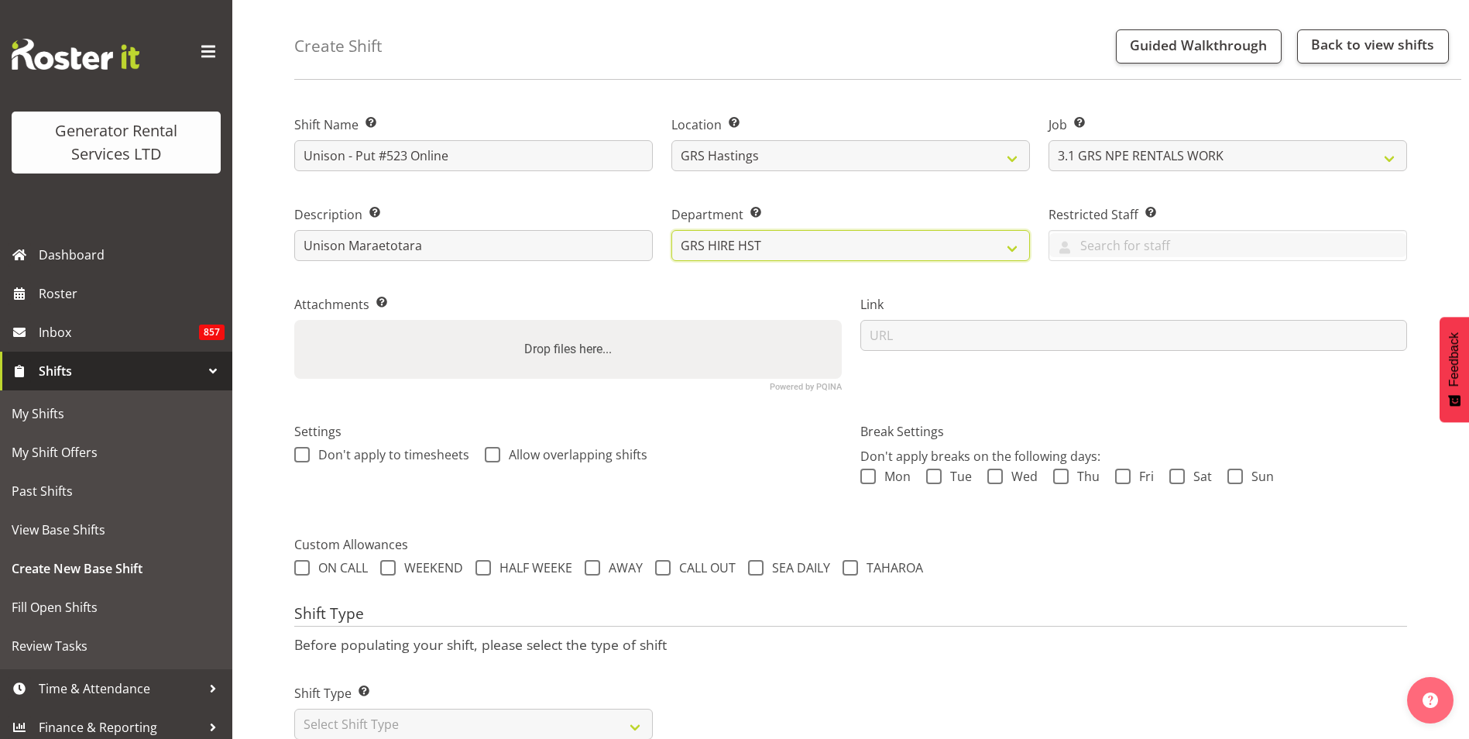
scroll to position [104, 0]
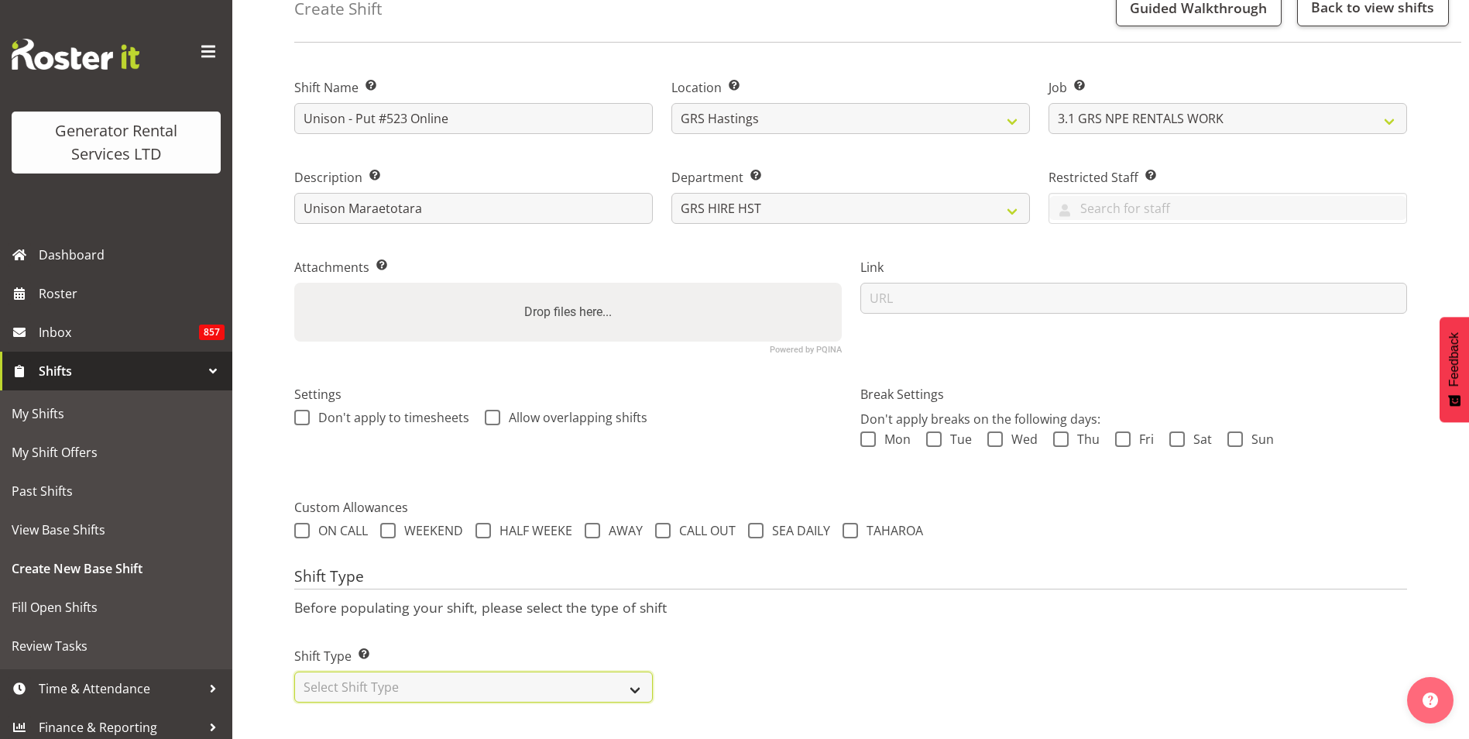
click at [392, 677] on select "Select Shift Type One Off Shift Recurring Shift Rotating Shift" at bounding box center [473, 686] width 359 height 31
select select "one_off"
click at [294, 671] on select "Select Shift Type One Off Shift Recurring Shift Rotating Shift" at bounding box center [473, 686] width 359 height 31
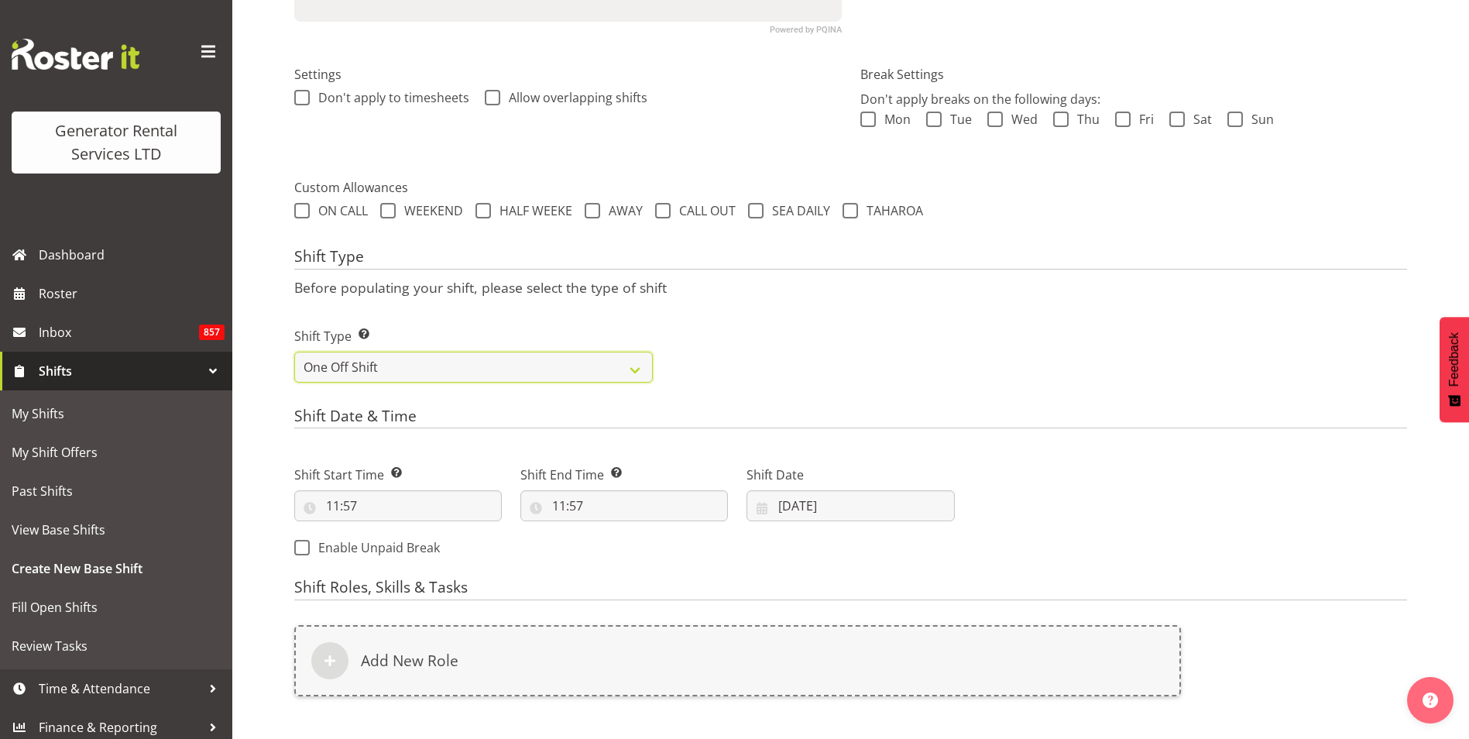
scroll to position [491, 0]
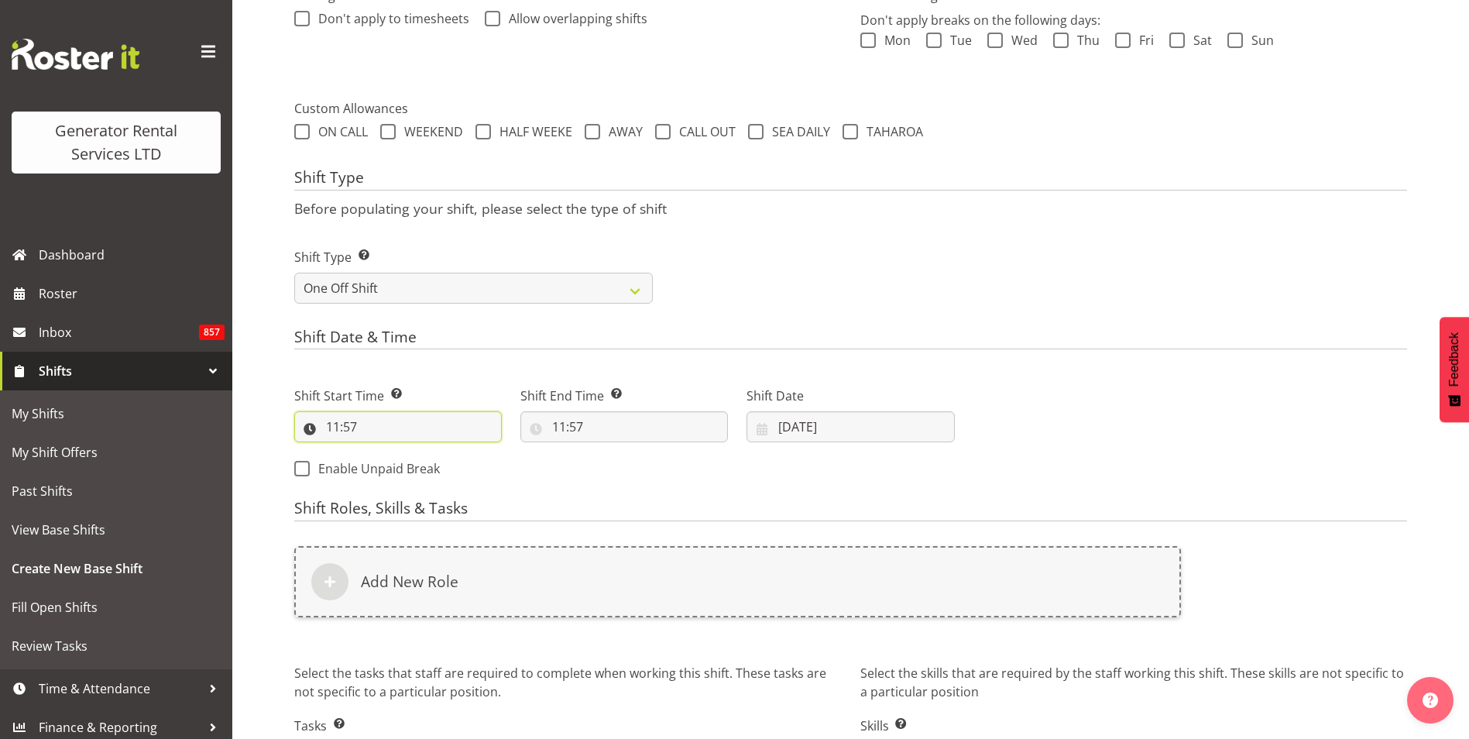
click at [329, 428] on input "11:57" at bounding box center [398, 426] width 208 height 31
click at [396, 469] on select "00 01 02 03 04 05 06 07 08 09 10 11 12 13 14 15 16 17 18 19 20 21 22 23" at bounding box center [400, 467] width 35 height 31
select select "8"
click at [383, 452] on select "00 01 02 03 04 05 06 07 08 09 10 11 12 13 14 15 16 17 18 19 20 21 22 23" at bounding box center [400, 467] width 35 height 31
type input "08:57"
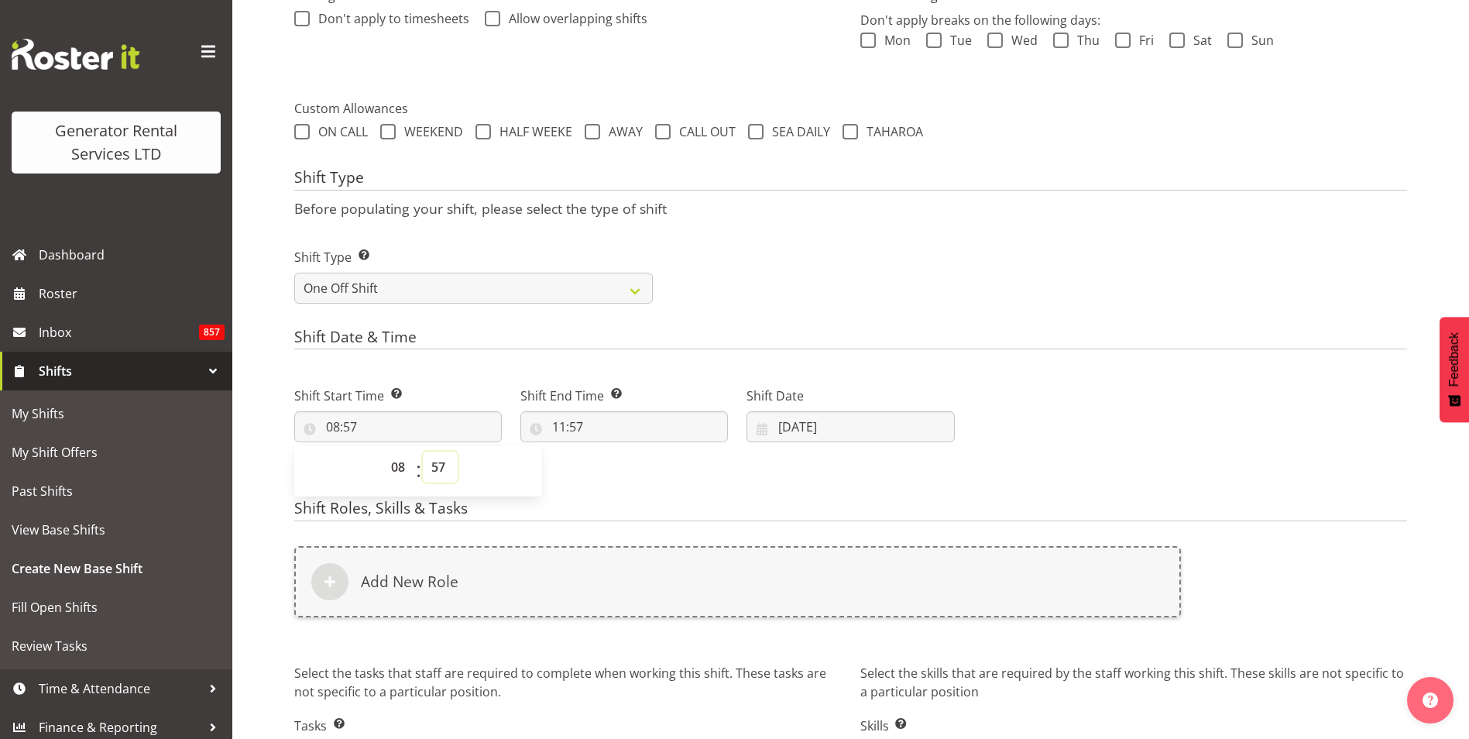
click at [439, 468] on select "00 01 02 03 04 05 06 07 08 09 10 11 12 13 14 15 16 17 18 19 20 21 22 23 24 25 2…" at bounding box center [440, 467] width 35 height 31
click at [397, 468] on select "00 01 02 03 04 05 06 07 08 09 10 11 12 13 14 15 16 17 18 19 20 21 22 23" at bounding box center [400, 467] width 35 height 31
select select "7"
click at [383, 452] on select "00 01 02 03 04 05 06 07 08 09 10 11 12 13 14 15 16 17 18 19 20 21 22 23" at bounding box center [400, 467] width 35 height 31
type input "07:57"
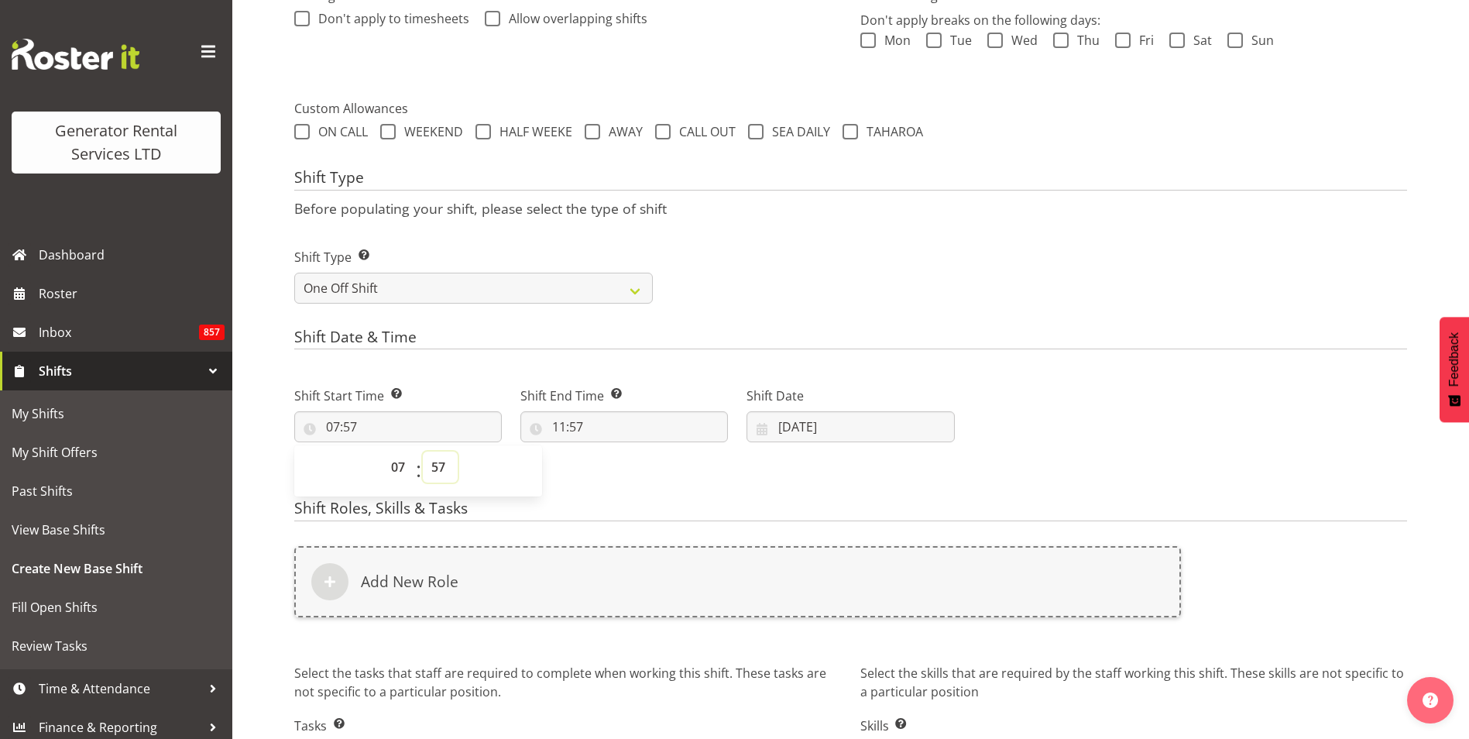
click at [441, 462] on select "00 01 02 03 04 05 06 07 08 09 10 11 12 13 14 15 16 17 18 19 20 21 22 23 24 25 2…" at bounding box center [440, 467] width 35 height 31
select select "30"
click at [423, 452] on select "00 01 02 03 04 05 06 07 08 09 10 11 12 13 14 15 16 17 18 19 20 21 22 23 24 25 2…" at bounding box center [440, 467] width 35 height 31
type input "07:30"
click at [553, 423] on input "11:57" at bounding box center [624, 426] width 208 height 31
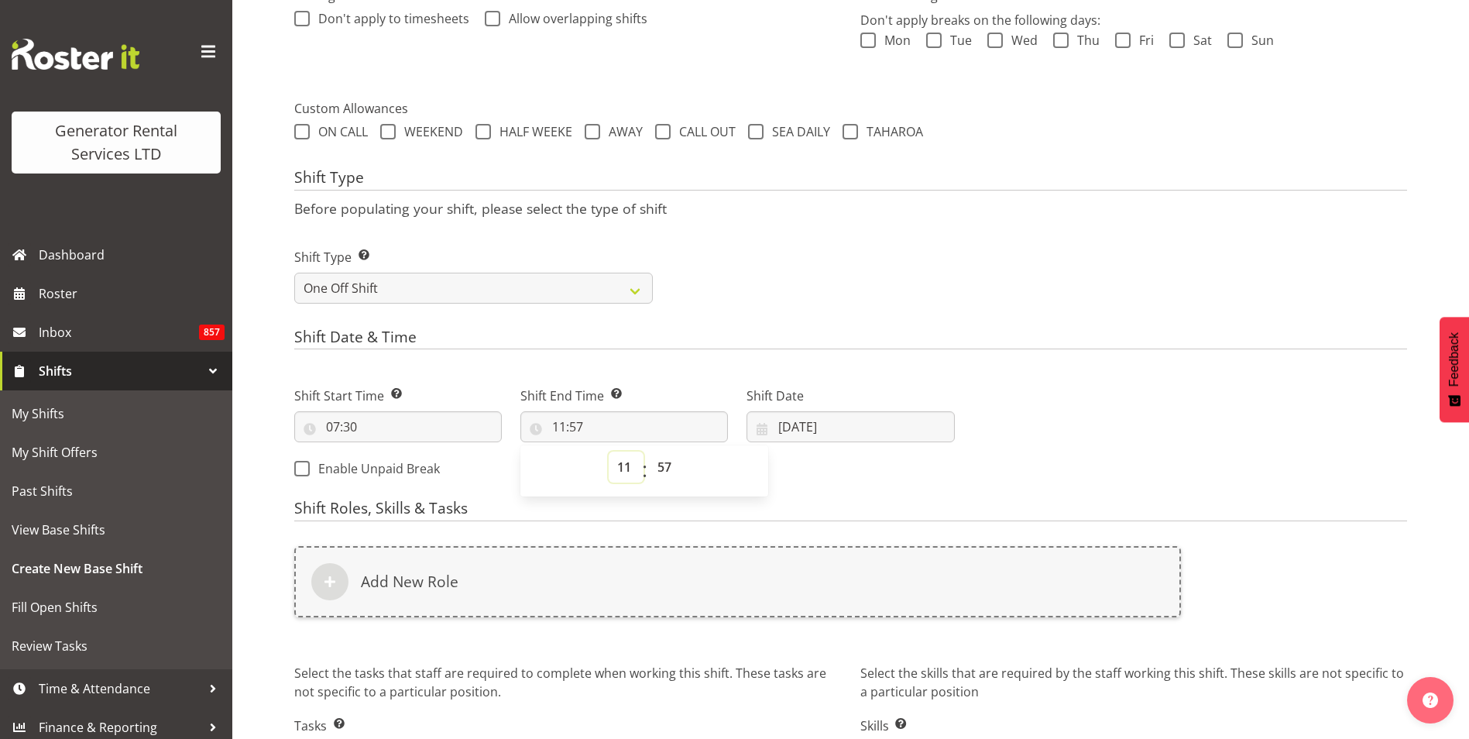
click at [621, 462] on select "00 01 02 03 04 05 06 07 08 09 10 11 12 13 14 15 16 17 18 19 20 21 22 23" at bounding box center [626, 467] width 35 height 31
select select "9"
click at [609, 452] on select "00 01 02 03 04 05 06 07 08 09 10 11 12 13 14 15 16 17 18 19 20 21 22 23" at bounding box center [626, 467] width 35 height 31
type input "09:57"
click at [667, 466] on select "00 01 02 03 04 05 06 07 08 09 10 11 12 13 14 15 16 17 18 19 20 21 22 23 24 25 2…" at bounding box center [666, 467] width 35 height 31
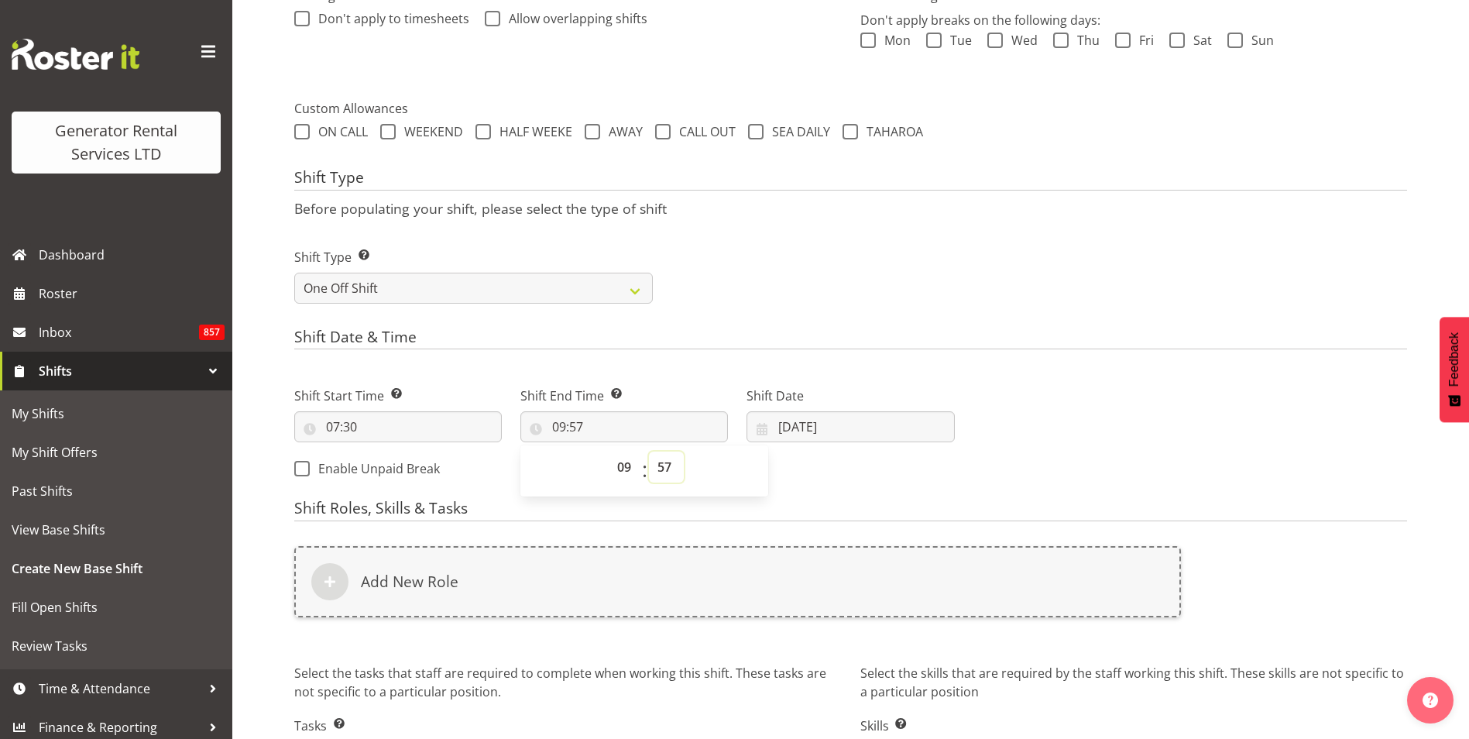
select select "30"
click at [649, 452] on select "00 01 02 03 04 05 06 07 08 09 10 11 12 13 14 15 16 17 18 19 20 21 22 23 24 25 2…" at bounding box center [666, 467] width 35 height 31
type input "09:30"
click at [829, 422] on input "03/09/2025" at bounding box center [851, 426] width 208 height 31
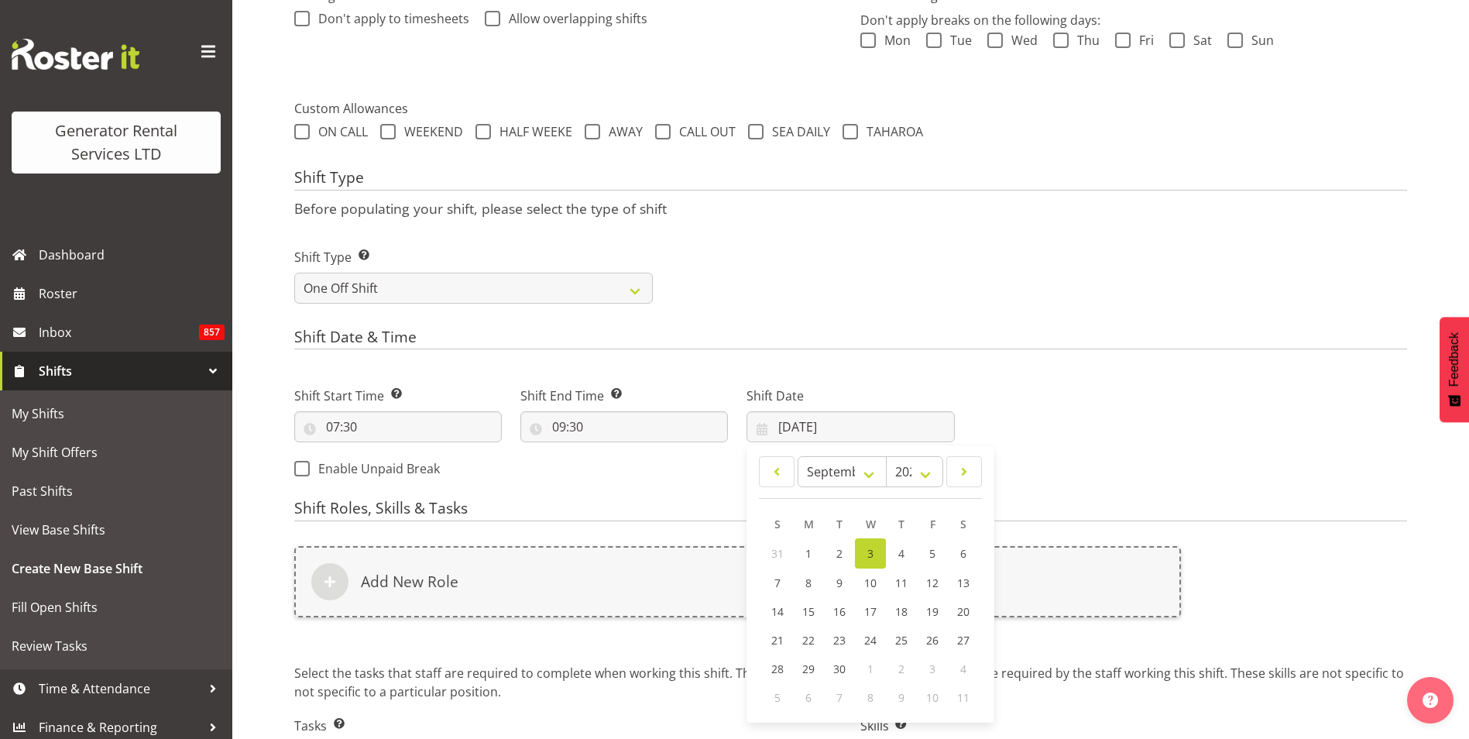
click at [1076, 348] on h4 "Shift Date & Time" at bounding box center [850, 339] width 1113 height 22
click at [372, 624] on div "Add New Role" at bounding box center [737, 591] width 905 height 108
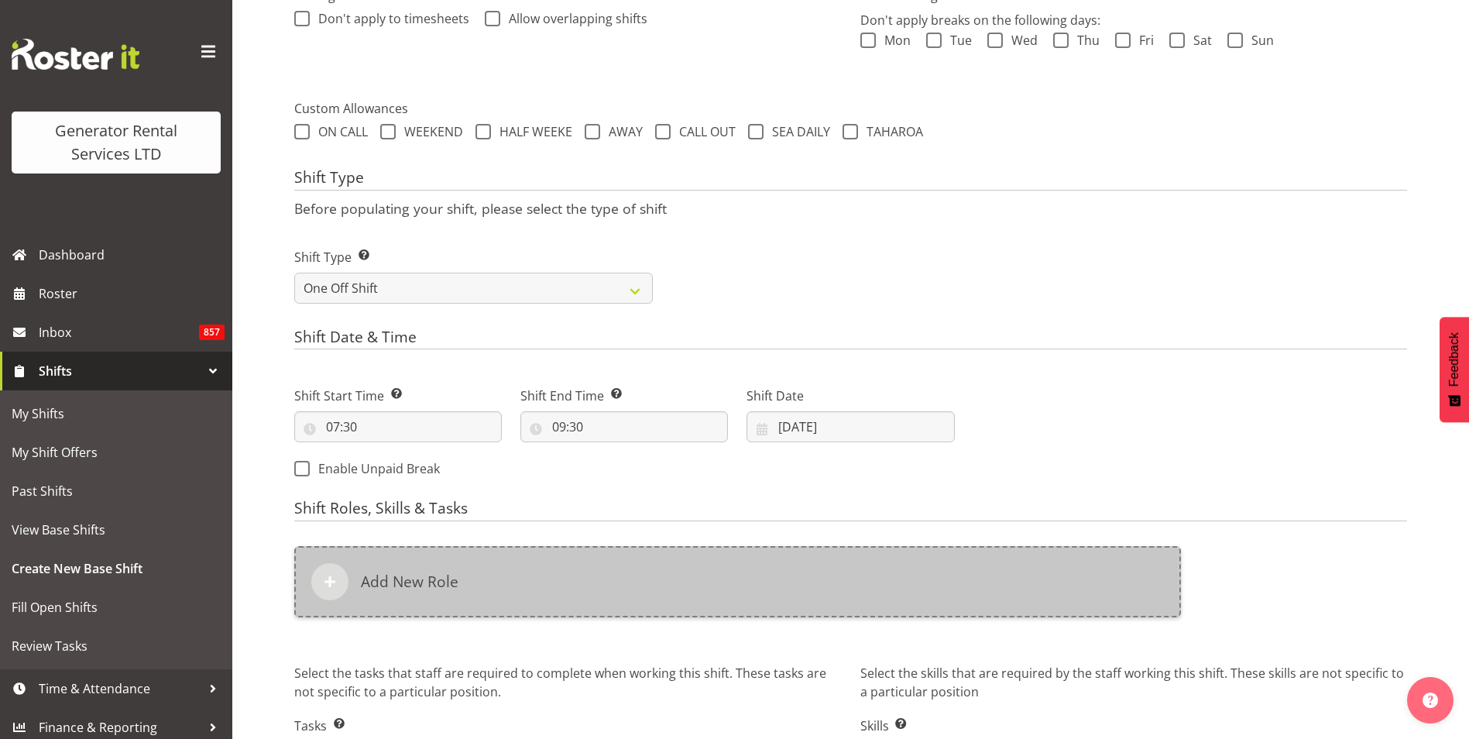
click at [400, 590] on h6 "Add New Role" at bounding box center [410, 581] width 98 height 19
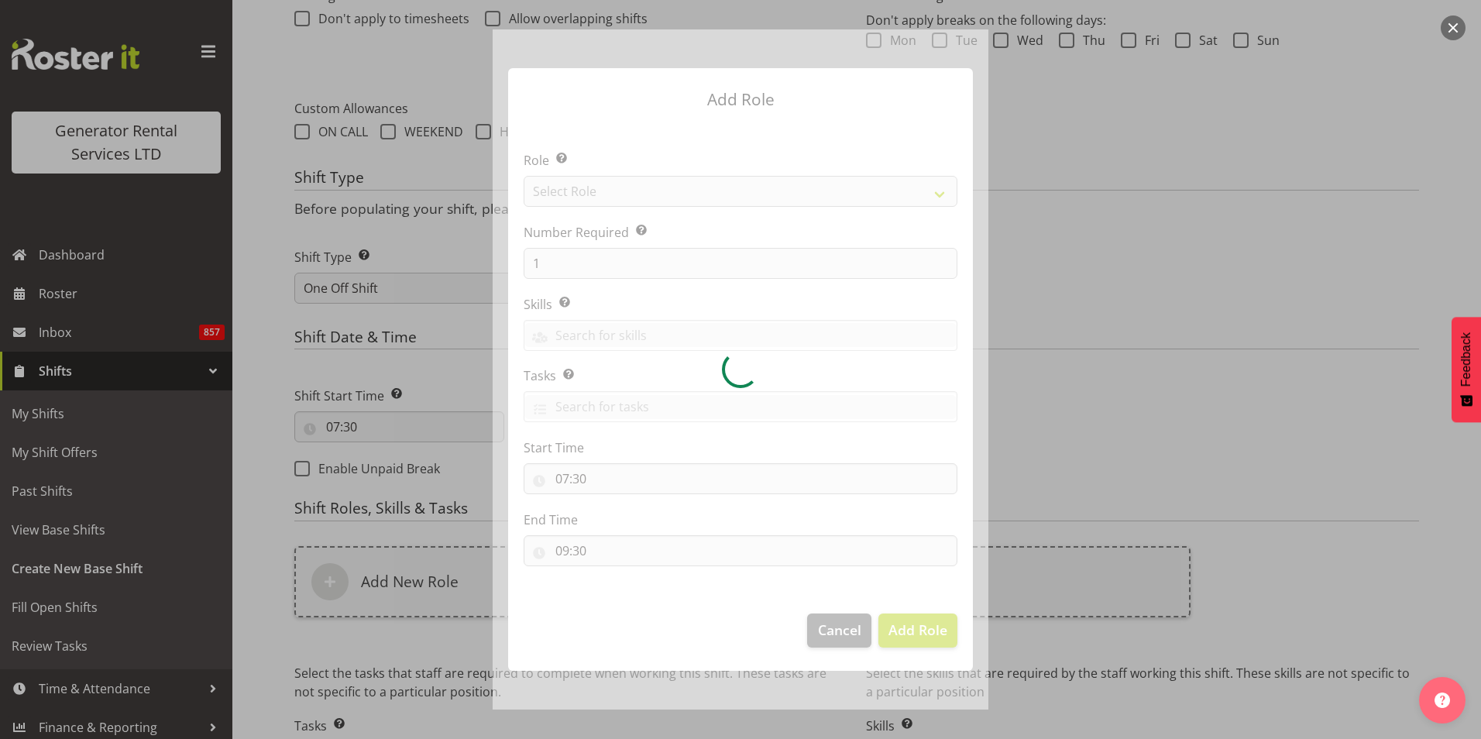
click at [627, 186] on div at bounding box center [741, 368] width 496 height 679
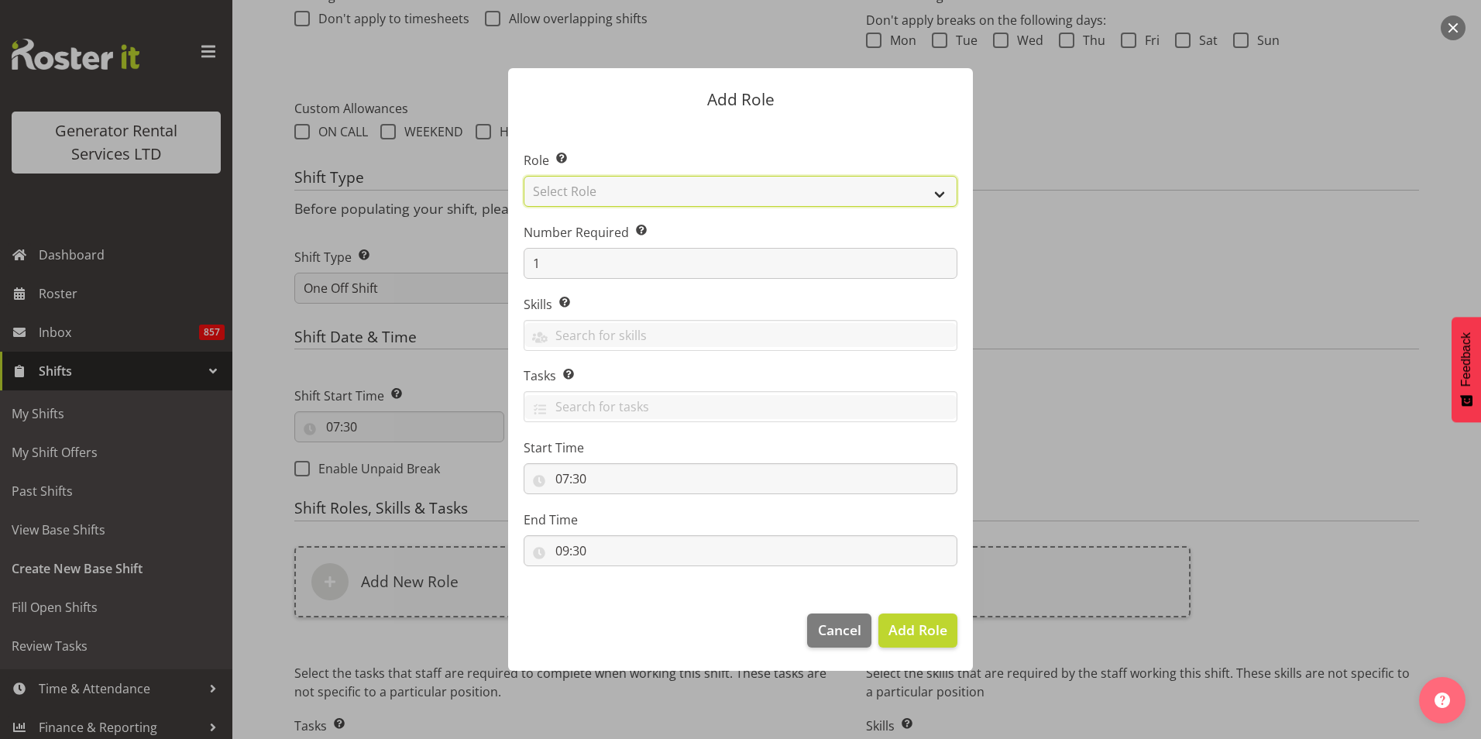
click at [656, 187] on select "Select Role Account Manager Electrician Engineering GM HSEQ manager MECH Mechan…" at bounding box center [741, 191] width 434 height 31
select select "23"
click at [524, 176] on select "Select Role Account Manager Electrician Engineering GM HSEQ manager MECH Mechan…" at bounding box center [741, 191] width 434 height 31
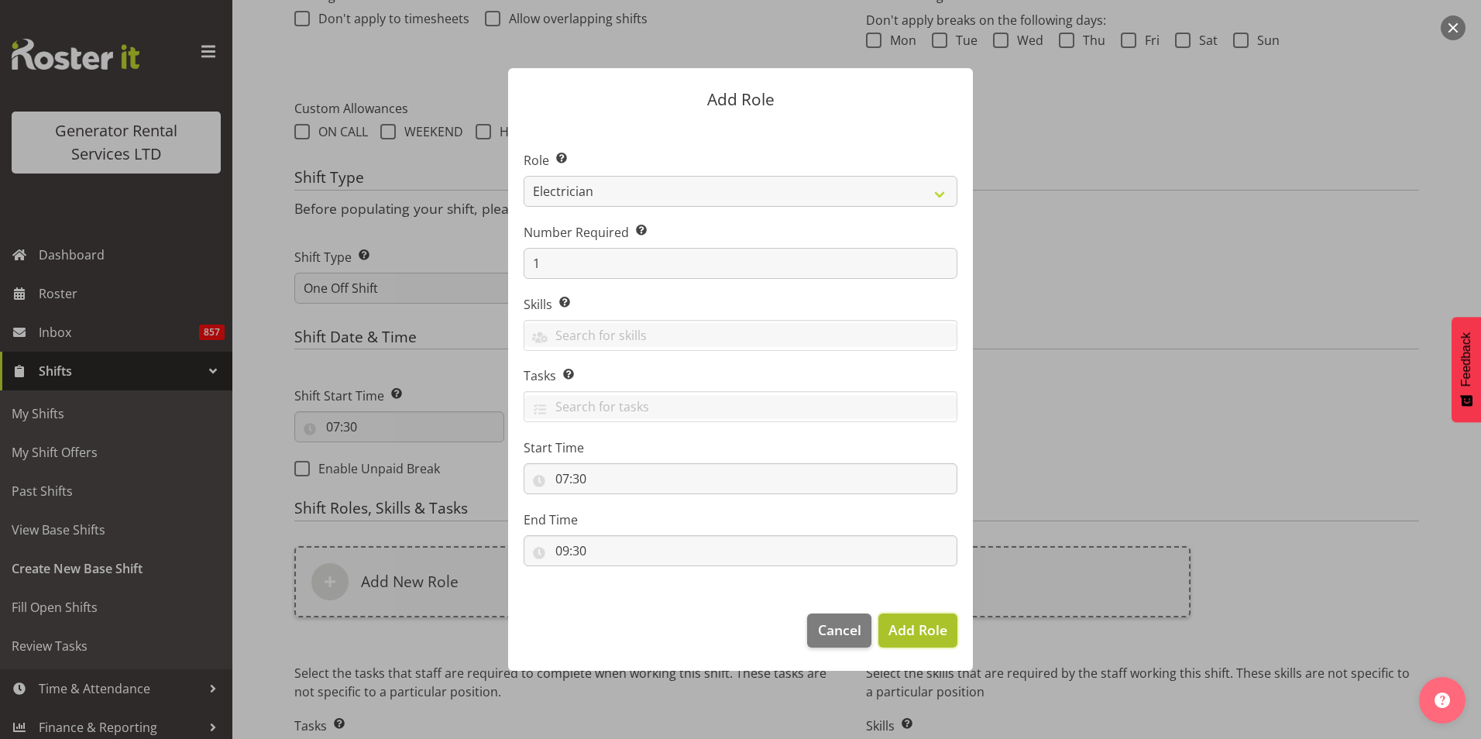
click at [907, 638] on span "Add Role" at bounding box center [917, 629] width 59 height 19
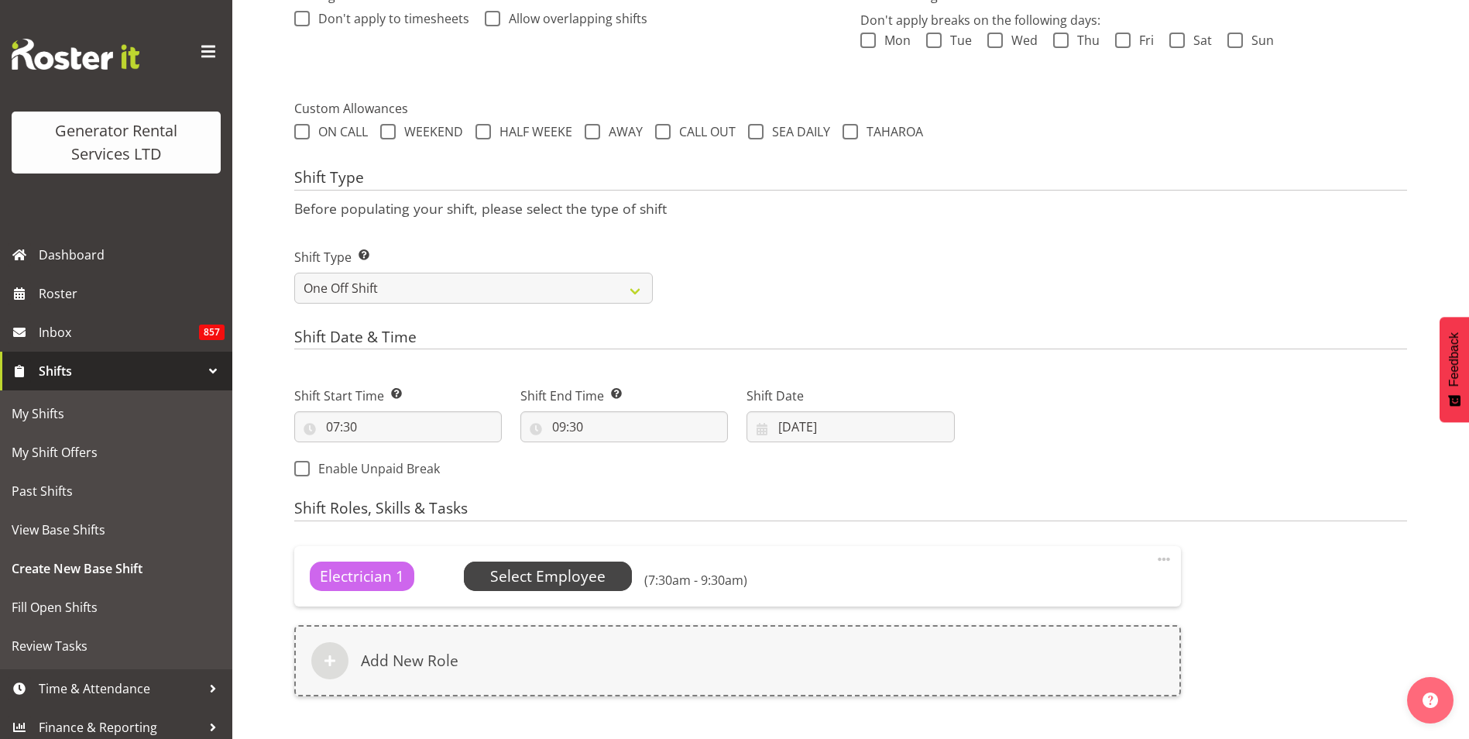
click at [558, 584] on span "Select Employee" at bounding box center [547, 576] width 115 height 22
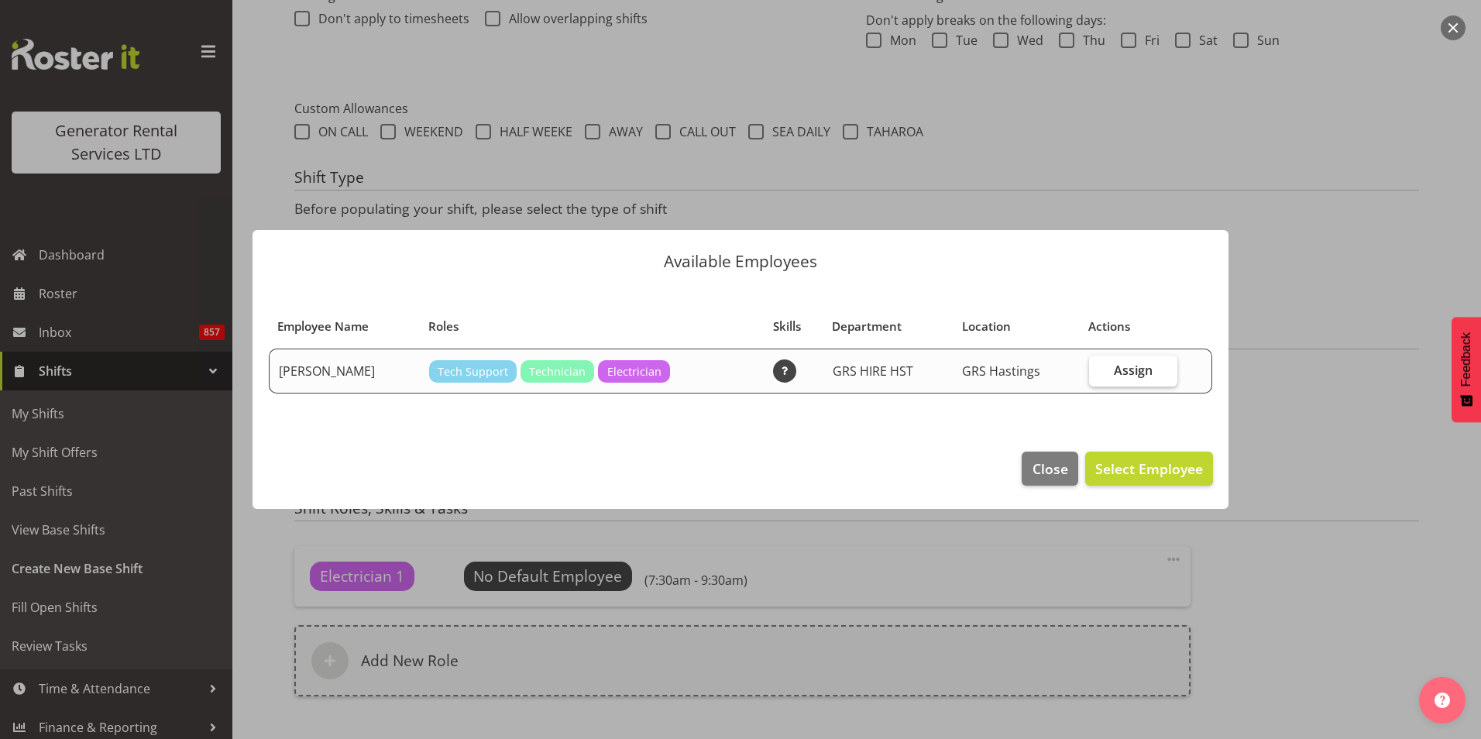
click at [1163, 376] on label "Assign" at bounding box center [1133, 370] width 89 height 31
click at [1099, 375] on input "Assign" at bounding box center [1094, 370] width 10 height 10
checkbox input "true"
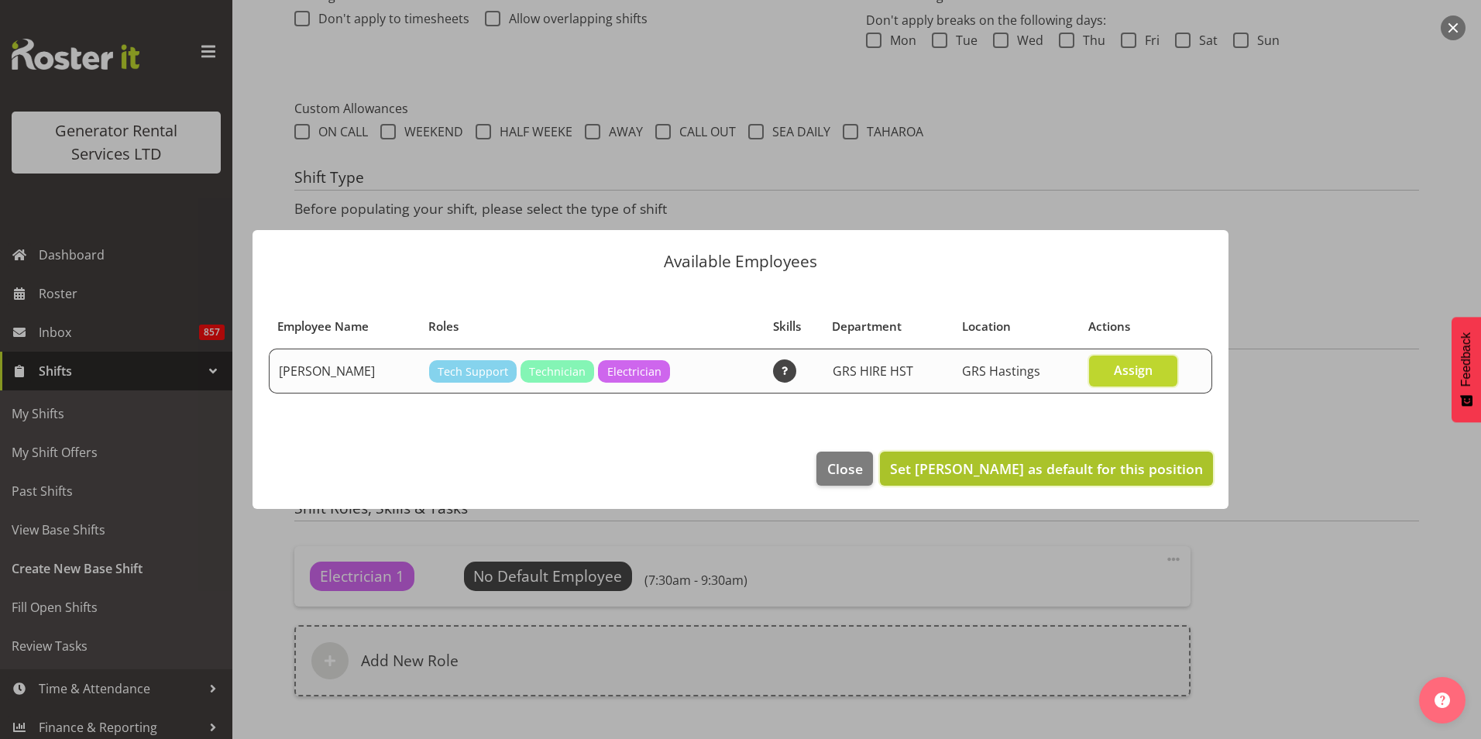
click at [1154, 464] on span "Set Cody Gillies as default for this position" at bounding box center [1046, 468] width 313 height 19
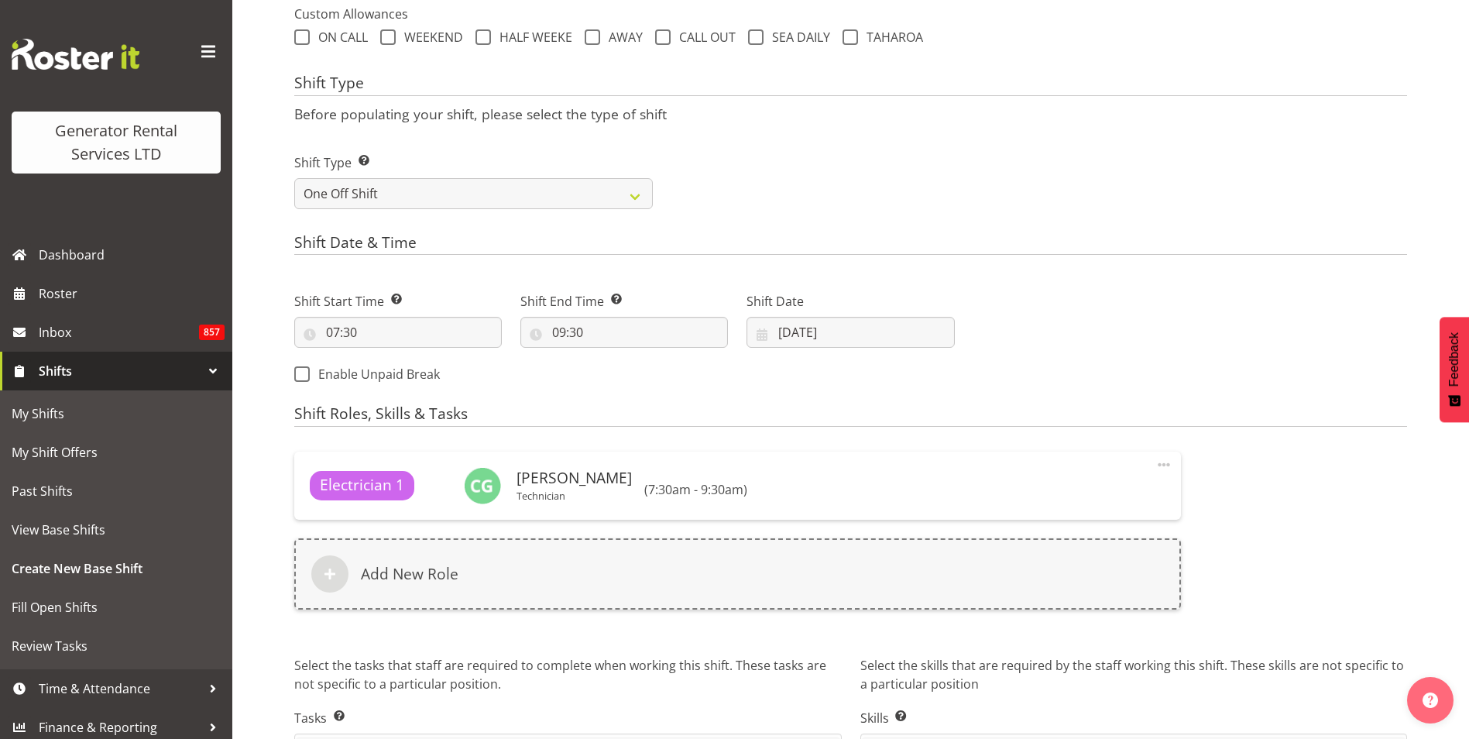
scroll to position [687, 0]
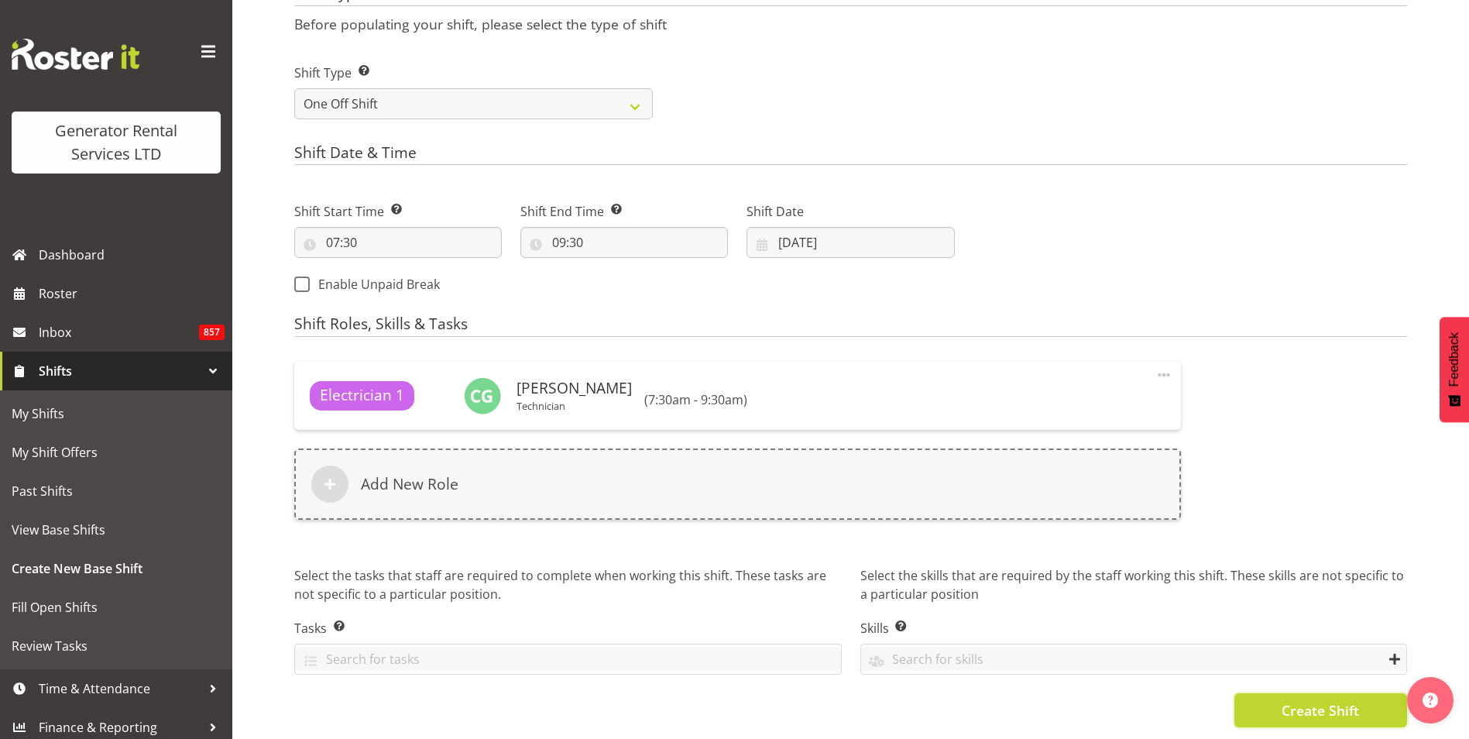
click at [1337, 702] on span "Create Shift" at bounding box center [1320, 710] width 77 height 20
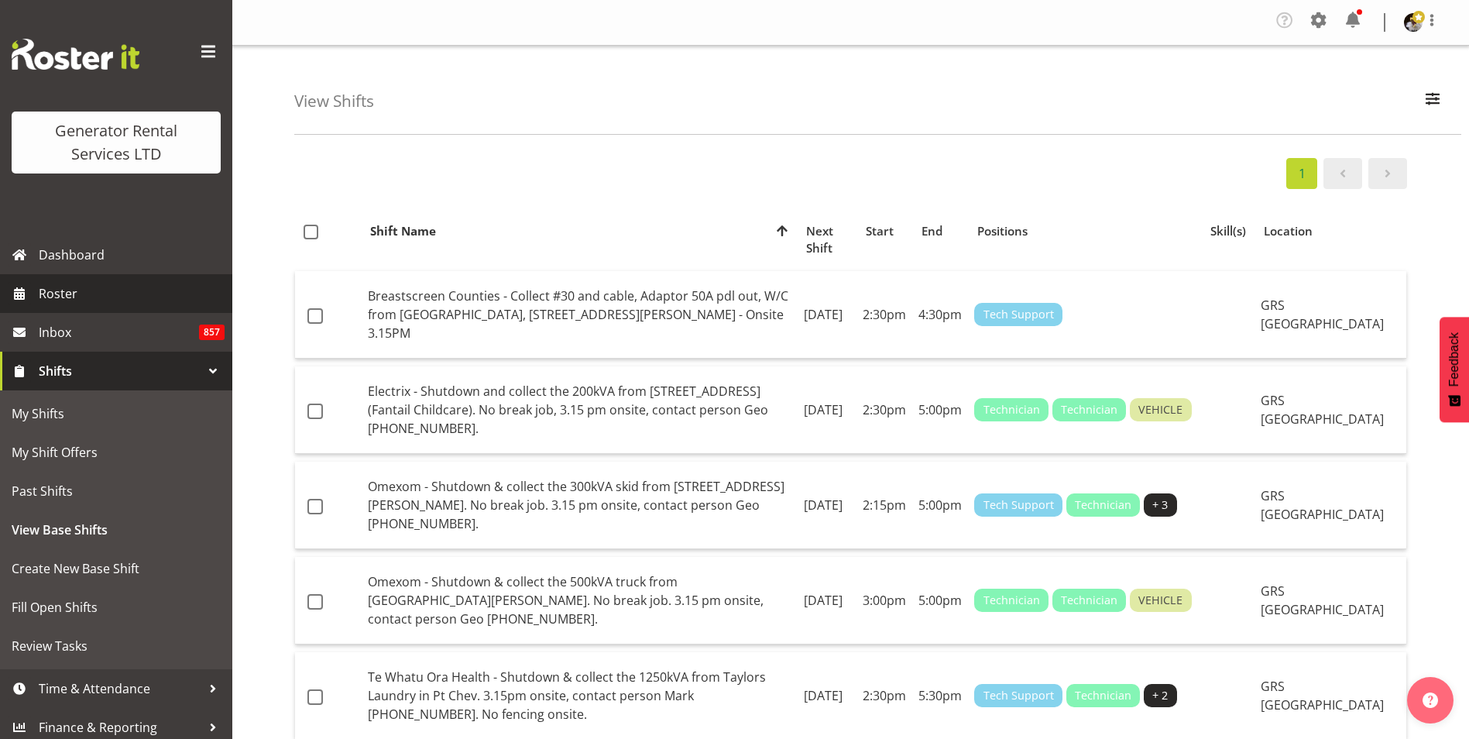
drag, startPoint x: 55, startPoint y: 311, endPoint x: 60, endPoint y: 304, distance: 9.5
click at [55, 311] on link "Roster" at bounding box center [116, 293] width 232 height 39
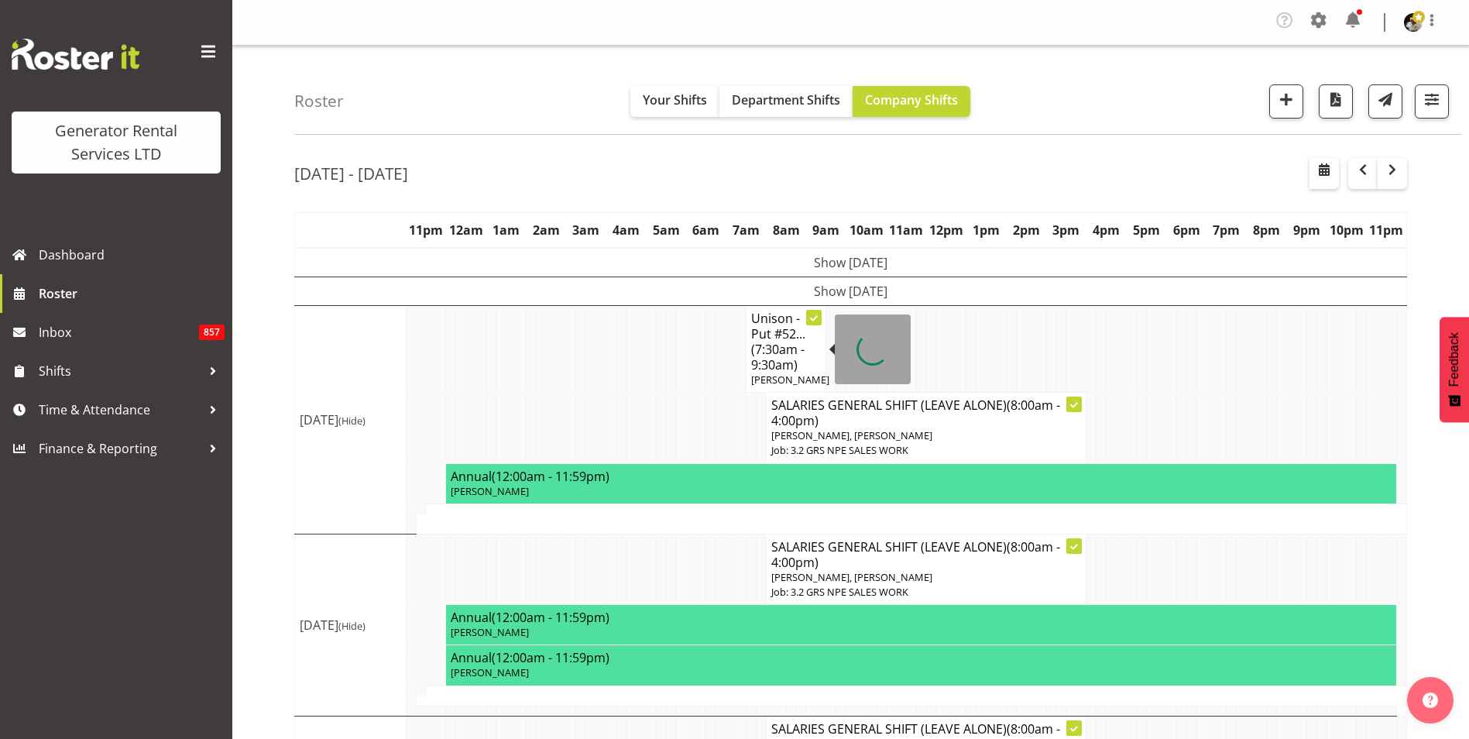
click at [781, 349] on span "(7:30am - 9:30am)" at bounding box center [777, 357] width 53 height 33
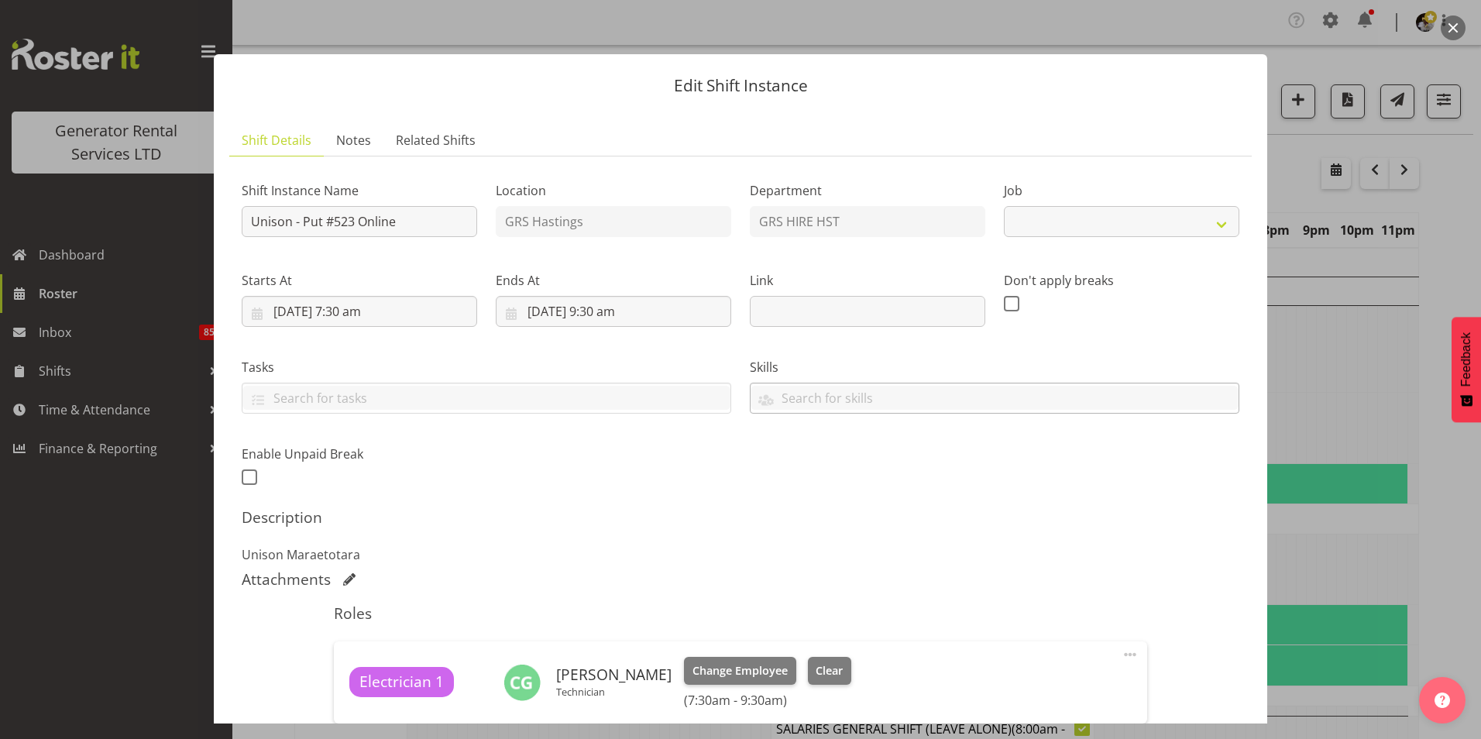
select select "880"
click at [791, 304] on input "text" at bounding box center [867, 311] width 235 height 31
click at [1012, 363] on label "Skills" at bounding box center [994, 367] width 489 height 19
click at [1457, 20] on button "button" at bounding box center [1452, 27] width 25 height 25
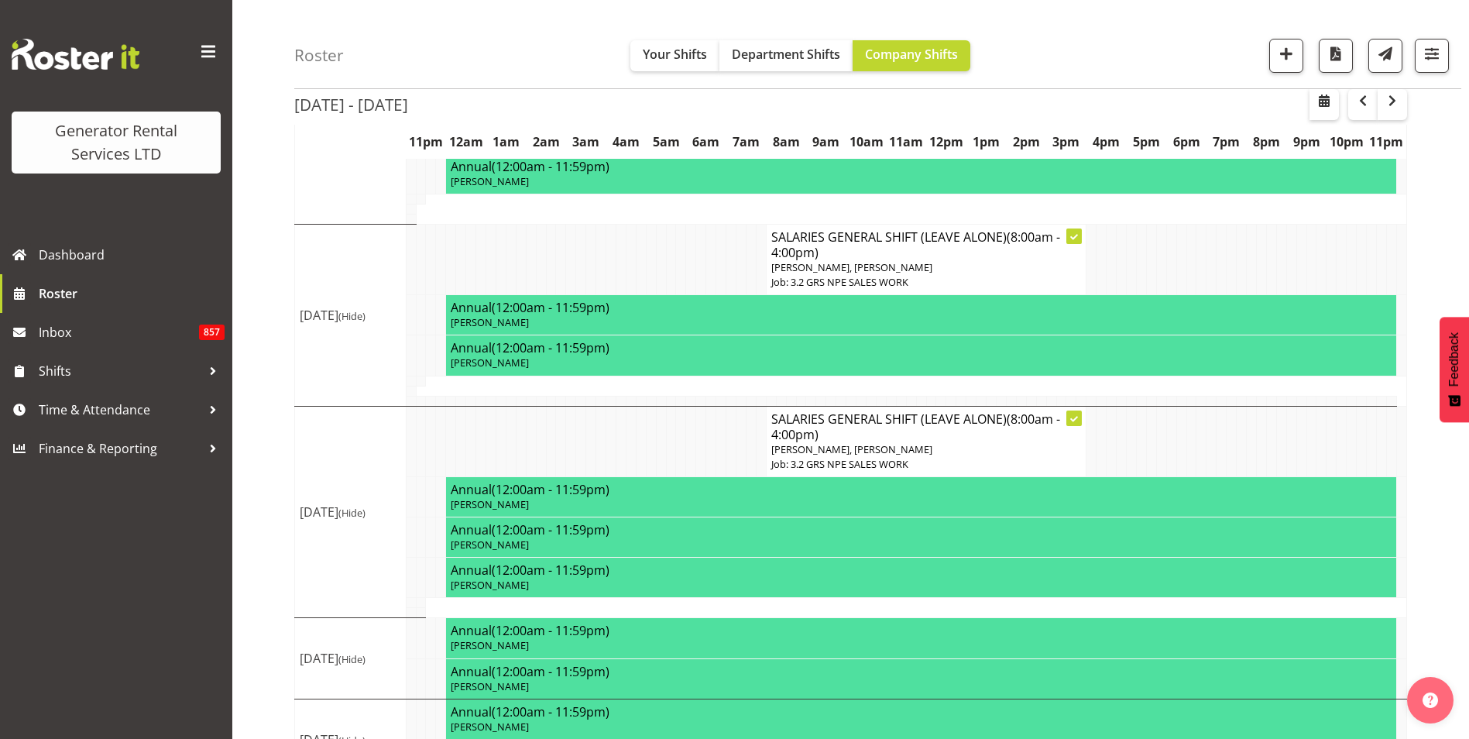
scroll to position [77, 0]
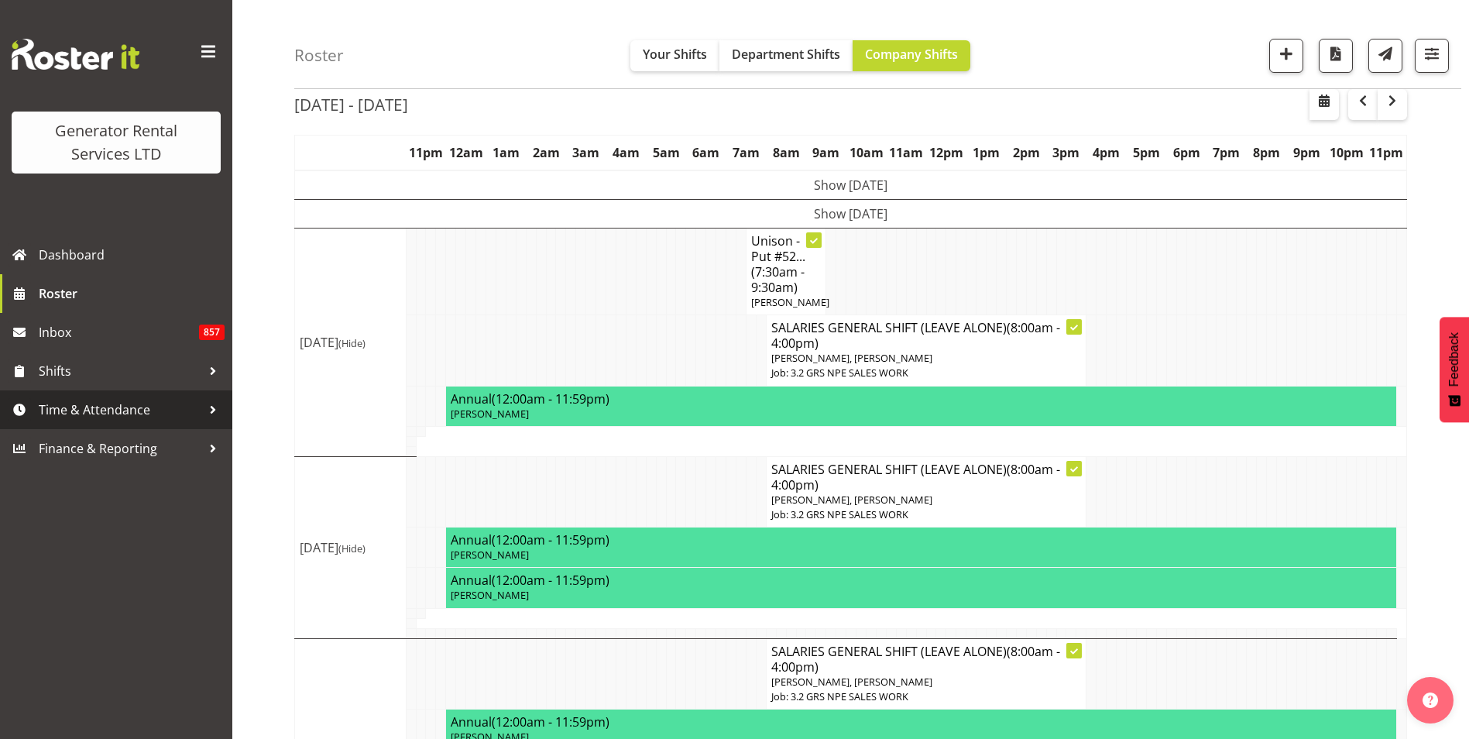
click at [154, 411] on span "Time & Attendance" at bounding box center [120, 409] width 163 height 23
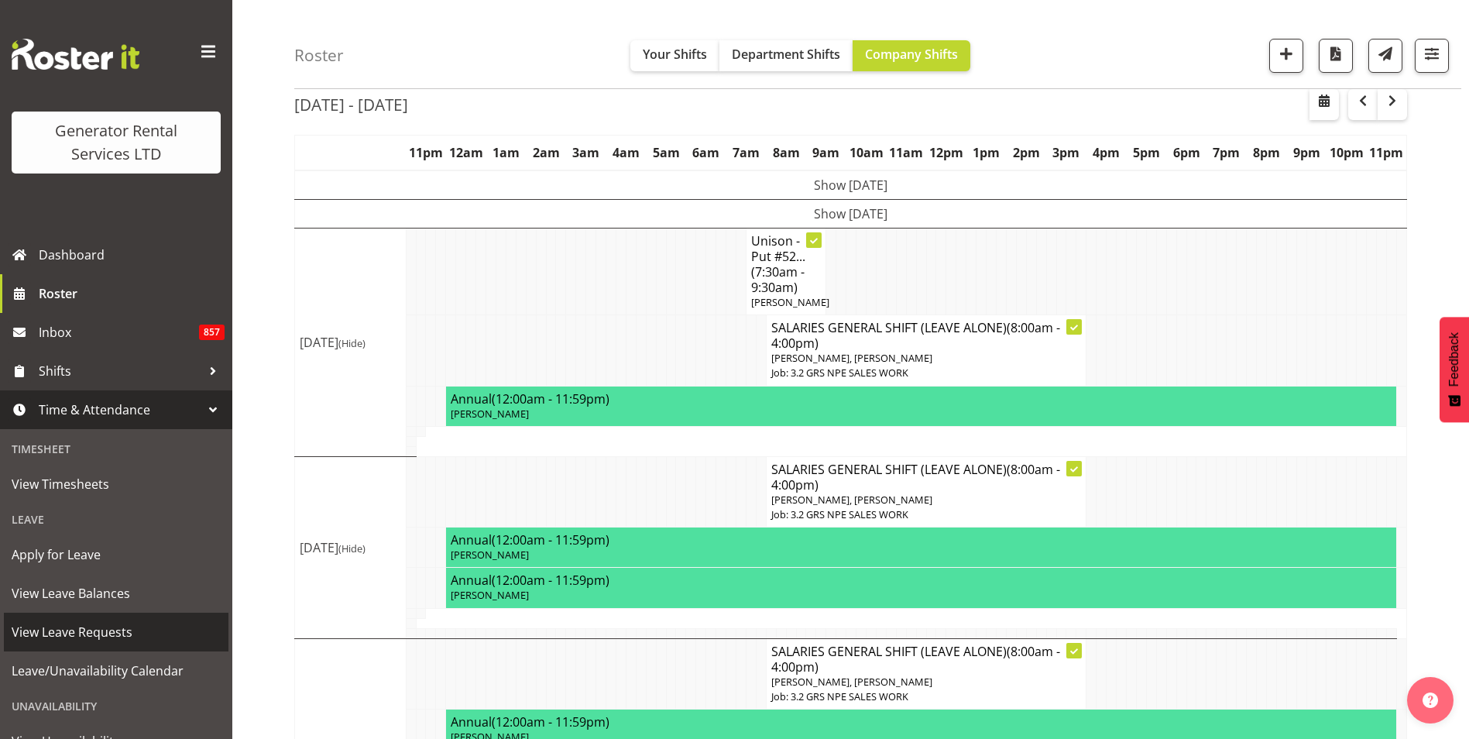
click at [94, 638] on span "View Leave Requests" at bounding box center [116, 631] width 209 height 23
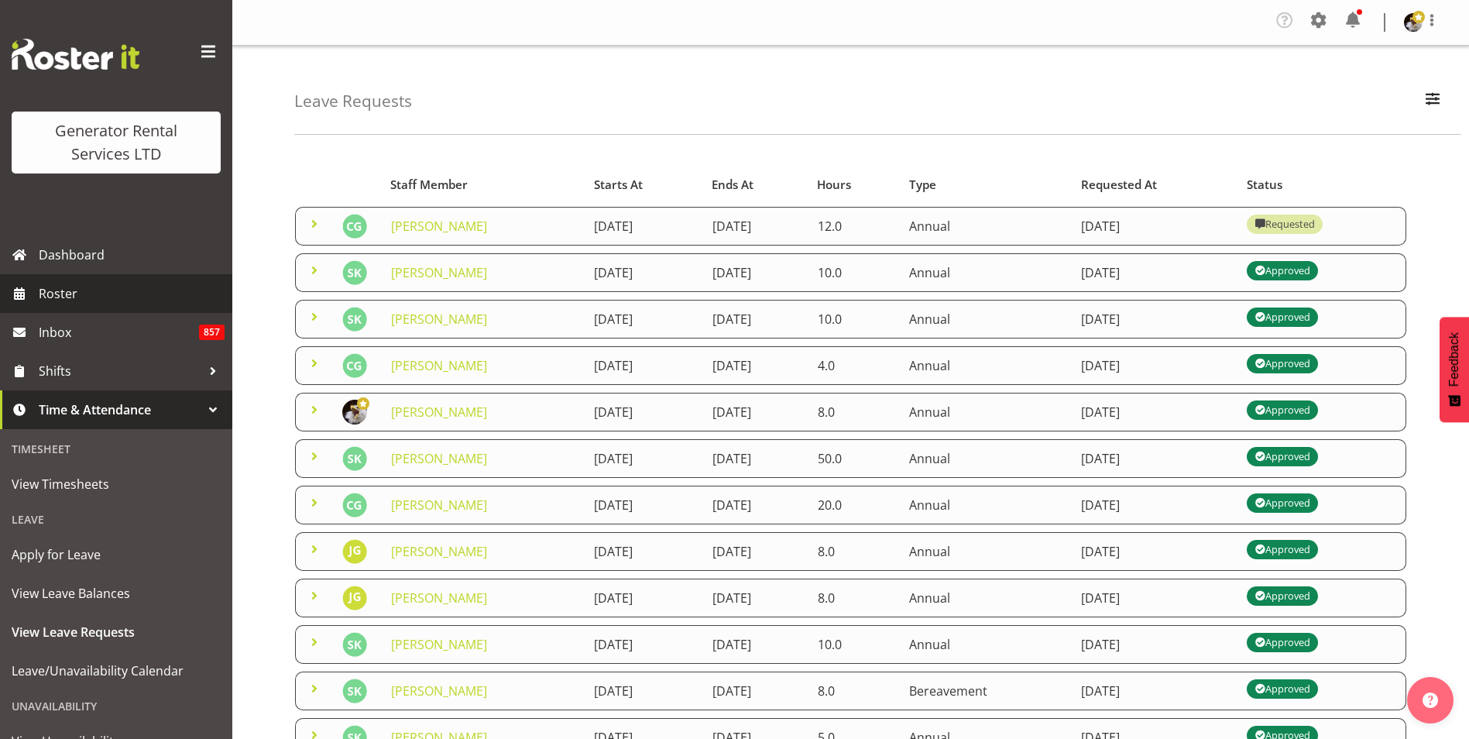
click at [88, 293] on span "Roster" at bounding box center [132, 293] width 186 height 23
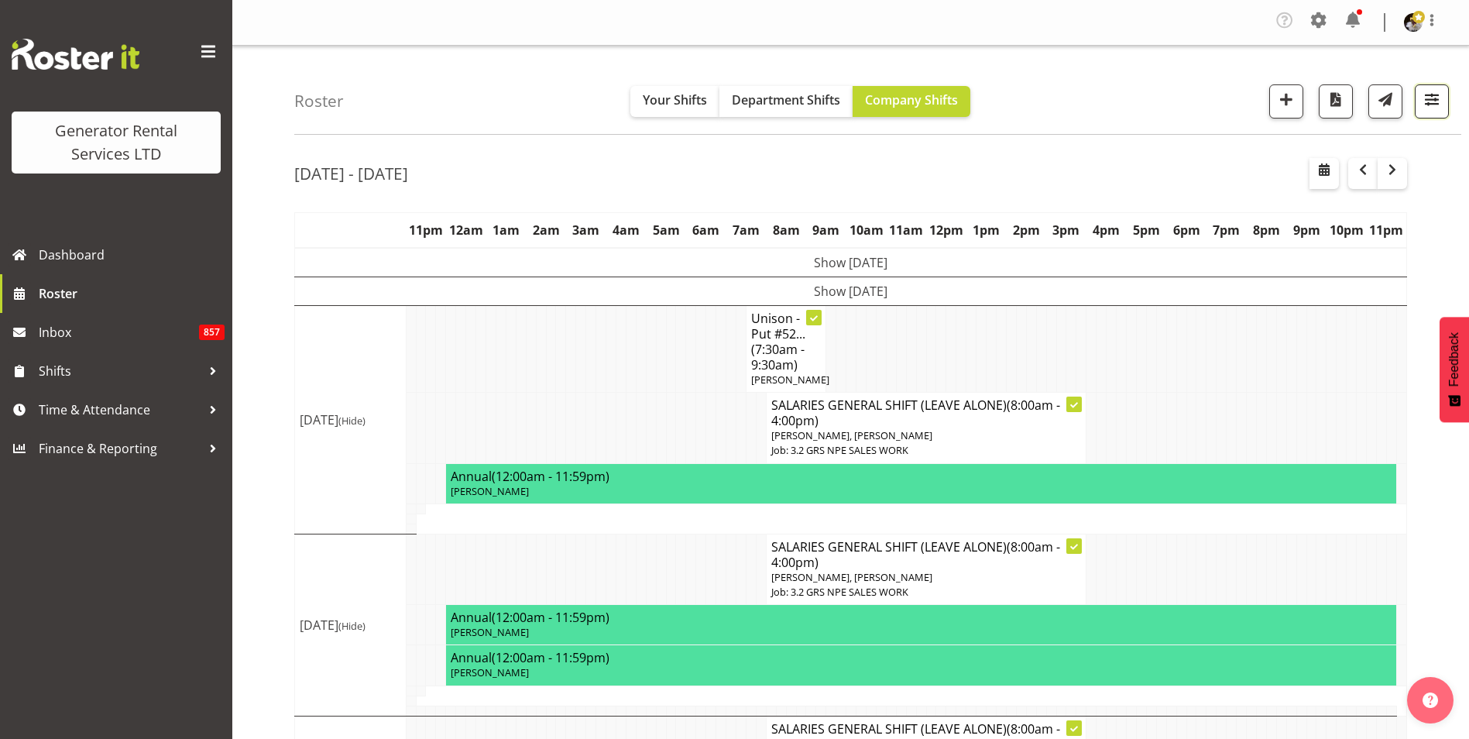
click at [1434, 101] on span "button" at bounding box center [1432, 99] width 20 height 20
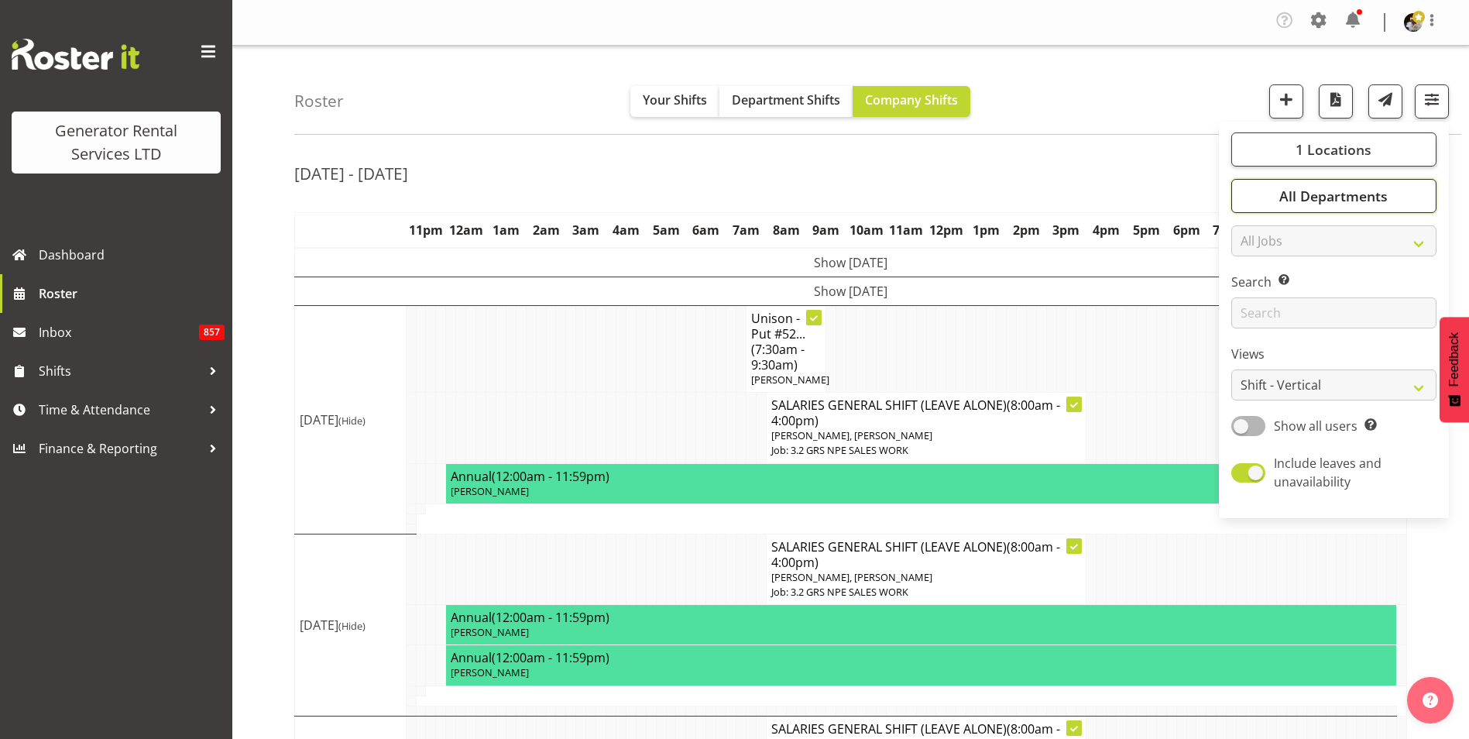
click at [1358, 194] on span "All Departments" at bounding box center [1333, 196] width 108 height 19
click at [1118, 332] on td at bounding box center [1122, 349] width 10 height 87
